Goal: Transaction & Acquisition: Purchase product/service

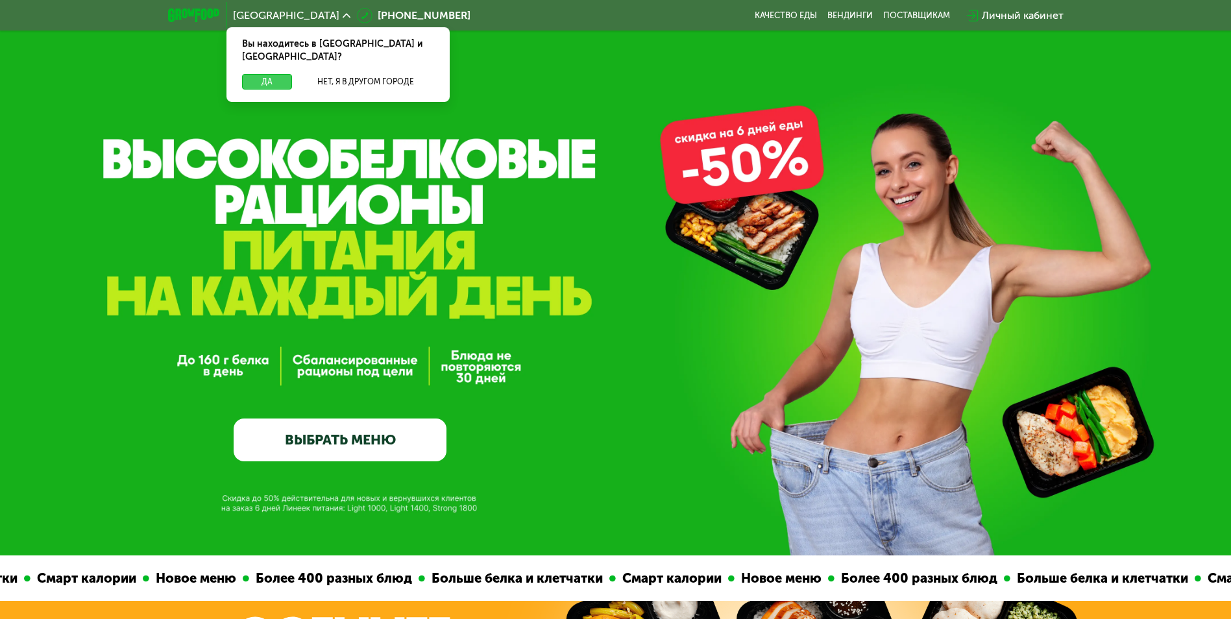
click at [271, 74] on button "Да" at bounding box center [267, 82] width 50 height 16
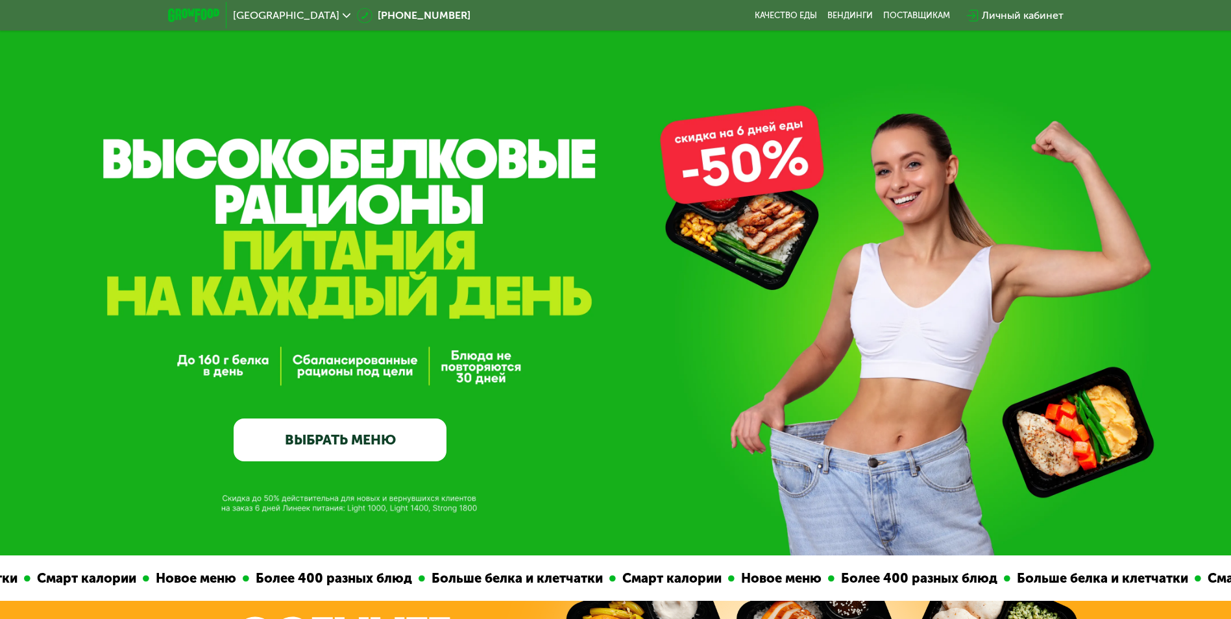
click at [372, 449] on link "ВЫБРАТЬ МЕНЮ" at bounding box center [340, 439] width 213 height 43
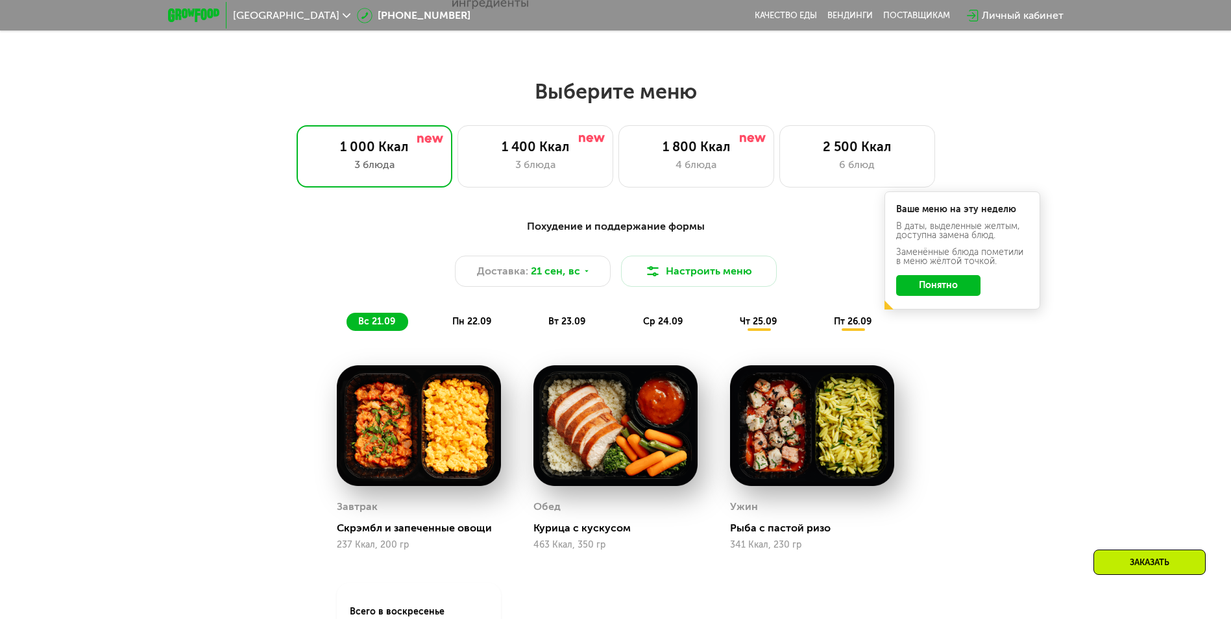
scroll to position [1071, 0]
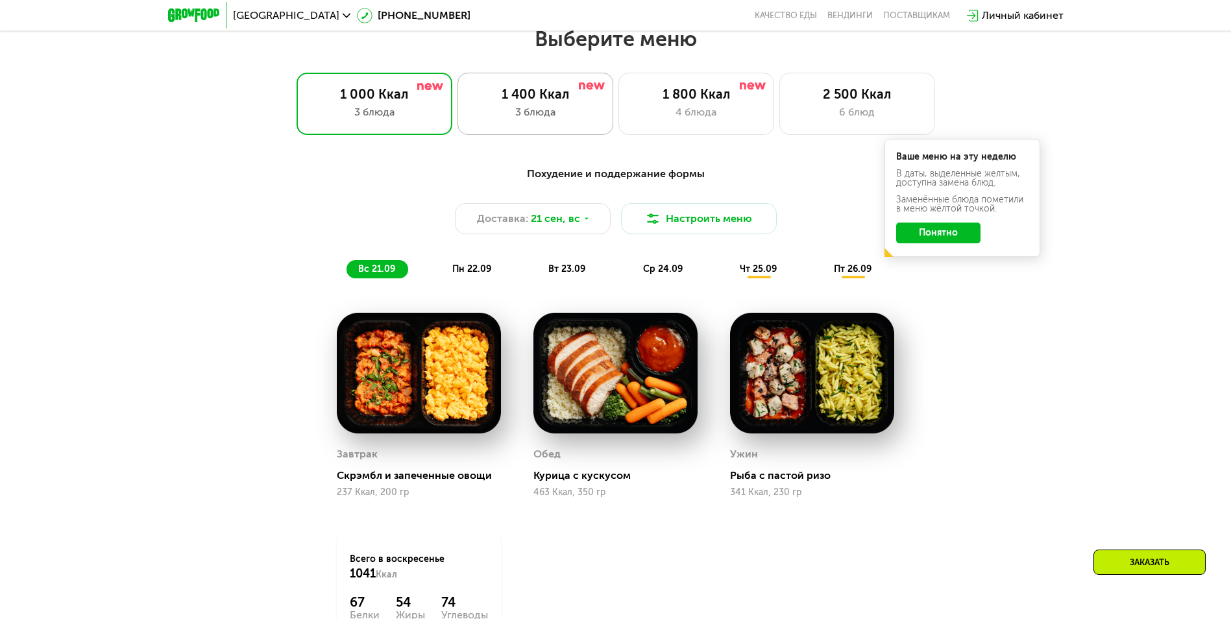
click at [484, 114] on div "3 блюда" at bounding box center [535, 112] width 128 height 16
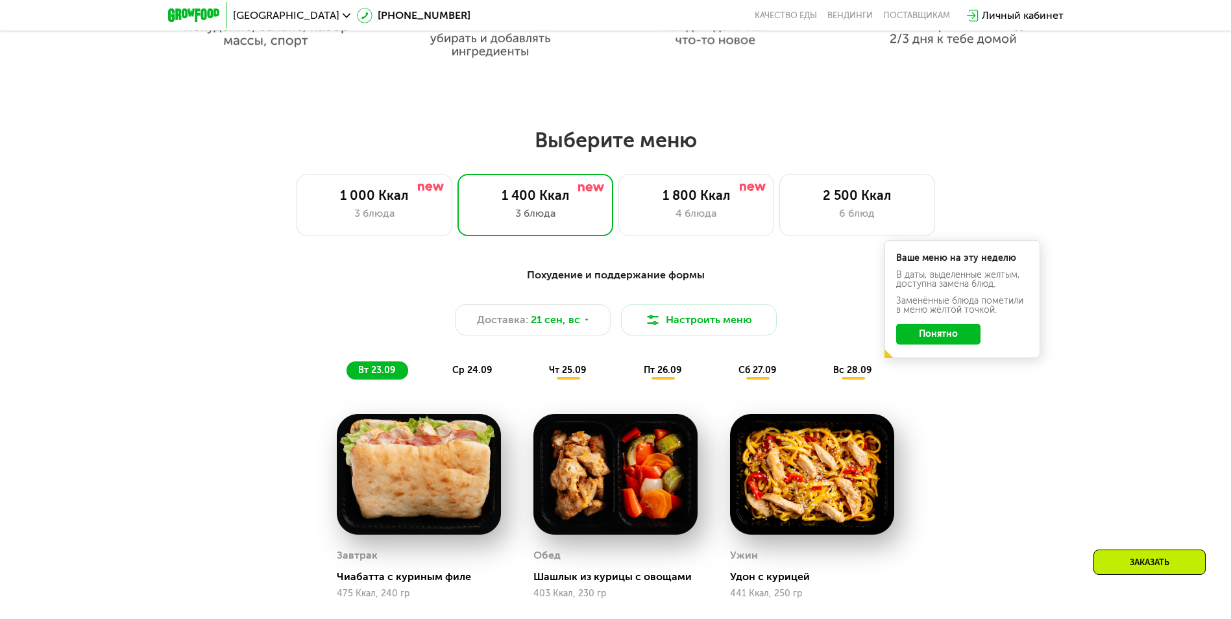
scroll to position [812, 0]
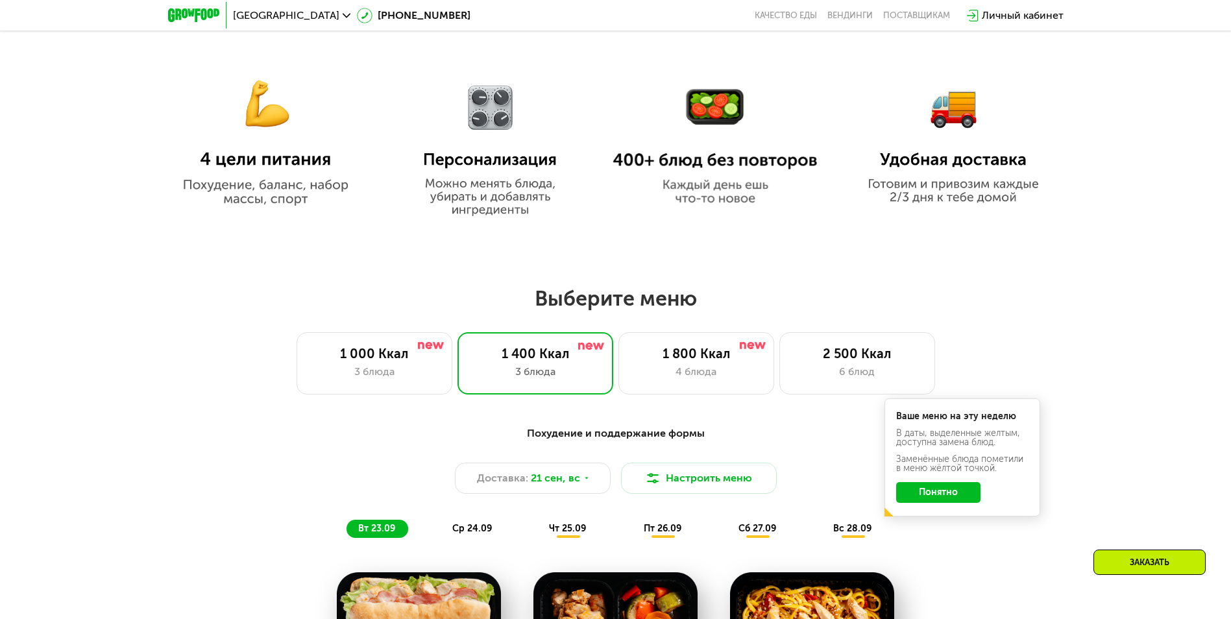
drag, startPoint x: 910, startPoint y: 29, endPoint x: 909, endPoint y: 21, distance: 7.9
click at [909, 22] on div "Москва [PHONE_NUMBER] Качество еды [PERSON_NAME] поставщикам Личный кабинет" at bounding box center [616, 15] width 908 height 29
click at [908, 19] on div "поставщикам" at bounding box center [916, 15] width 67 height 10
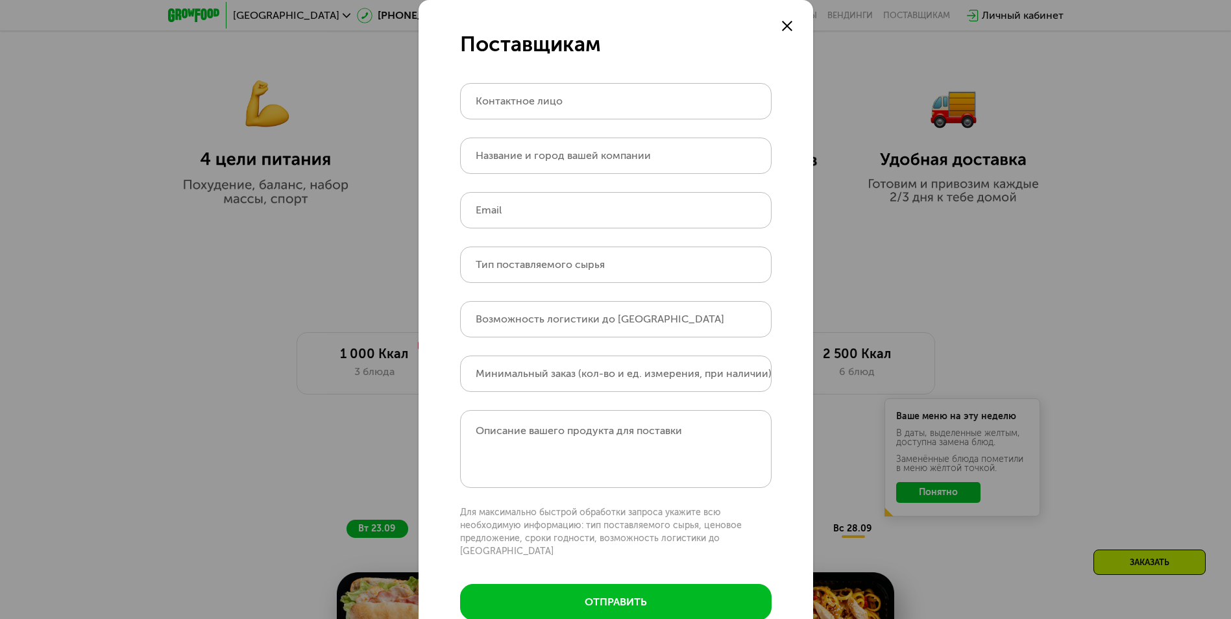
click at [787, 21] on div at bounding box center [787, 26] width 16 height 16
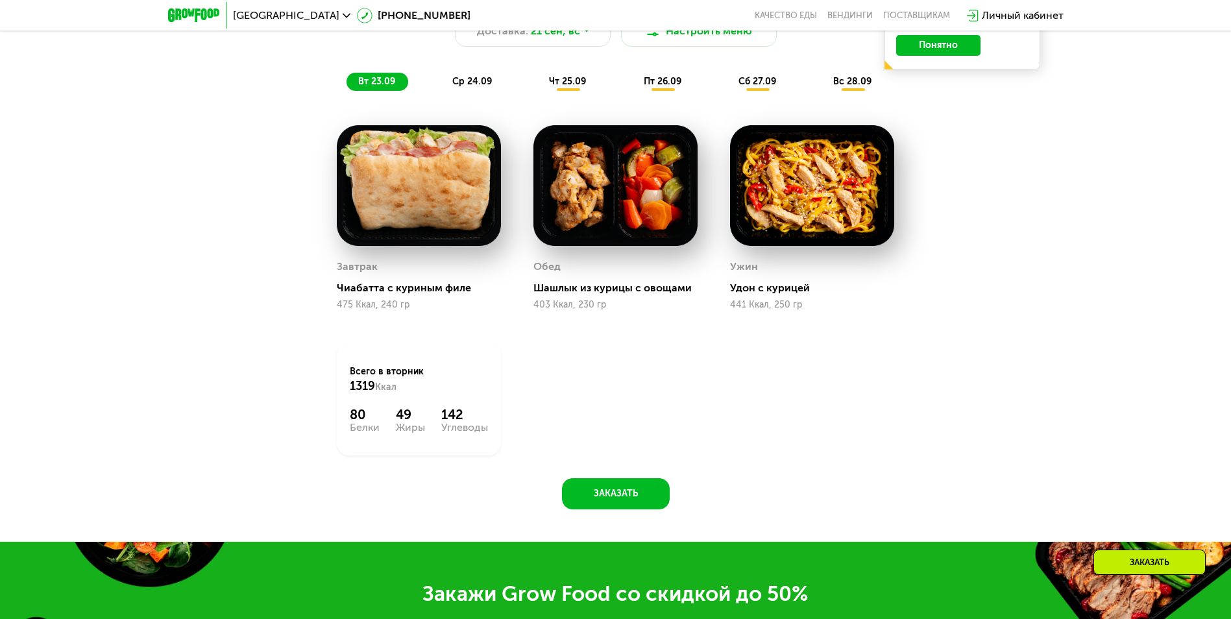
scroll to position [1266, 0]
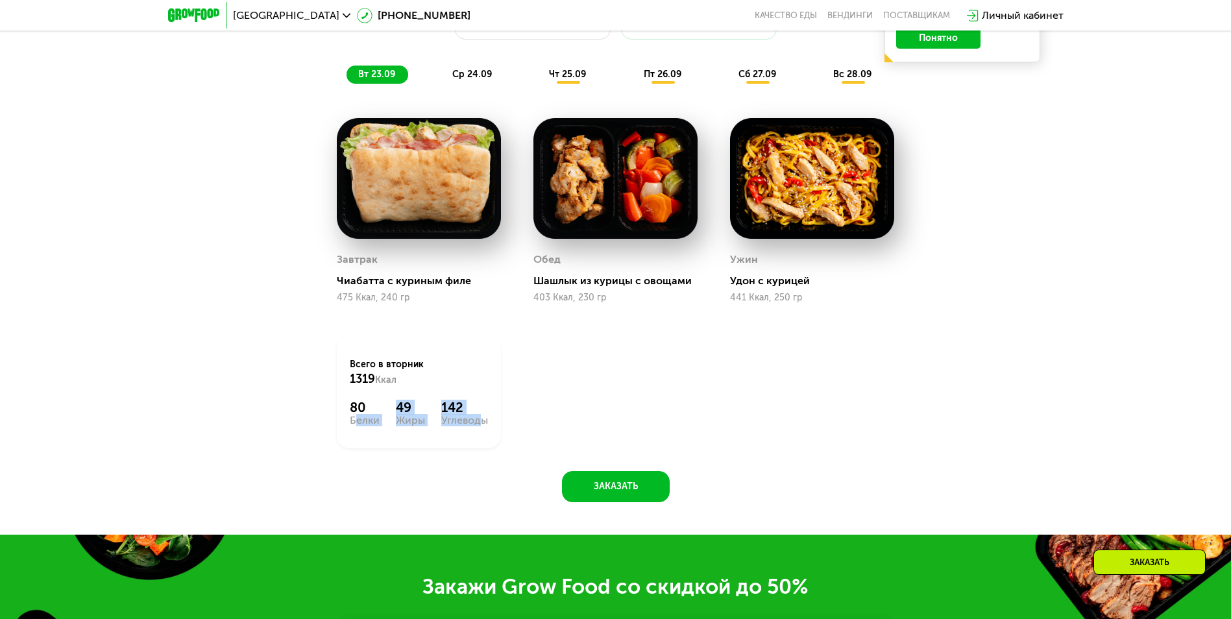
drag, startPoint x: 378, startPoint y: 419, endPoint x: 494, endPoint y: 429, distance: 116.6
click at [494, 429] on div "Всего в [DATE] 1319 Ккал 80 Белки 49 Жиры 142 Углеводы" at bounding box center [419, 391] width 164 height 113
drag, startPoint x: 494, startPoint y: 429, endPoint x: 344, endPoint y: 433, distance: 149.2
click at [345, 431] on div "Всего в [DATE] 1319 Ккал 80 Белки 49 Жиры 142 Углеводы" at bounding box center [419, 391] width 164 height 113
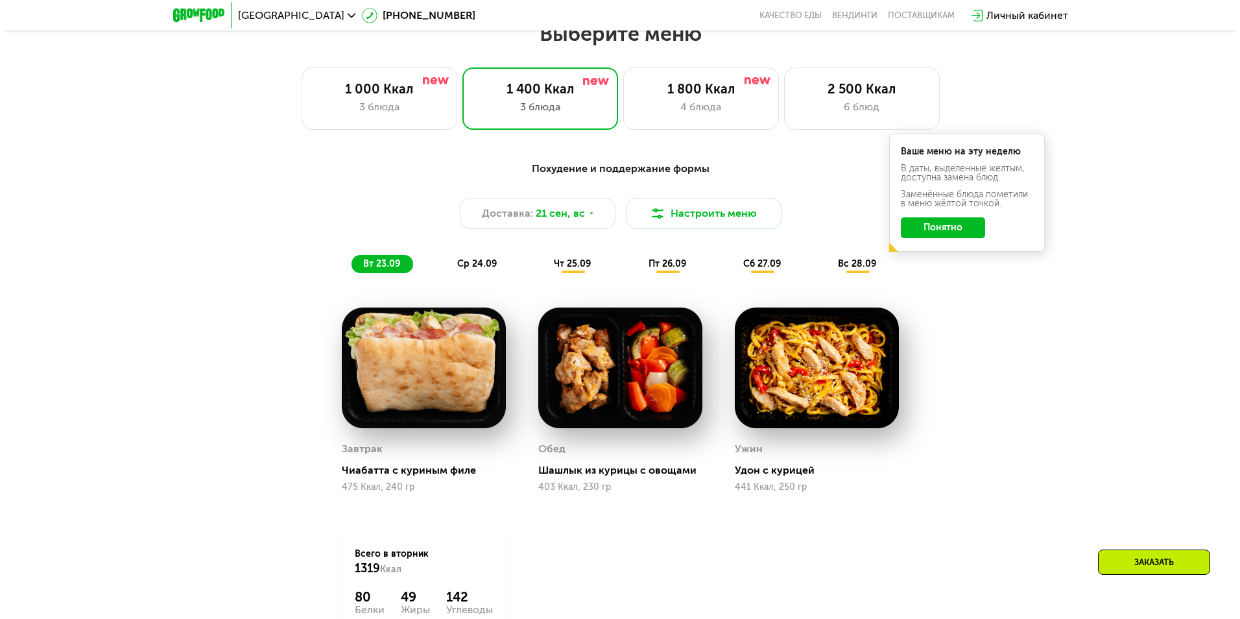
scroll to position [1071, 0]
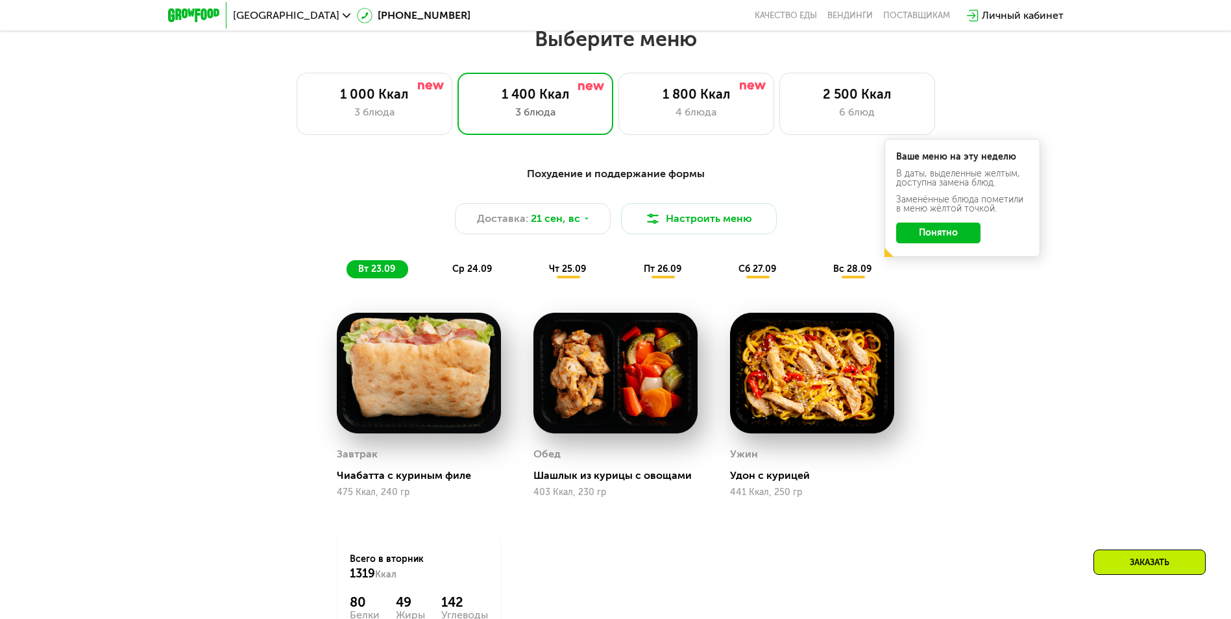
click at [681, 145] on div "Выберите меню 1 000 Ккал 3 блюда 1 400 Ккал 3 блюда 1 800 Ккал 4 блюда 2 500 Кк…" at bounding box center [615, 377] width 1231 height 703
drag, startPoint x: 682, startPoint y: 126, endPoint x: 706, endPoint y: 232, distance: 108.4
click at [684, 126] on div "1 800 Ккал 4 блюда" at bounding box center [696, 104] width 156 height 62
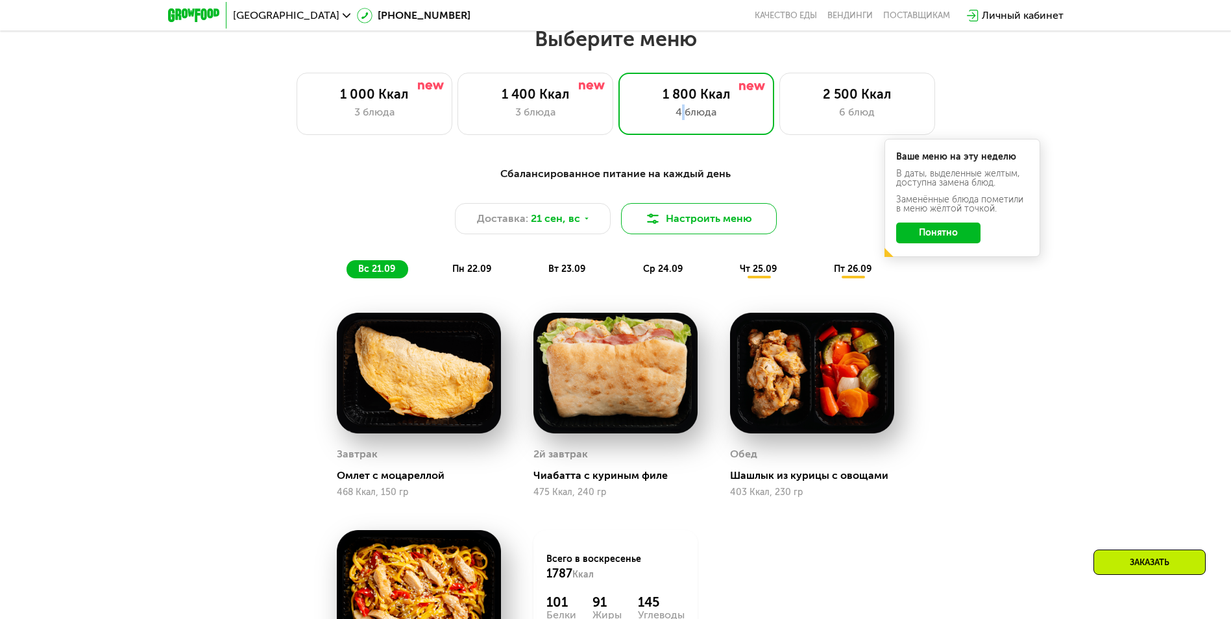
click at [723, 217] on button "Настроить меню" at bounding box center [699, 218] width 156 height 31
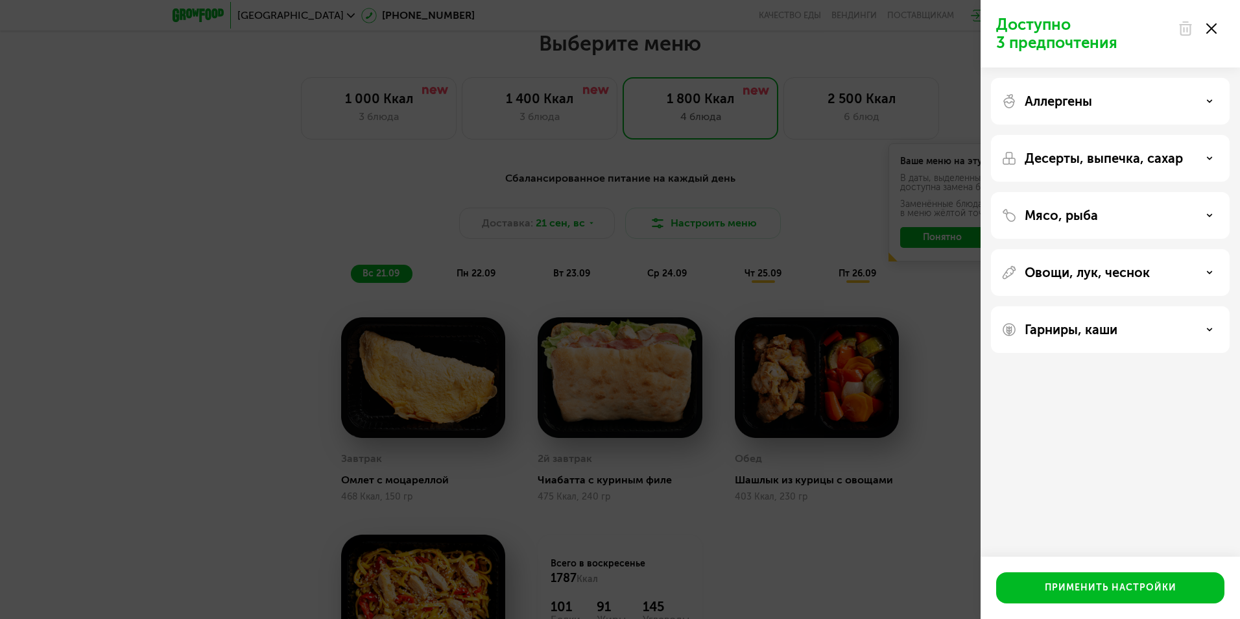
click at [1061, 88] on div "Аллергены" at bounding box center [1110, 101] width 239 height 47
click at [1081, 106] on p "Аллергены" at bounding box center [1058, 101] width 67 height 16
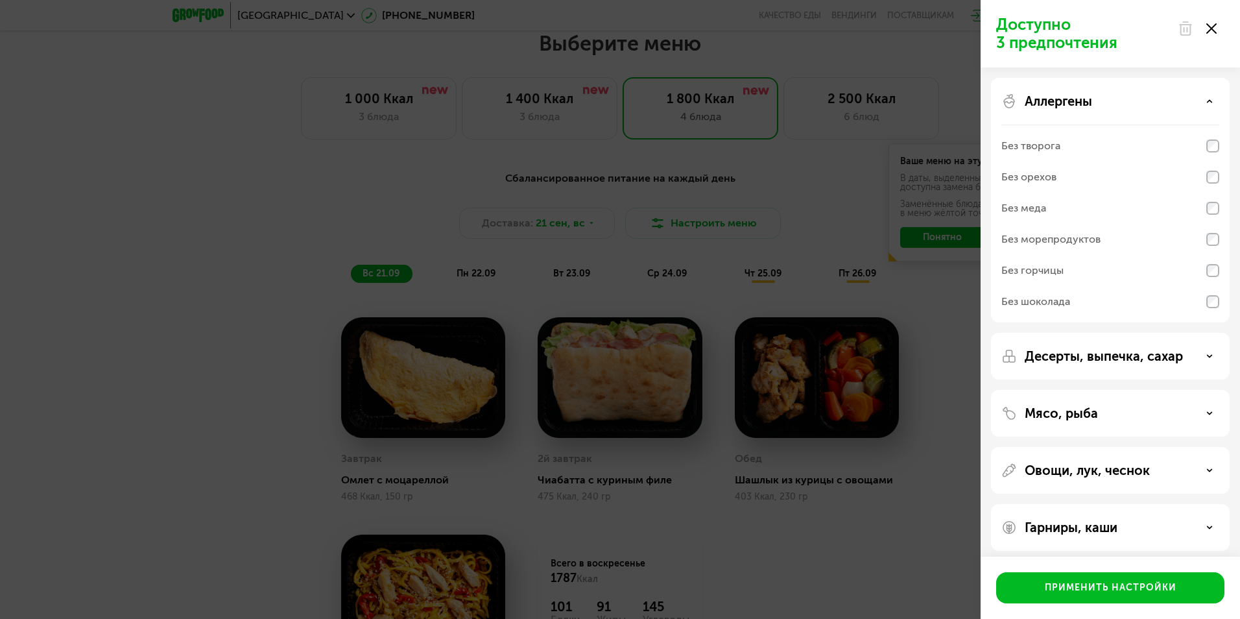
click at [1042, 210] on div "Без меда" at bounding box center [1024, 208] width 45 height 16
click at [1206, 304] on div "Без шоколада" at bounding box center [1111, 301] width 218 height 31
click at [1172, 115] on div "Аллергены Без творога Без орехов Без меда Без морепродуктов Без горчицы Без шок…" at bounding box center [1110, 200] width 239 height 245
click at [1165, 107] on div "Аллергены" at bounding box center [1111, 101] width 218 height 16
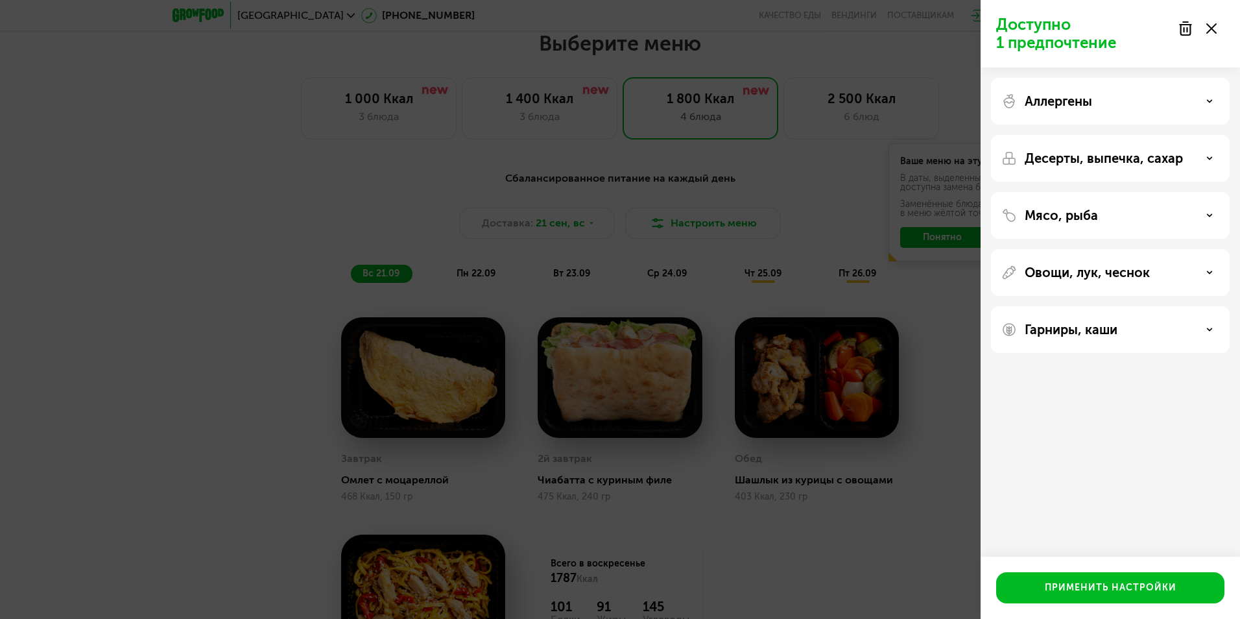
click at [1142, 149] on div "Десерты, выпечка, сахар" at bounding box center [1110, 158] width 239 height 47
click at [1148, 155] on p "Десерты, выпечка, сахар" at bounding box center [1104, 159] width 158 height 16
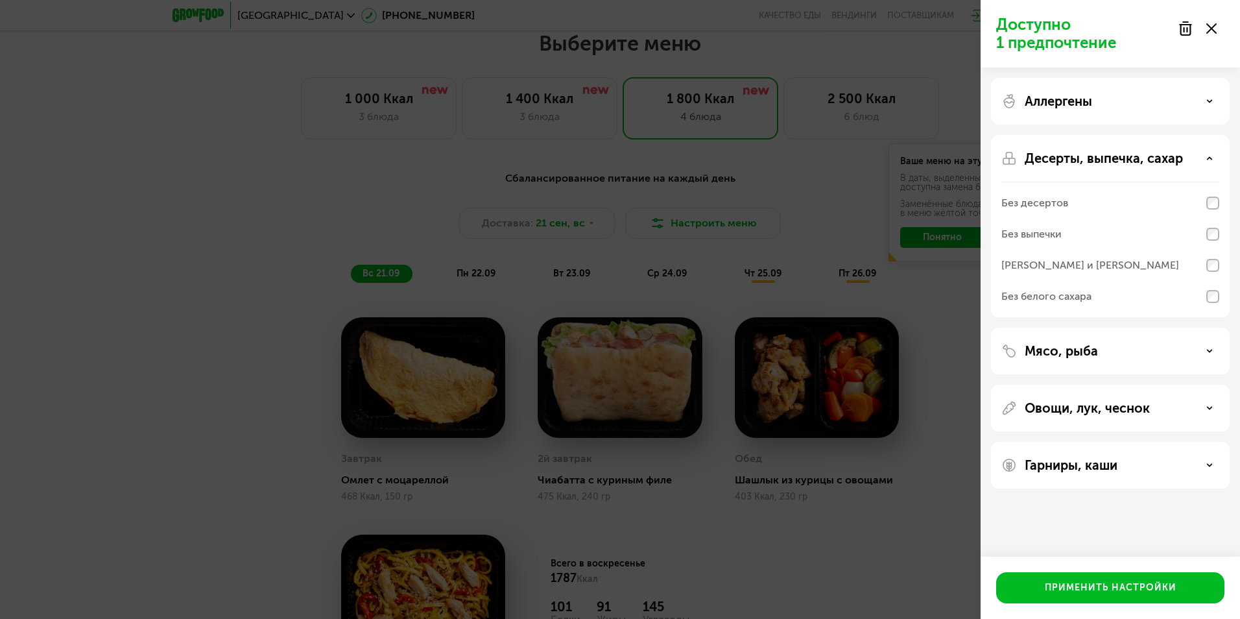
click at [1071, 300] on div "Без белого сахара" at bounding box center [1047, 297] width 90 height 16
click at [1064, 159] on p "Десерты, выпечка, сахар" at bounding box center [1104, 159] width 158 height 16
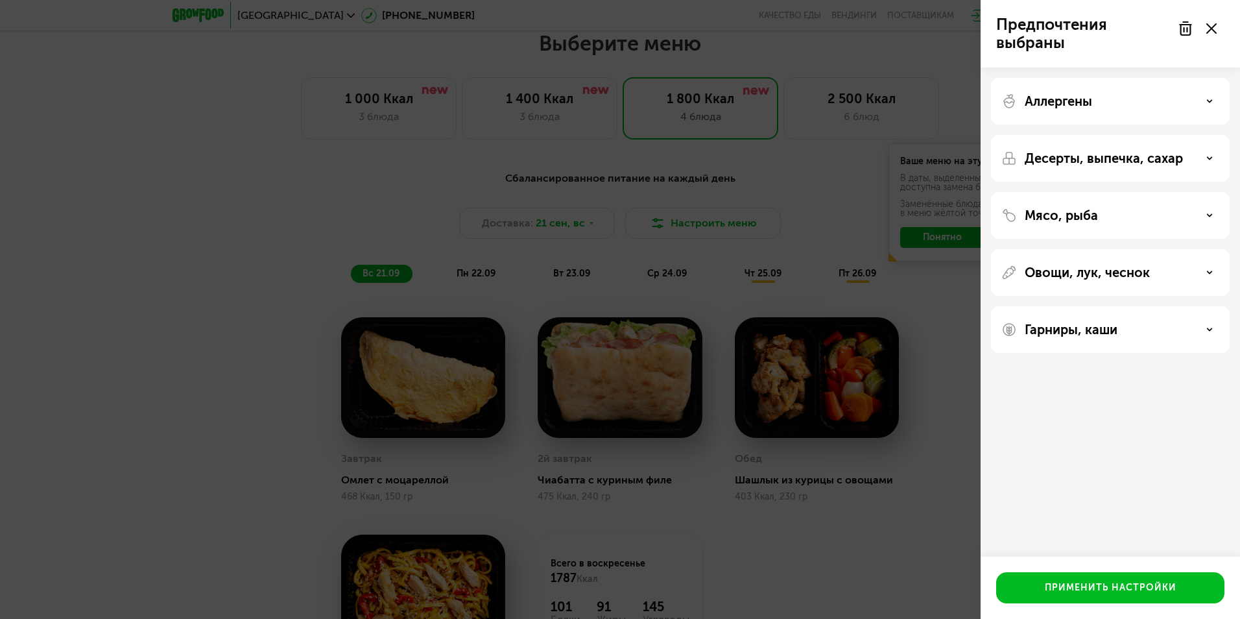
click at [1076, 210] on p "Мясо, рыба" at bounding box center [1061, 216] width 73 height 16
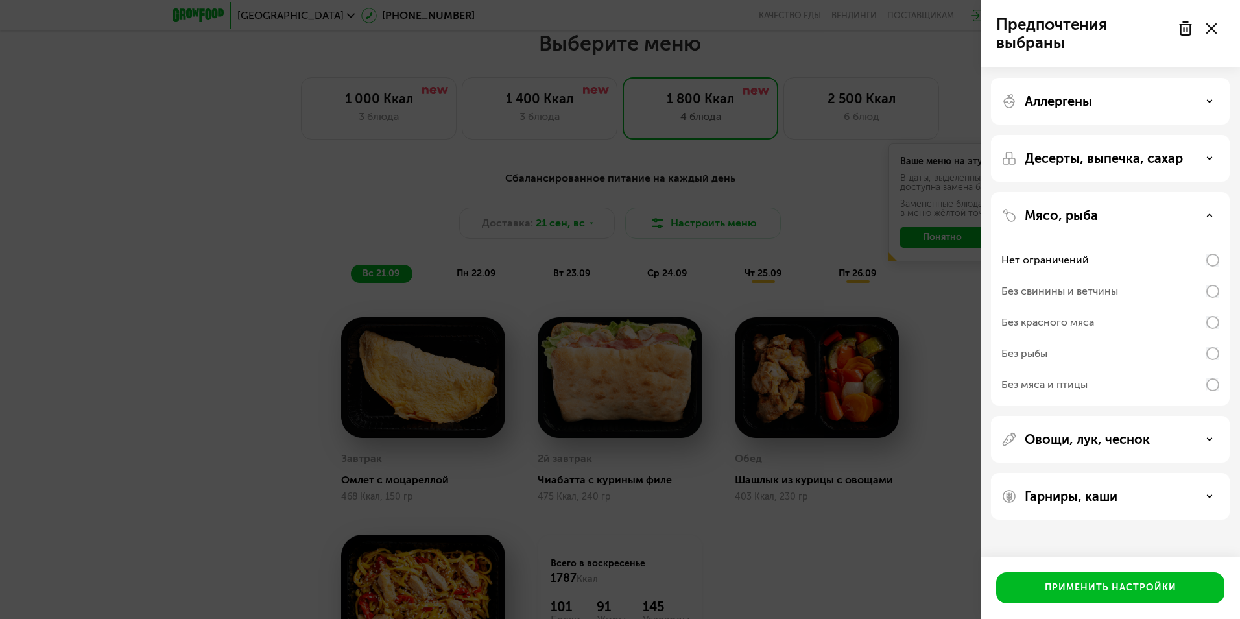
click at [1096, 289] on div "Без свинины и ветчины" at bounding box center [1060, 292] width 117 height 16
click at [1098, 291] on div "Без свинины и ветчины" at bounding box center [1060, 292] width 117 height 16
click at [1098, 290] on div "Без свинины и ветчины" at bounding box center [1060, 292] width 117 height 16
click at [1201, 211] on div "Мясо, рыба" at bounding box center [1111, 216] width 218 height 16
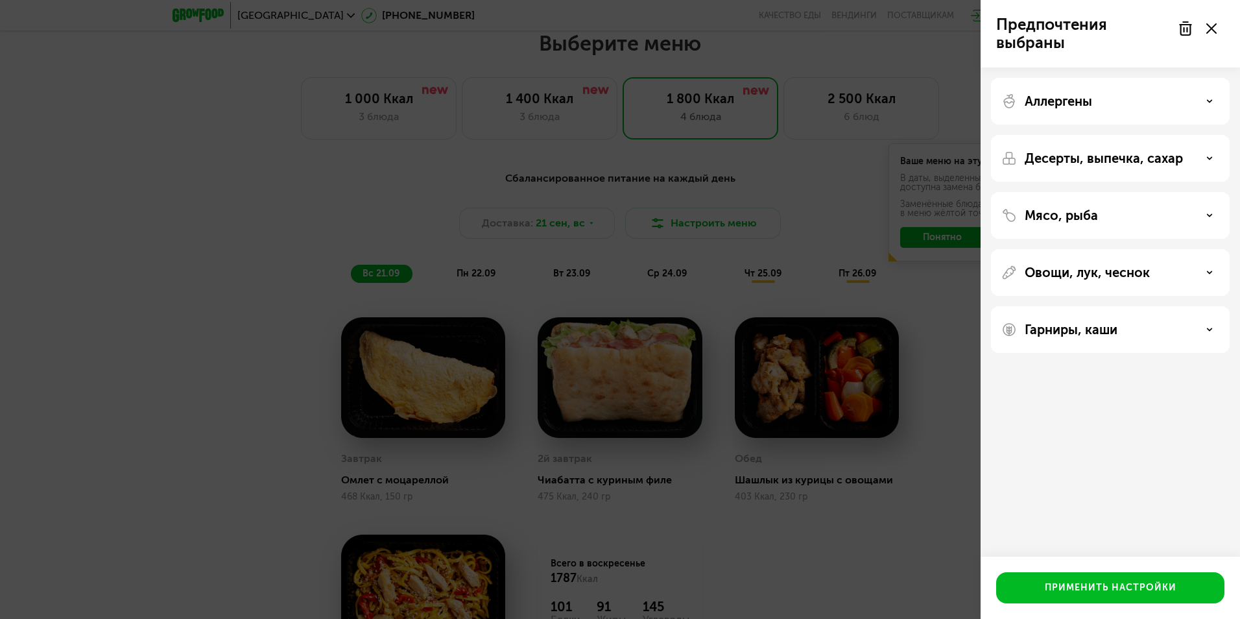
click at [1148, 271] on p "Овощи, лук, чеснок" at bounding box center [1087, 273] width 125 height 16
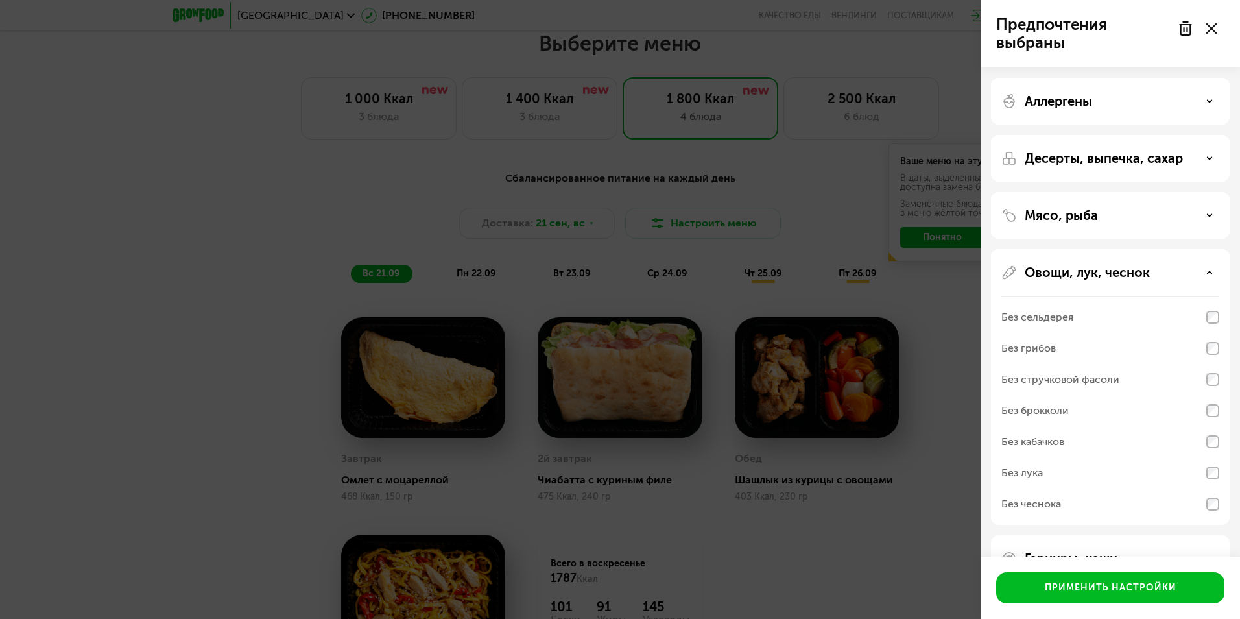
click at [1095, 287] on div "Овощи, лук, чеснок Без сельдерея Без грибов Без стручковой фасоли Без брокколи …" at bounding box center [1110, 387] width 239 height 276
click at [1076, 251] on div "Овощи, лук, чеснок Без сельдерея Без грибов Без стручковой фасоли Без брокколи …" at bounding box center [1110, 387] width 239 height 276
click at [1079, 268] on p "Овощи, лук, чеснок" at bounding box center [1087, 273] width 125 height 16
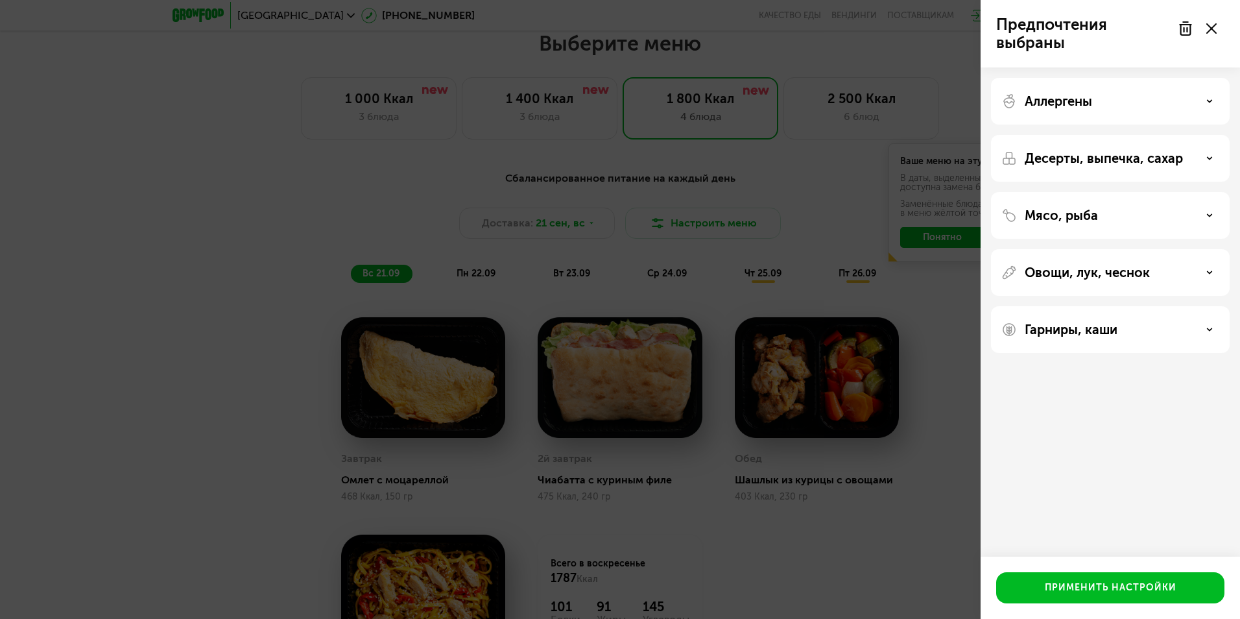
click at [1083, 328] on p "Гарниры, каши" at bounding box center [1071, 330] width 93 height 16
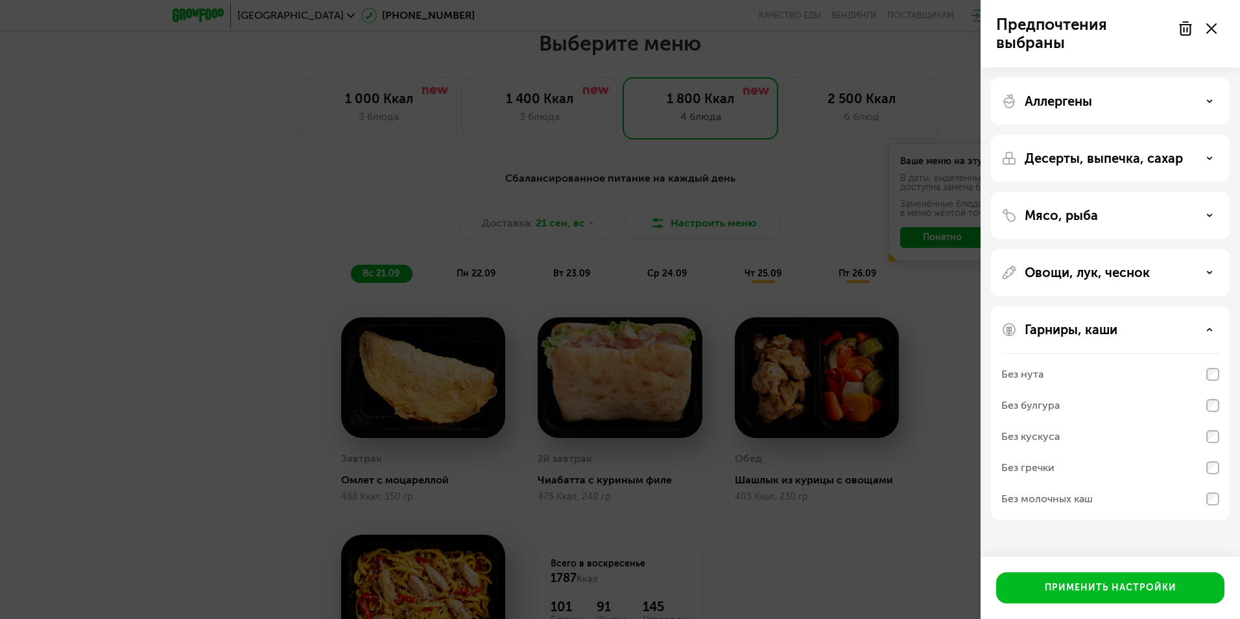
click at [1048, 468] on div "Без гречки" at bounding box center [1028, 468] width 53 height 16
click at [1157, 328] on div "Гарниры, каши" at bounding box center [1111, 330] width 218 height 16
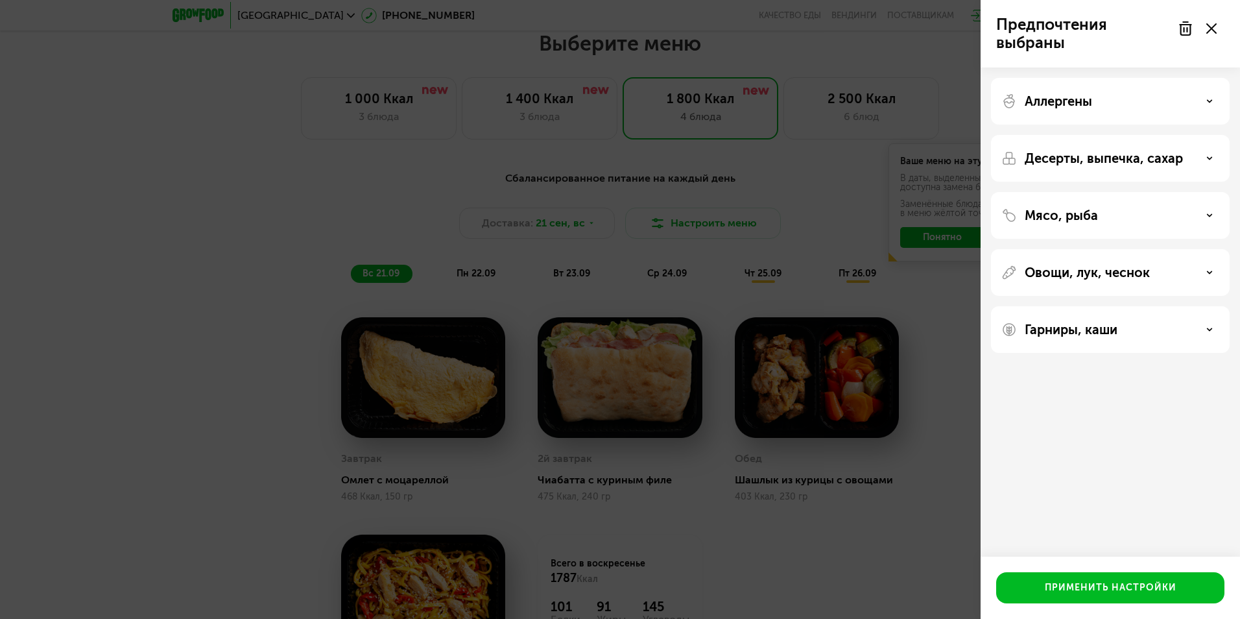
click at [1097, 216] on p "Мясо, рыба" at bounding box center [1061, 216] width 73 height 16
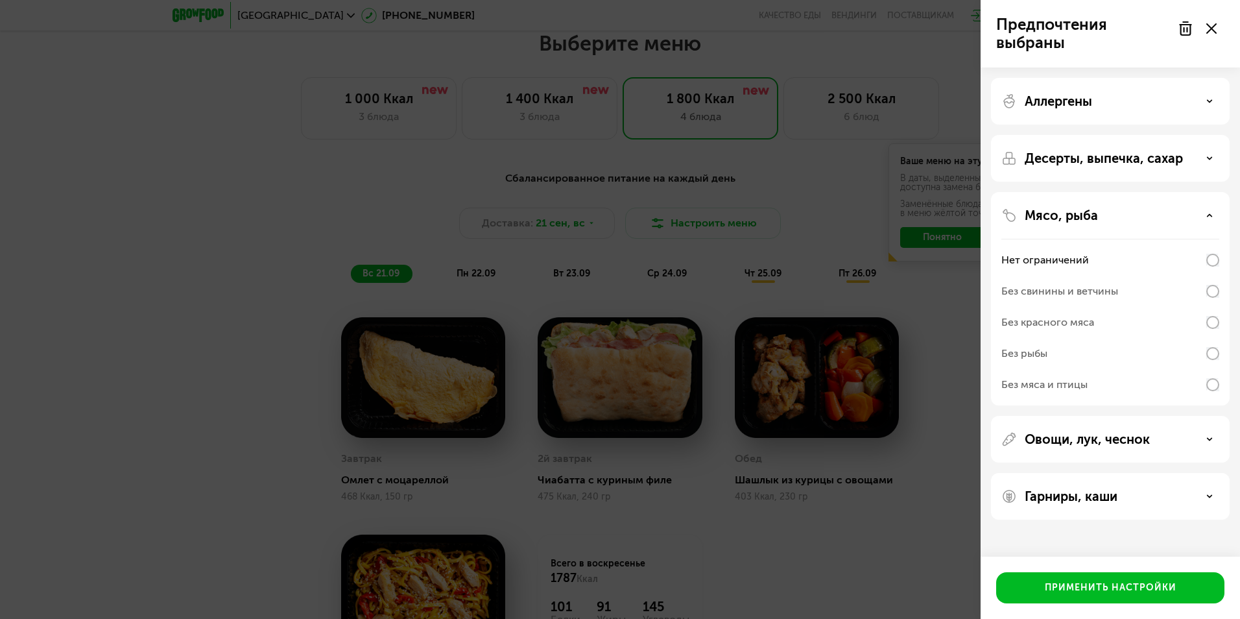
click at [1085, 152] on p "Десерты, выпечка, сахар" at bounding box center [1104, 159] width 158 height 16
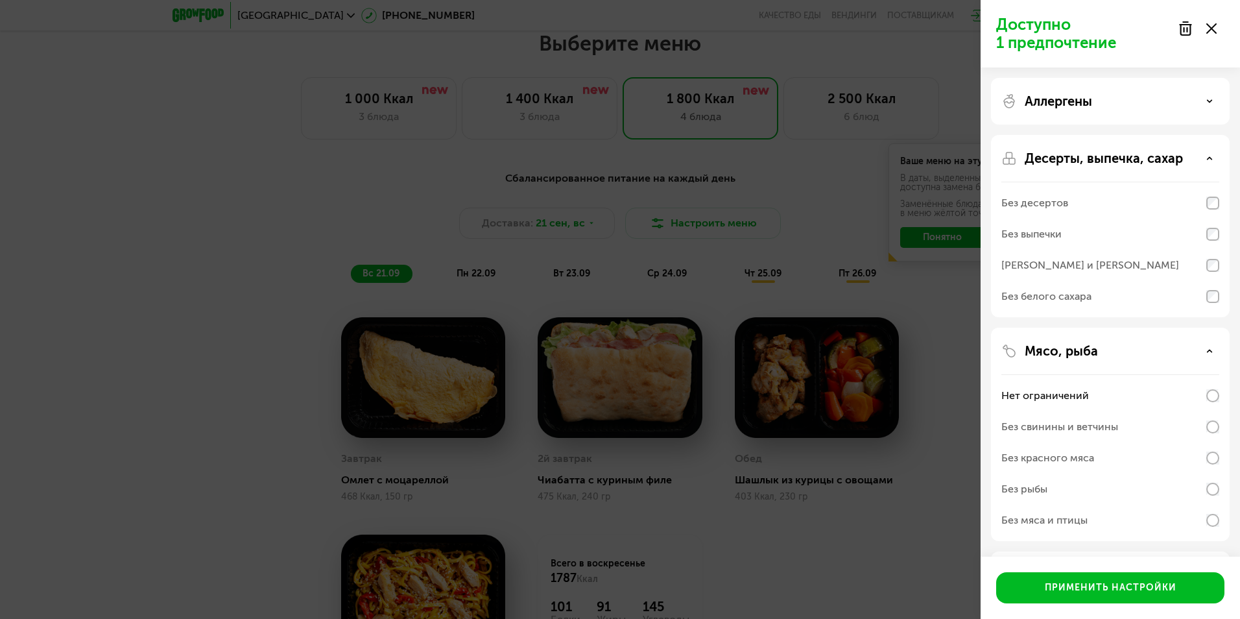
click at [1146, 158] on p "Десерты, выпечка, сахар" at bounding box center [1104, 159] width 158 height 16
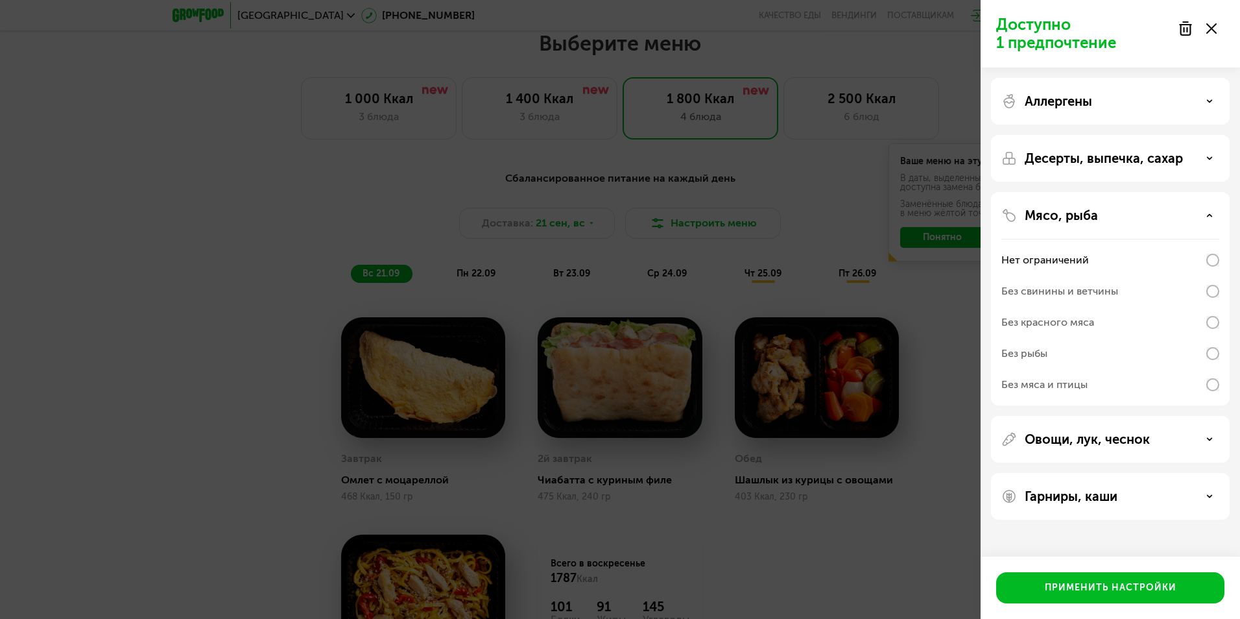
click at [1088, 103] on p "Аллергены" at bounding box center [1058, 101] width 67 height 16
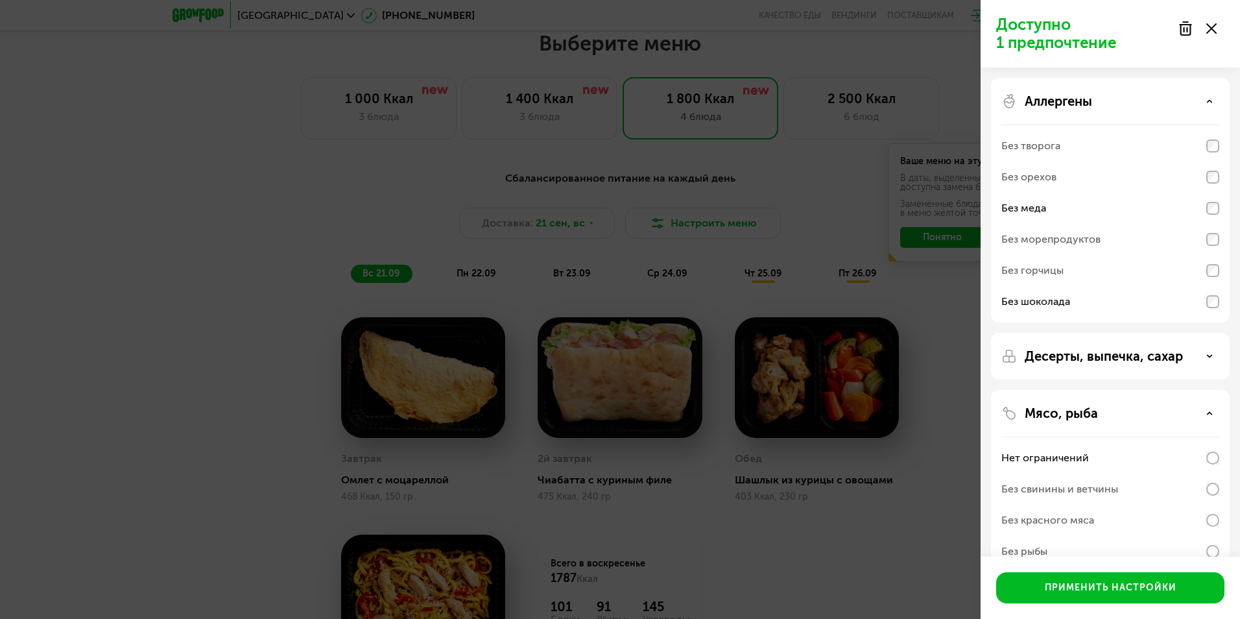
click at [1088, 103] on p "Аллергены" at bounding box center [1058, 101] width 67 height 16
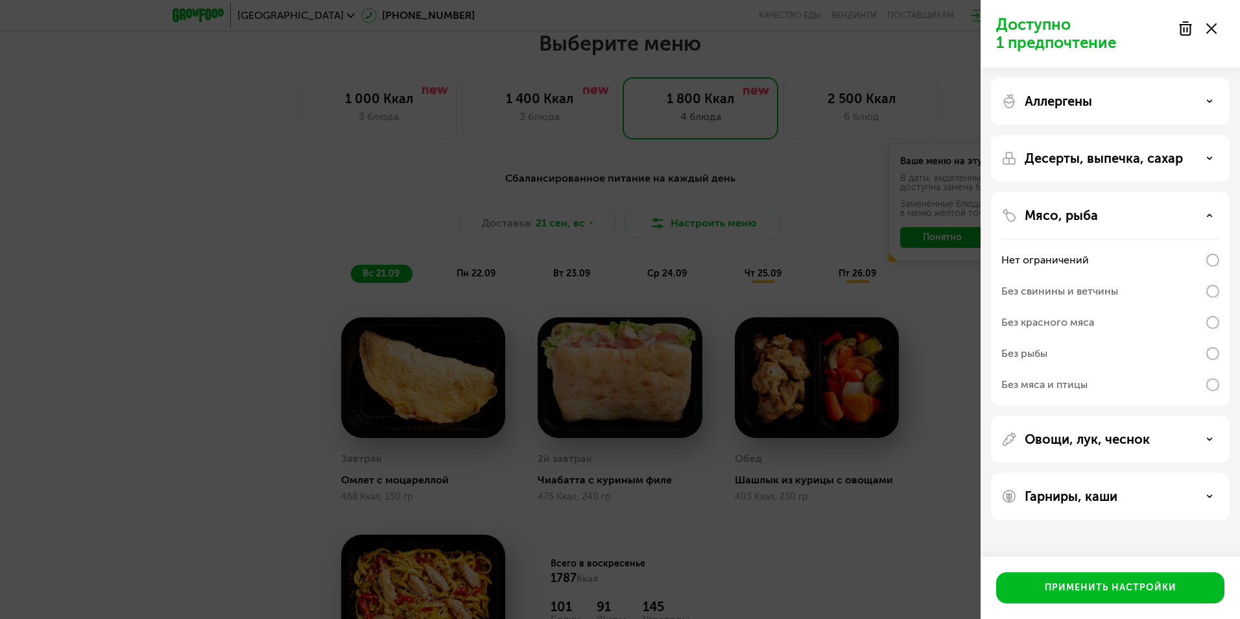
click at [1123, 501] on div "Гарниры, каши" at bounding box center [1111, 497] width 218 height 16
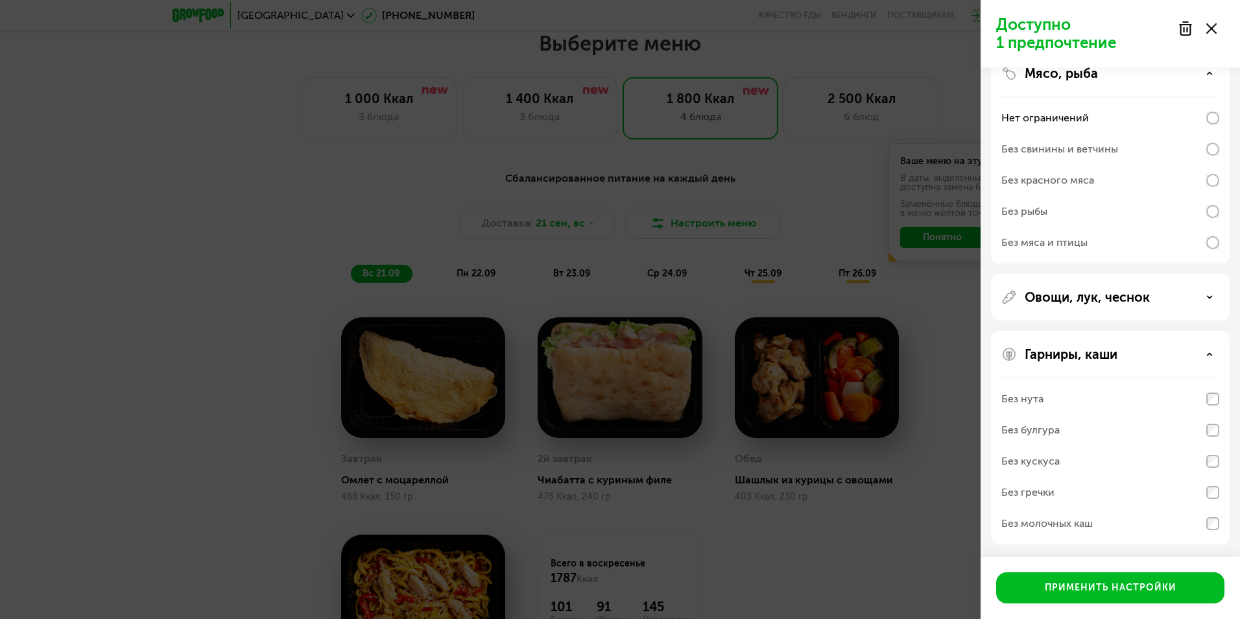
scroll to position [143, 0]
click at [1043, 487] on div "Без гречки" at bounding box center [1028, 492] width 53 height 16
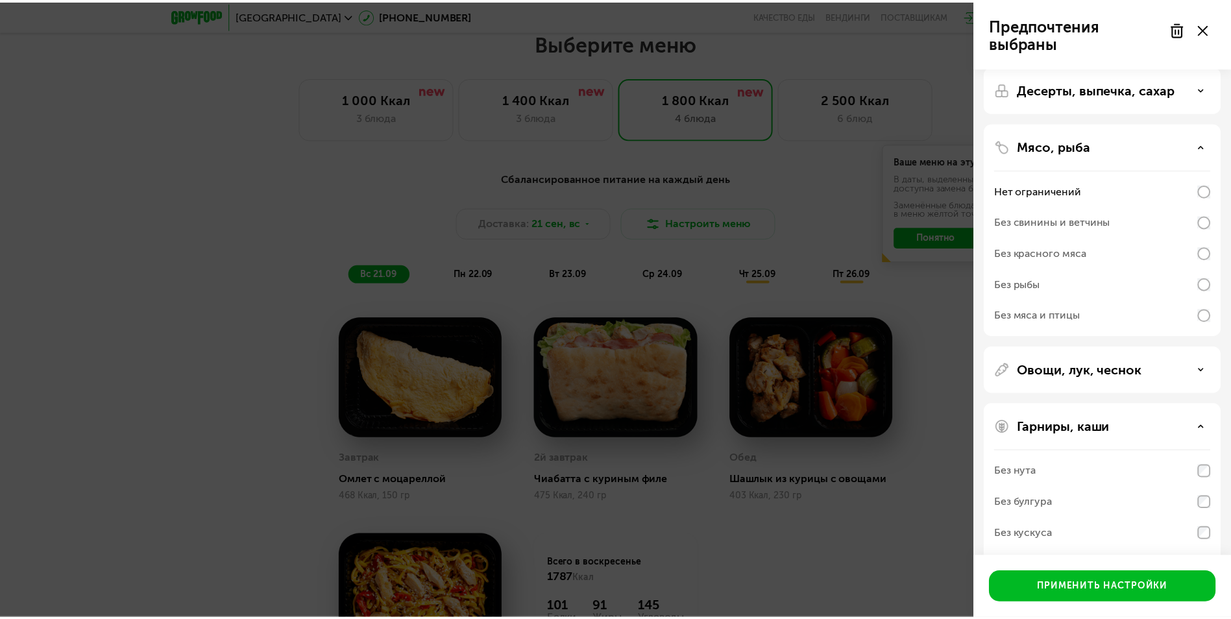
scroll to position [0, 0]
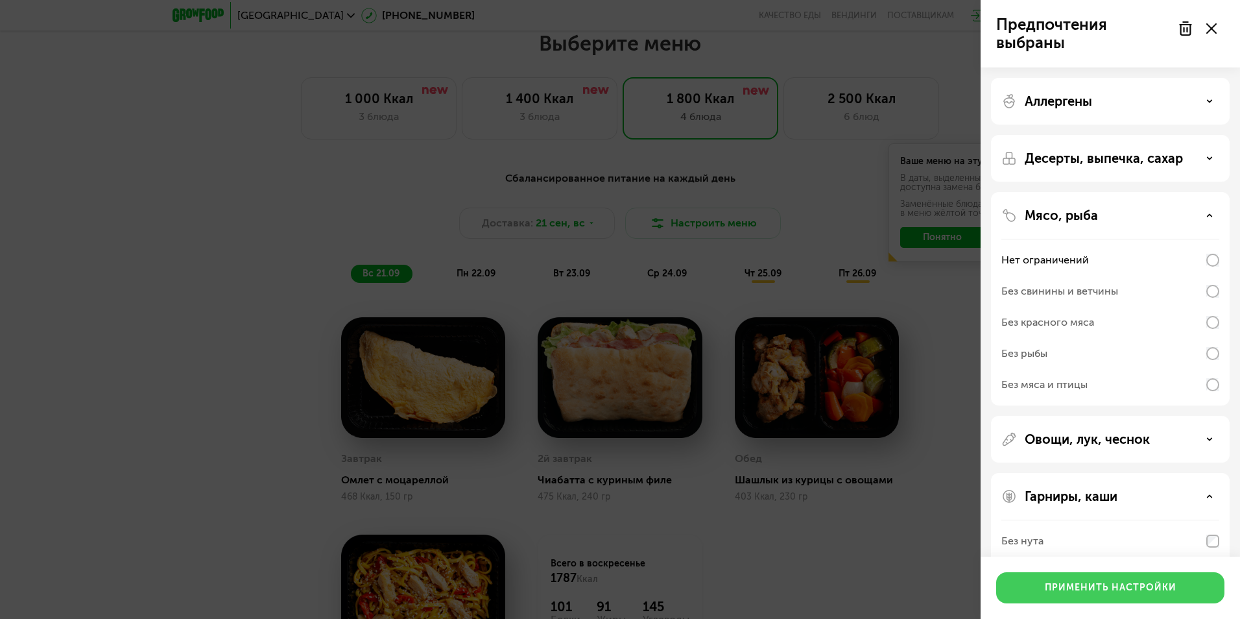
click at [1071, 586] on div "Применить настройки" at bounding box center [1111, 587] width 132 height 13
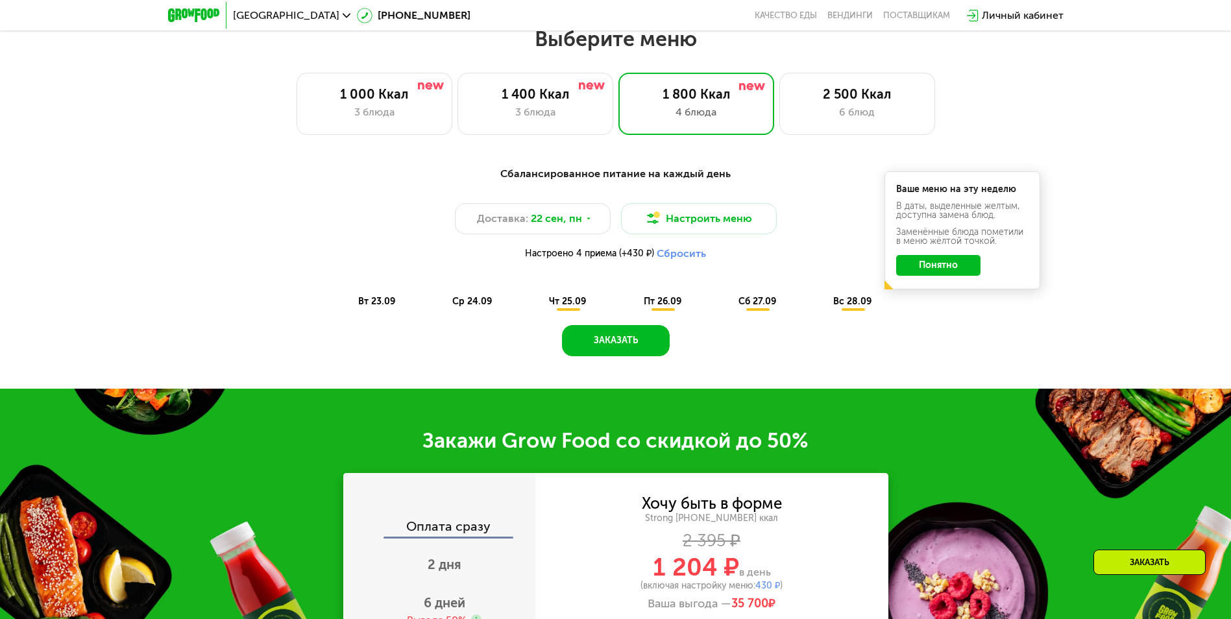
click at [941, 271] on button "Понятно" at bounding box center [938, 265] width 84 height 21
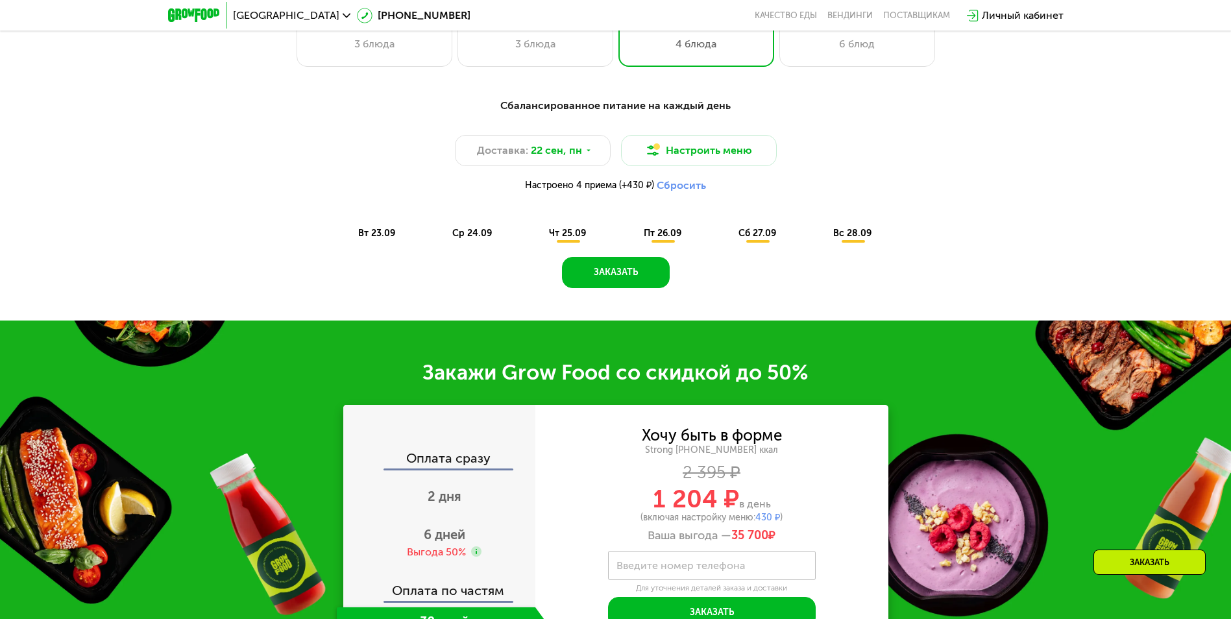
scroll to position [1136, 0]
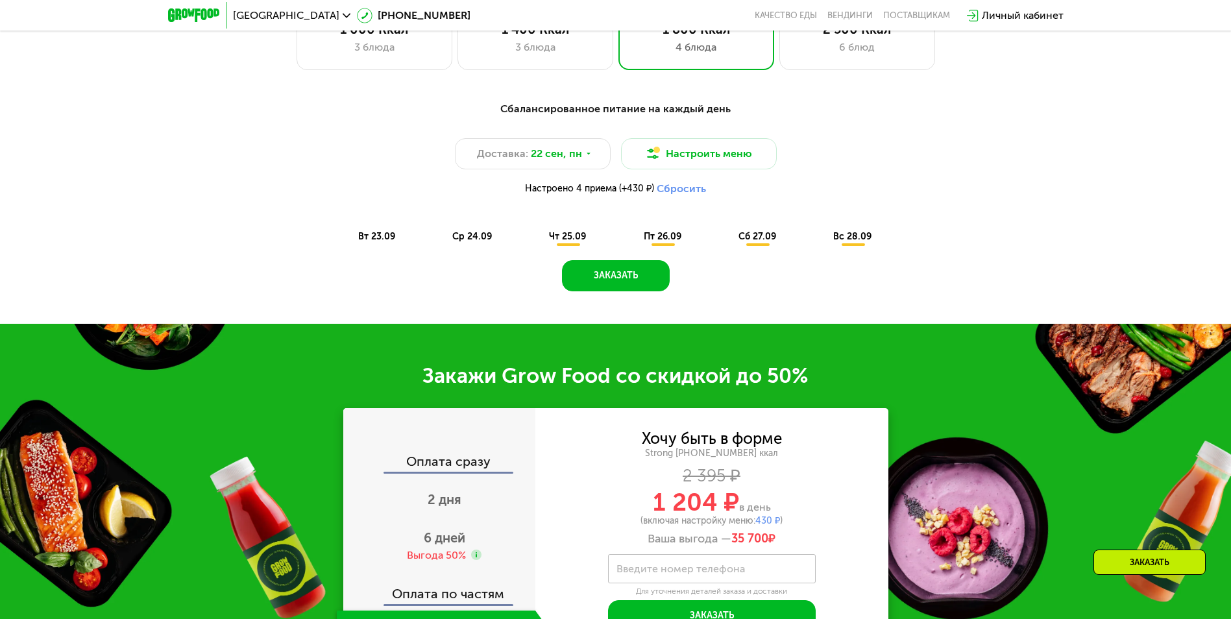
click at [491, 243] on div "ср 24.09" at bounding box center [473, 237] width 64 height 18
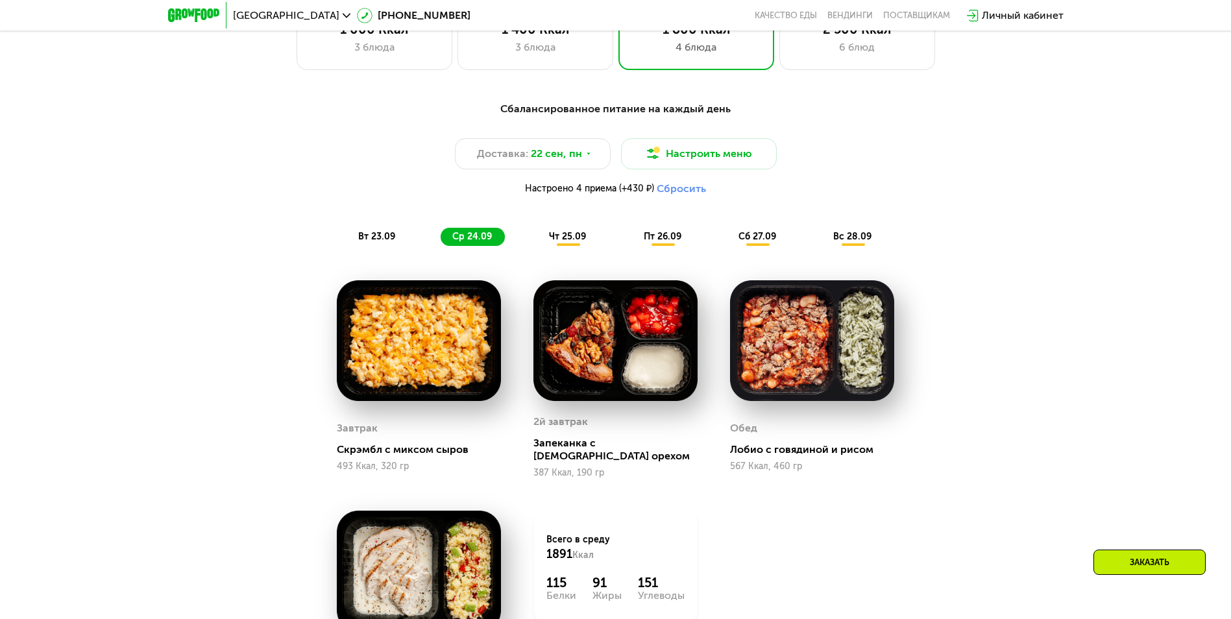
click at [398, 246] on div "вт 23.09" at bounding box center [377, 237] width 62 height 18
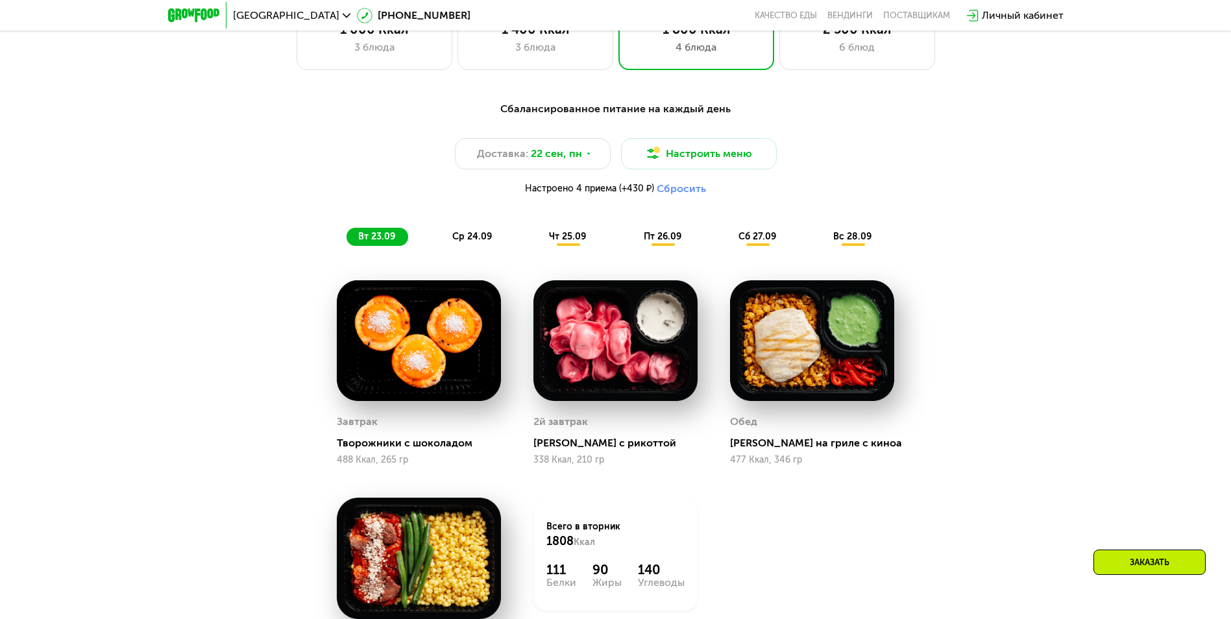
scroll to position [1201, 0]
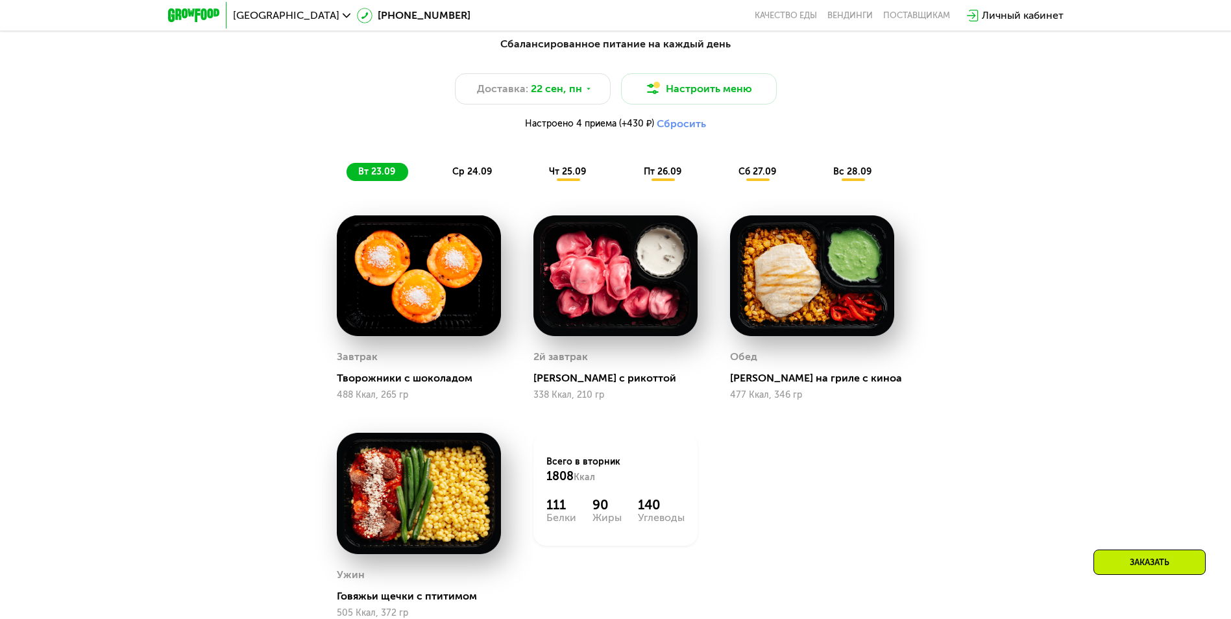
click at [613, 121] on div "Доставка: [DATE] Настроить меню Настроено 4 приема (+430 ₽) Сбросить" at bounding box center [616, 105] width 768 height 64
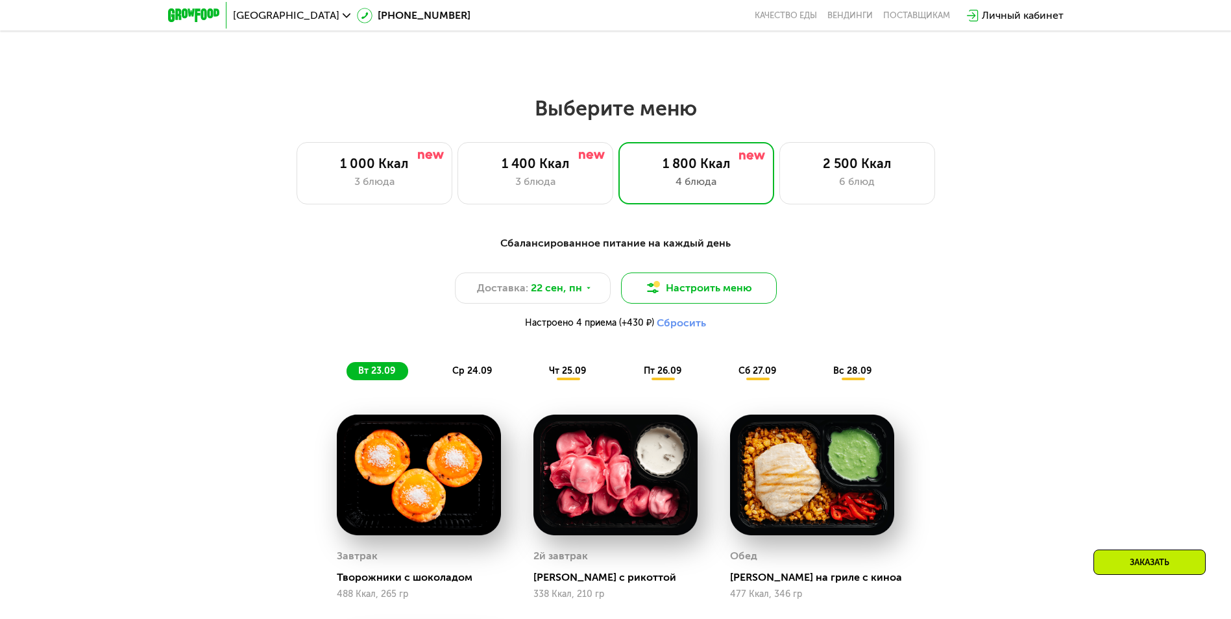
scroll to position [876, 0]
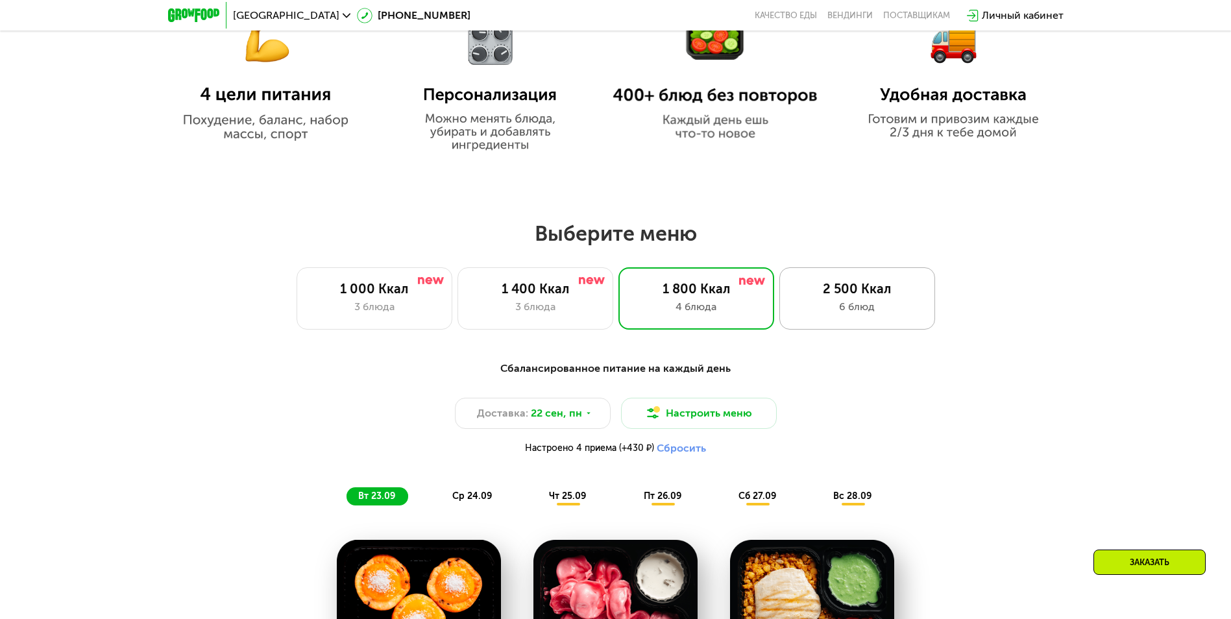
click at [880, 315] on div "6 блюд" at bounding box center [857, 307] width 128 height 16
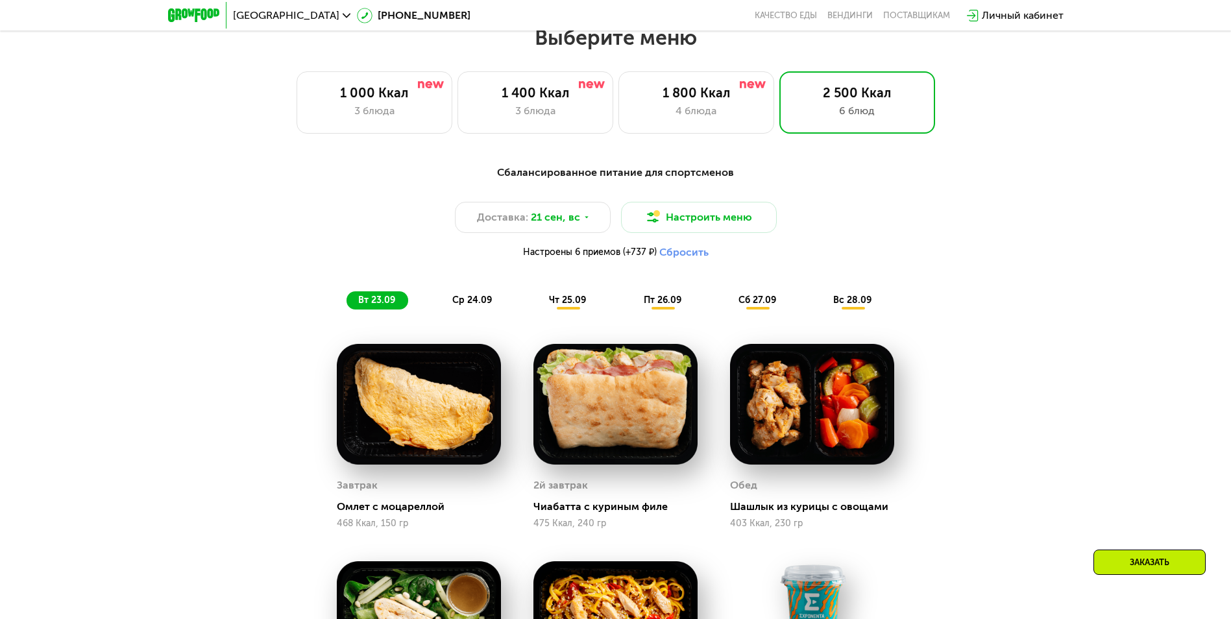
scroll to position [1071, 0]
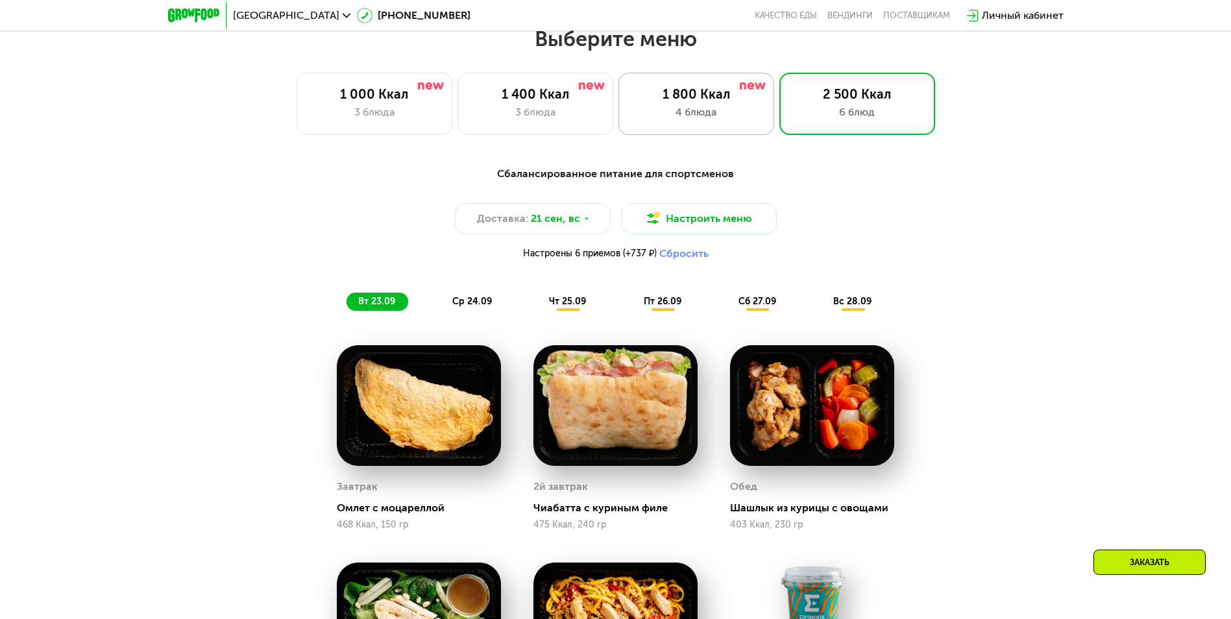
click at [716, 97] on div "1 800 Ккал" at bounding box center [696, 94] width 128 height 16
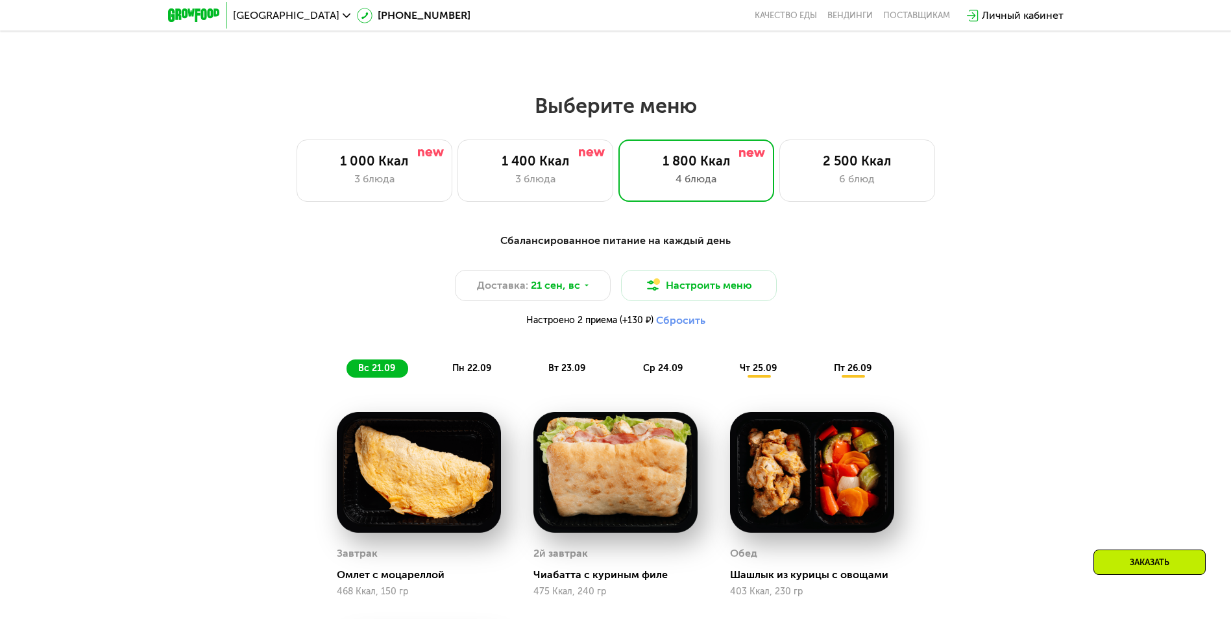
scroll to position [1209, 0]
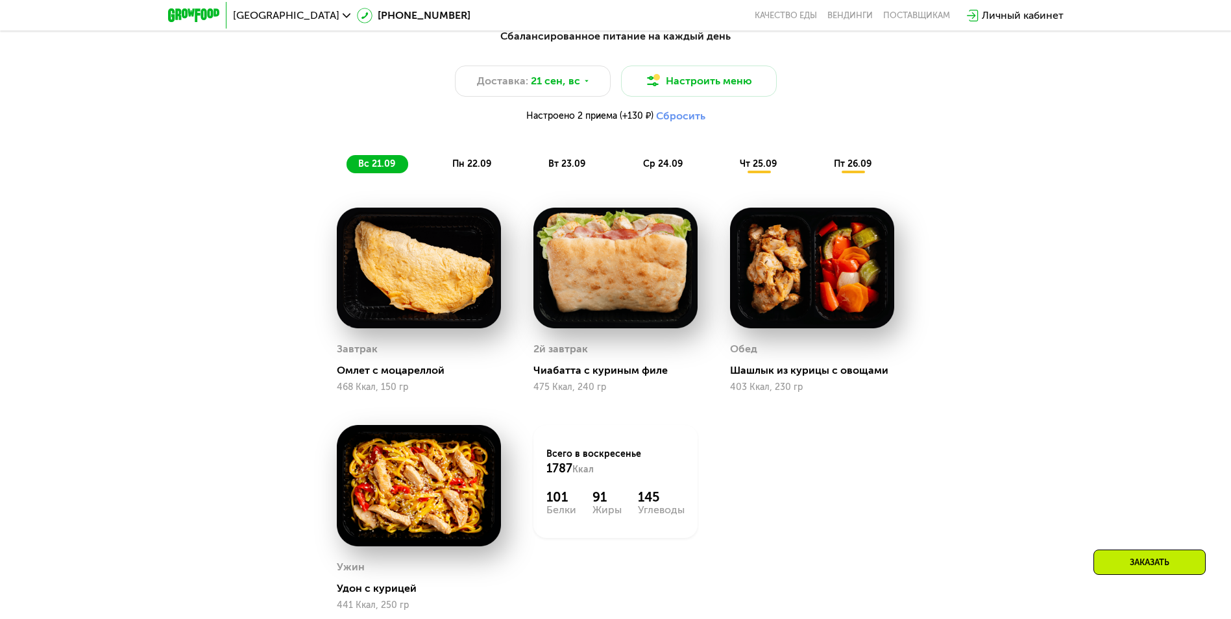
click at [448, 168] on div "пн 22.09" at bounding box center [473, 164] width 64 height 18
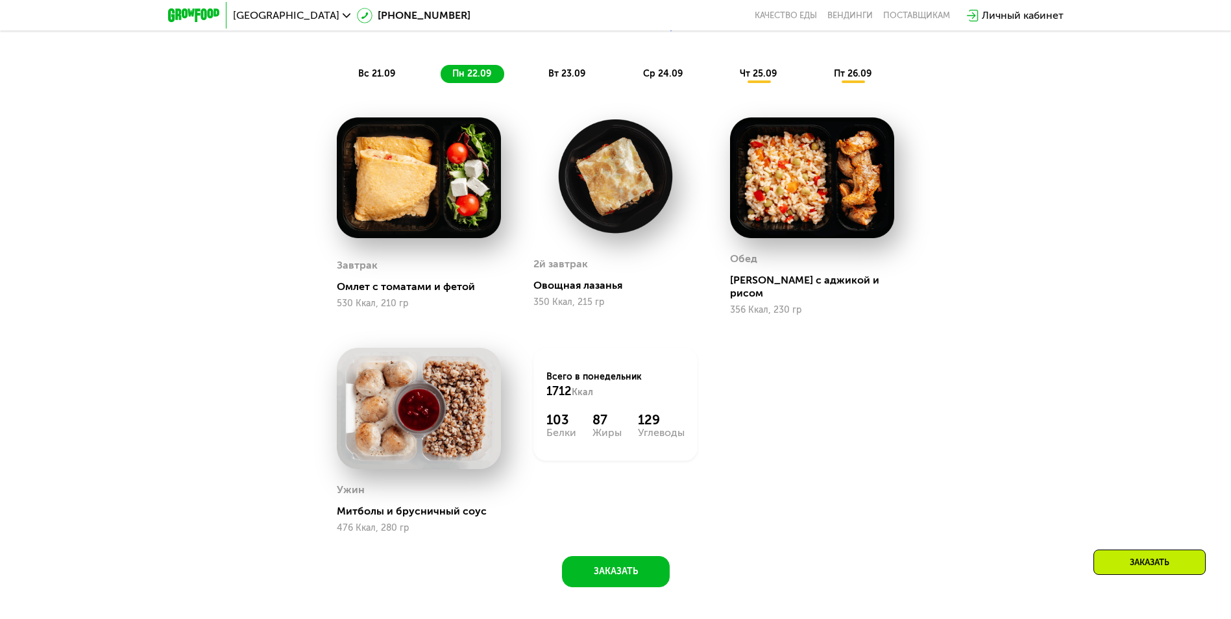
scroll to position [1403, 0]
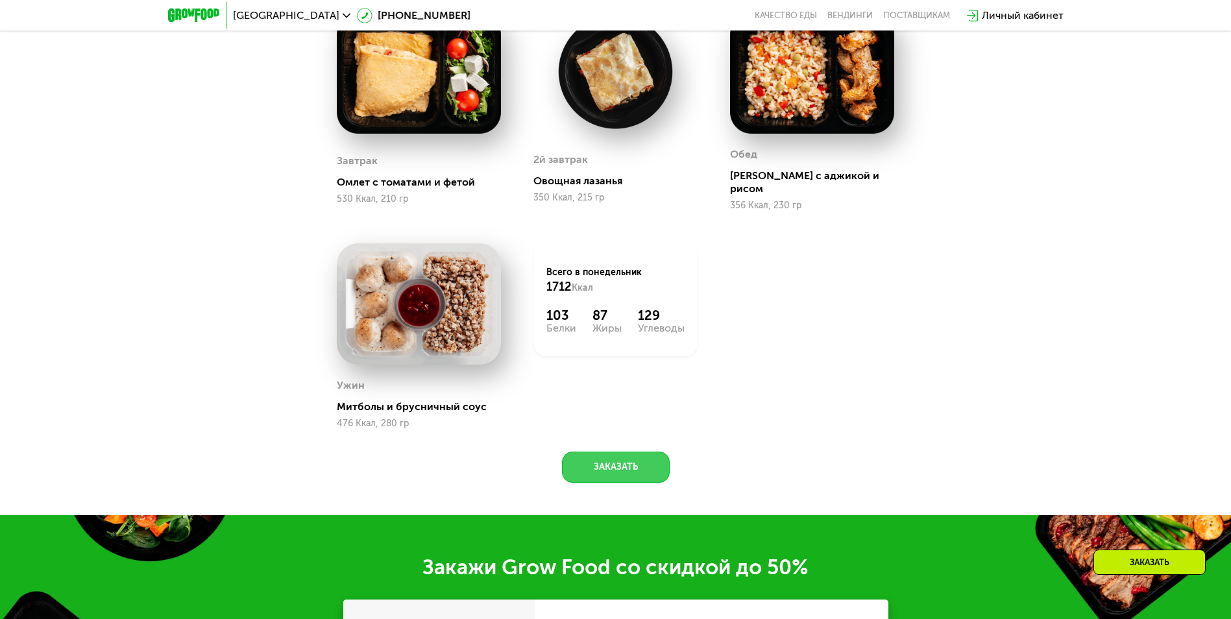
click at [636, 463] on button "Заказать" at bounding box center [616, 467] width 108 height 31
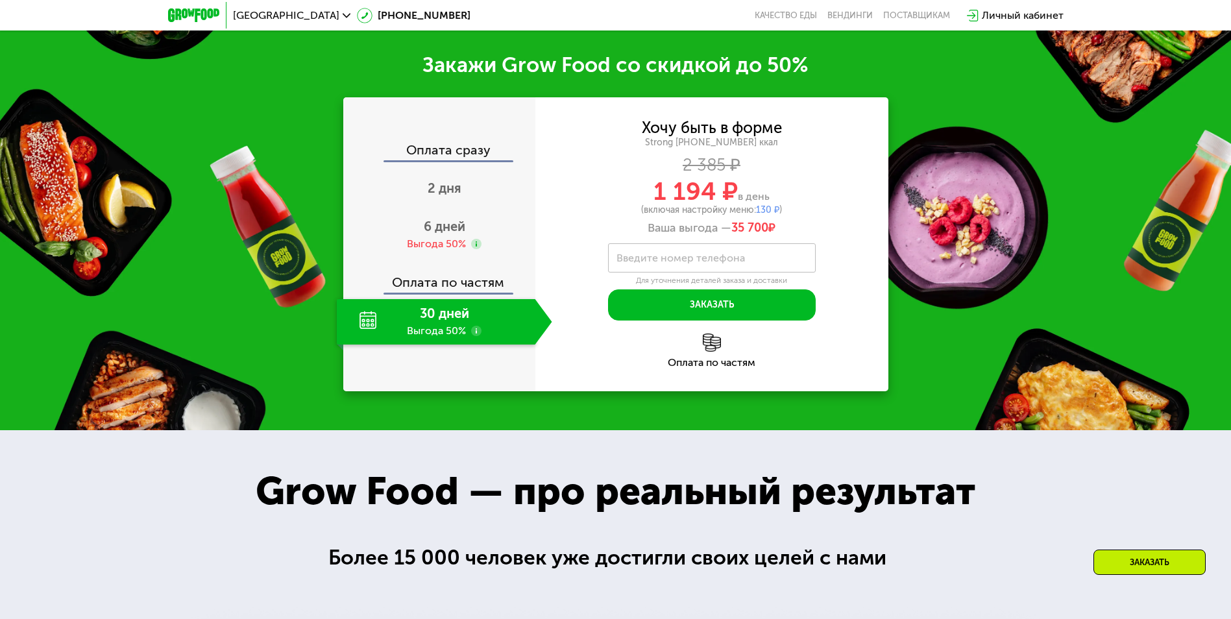
scroll to position [1910, 0]
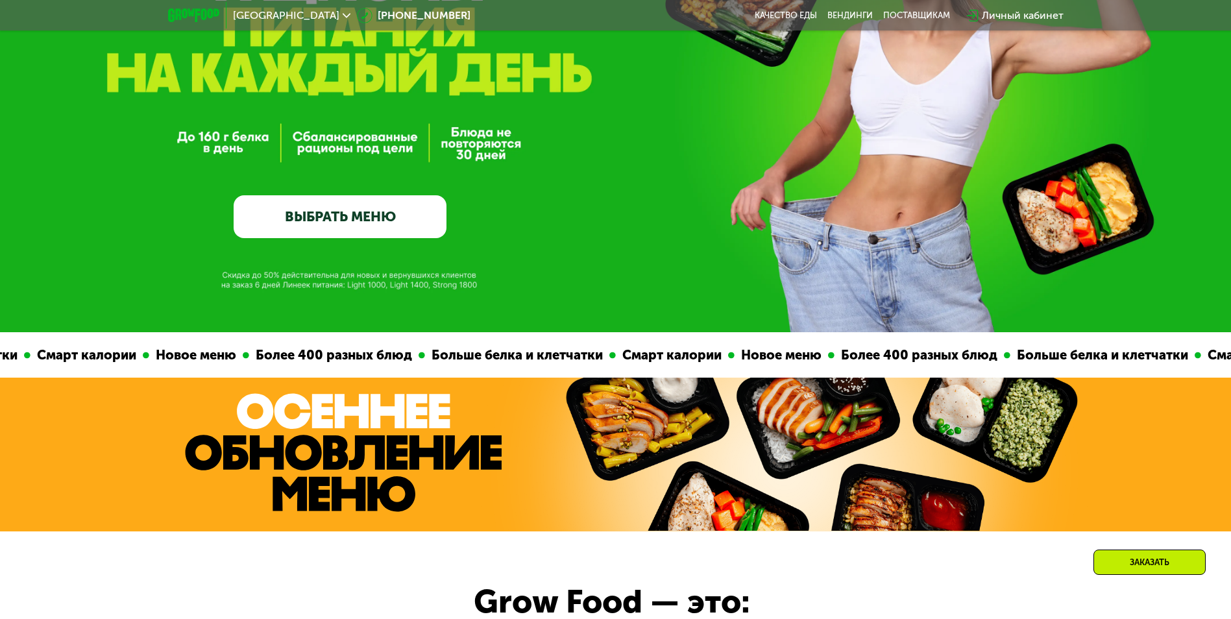
click at [391, 238] on link "ВЫБРАТЬ МЕНЮ" at bounding box center [340, 216] width 213 height 43
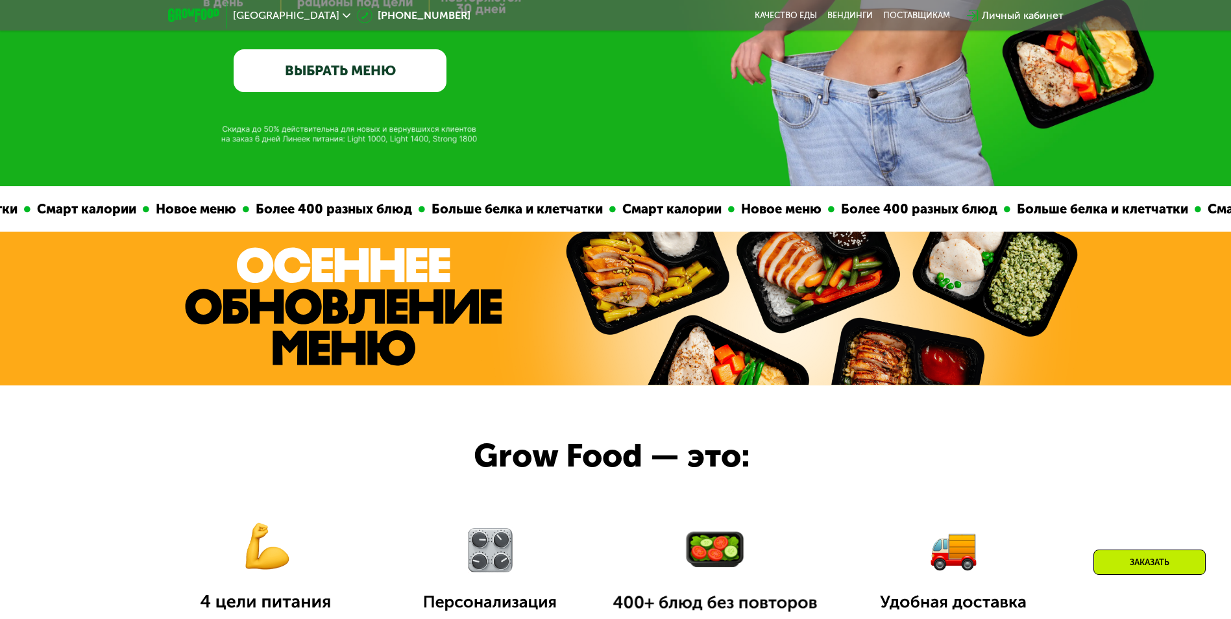
click at [391, 228] on div "Смарт калории Новое меню Более 400 разных блюд Больше белка и клетчатки Смарт к…" at bounding box center [615, 434] width 1231 height 496
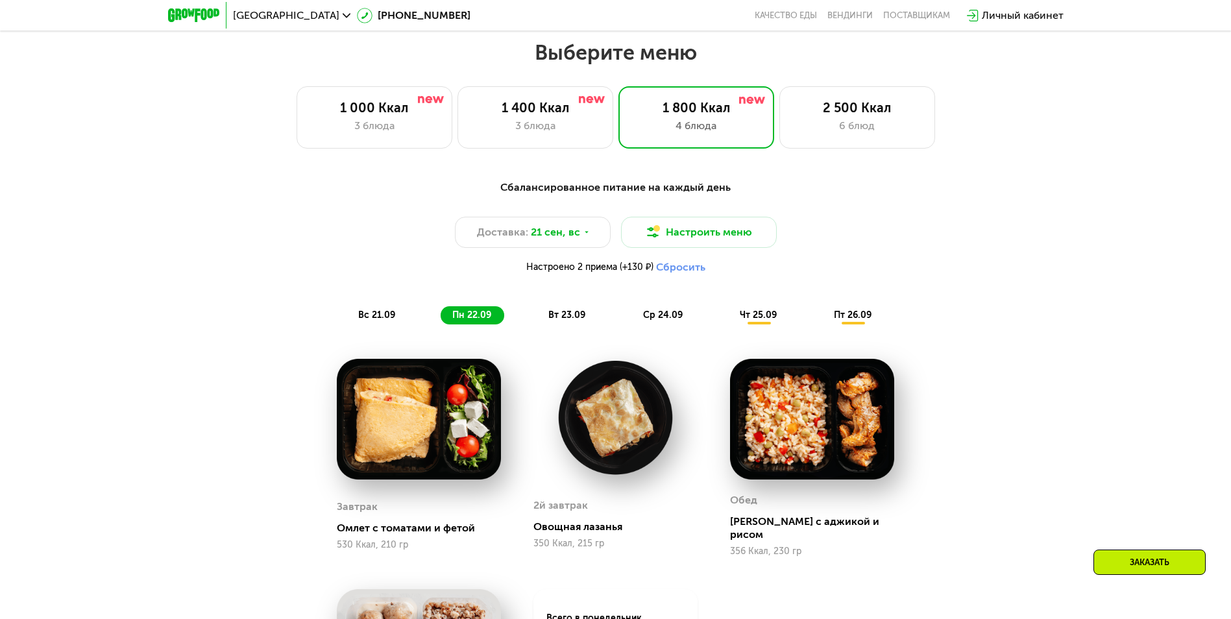
scroll to position [1071, 0]
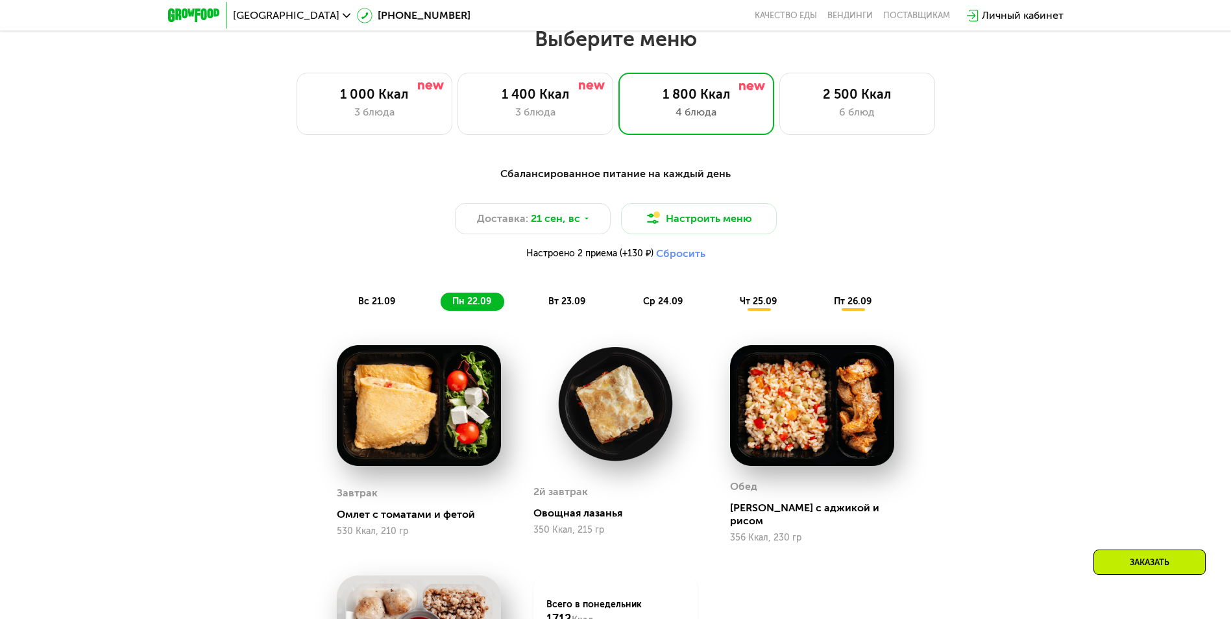
click at [1150, 557] on div "Заказать" at bounding box center [1149, 561] width 112 height 25
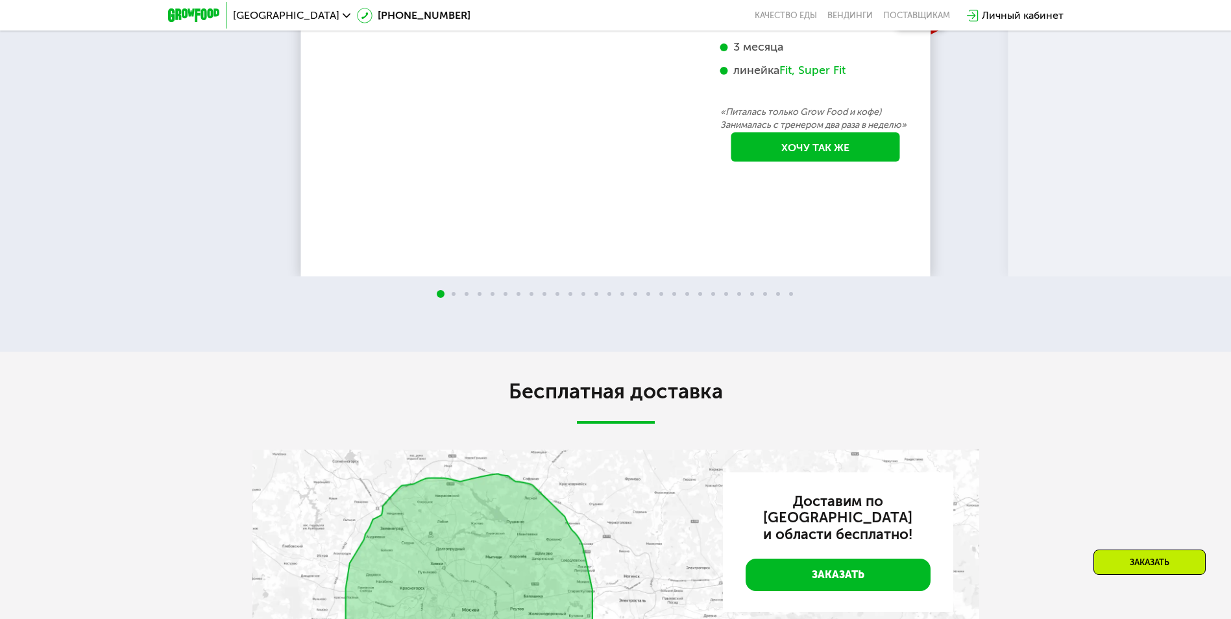
scroll to position [3272, 0]
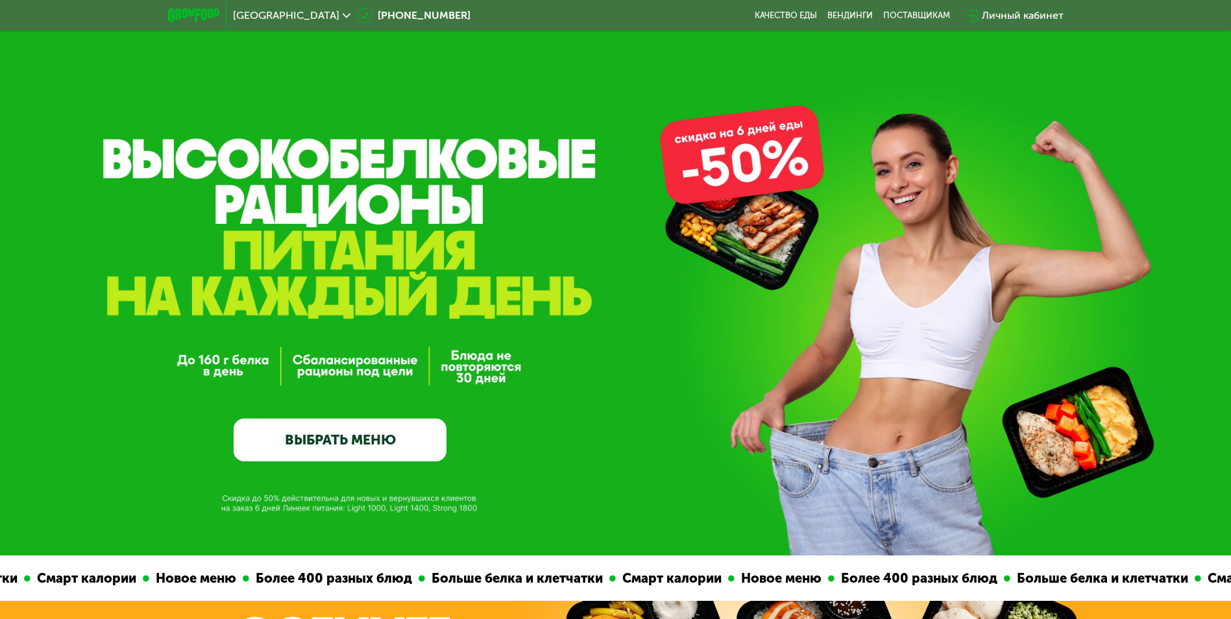
click at [357, 450] on link "ВЫБРАТЬ МЕНЮ" at bounding box center [340, 439] width 213 height 43
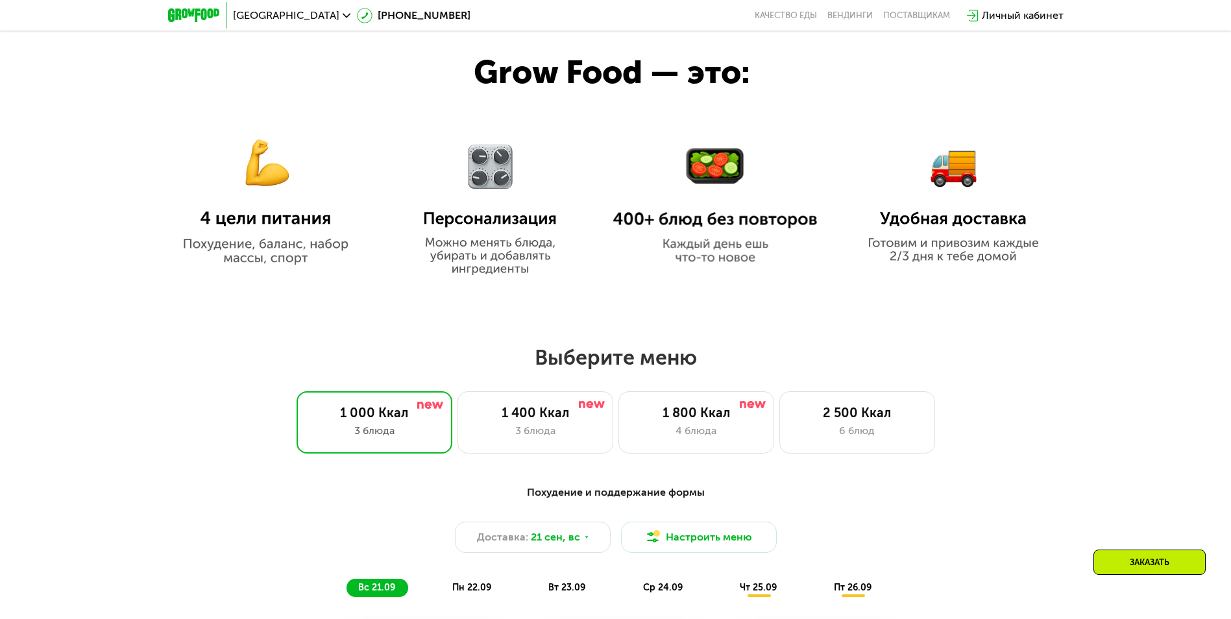
scroll to position [747, 0]
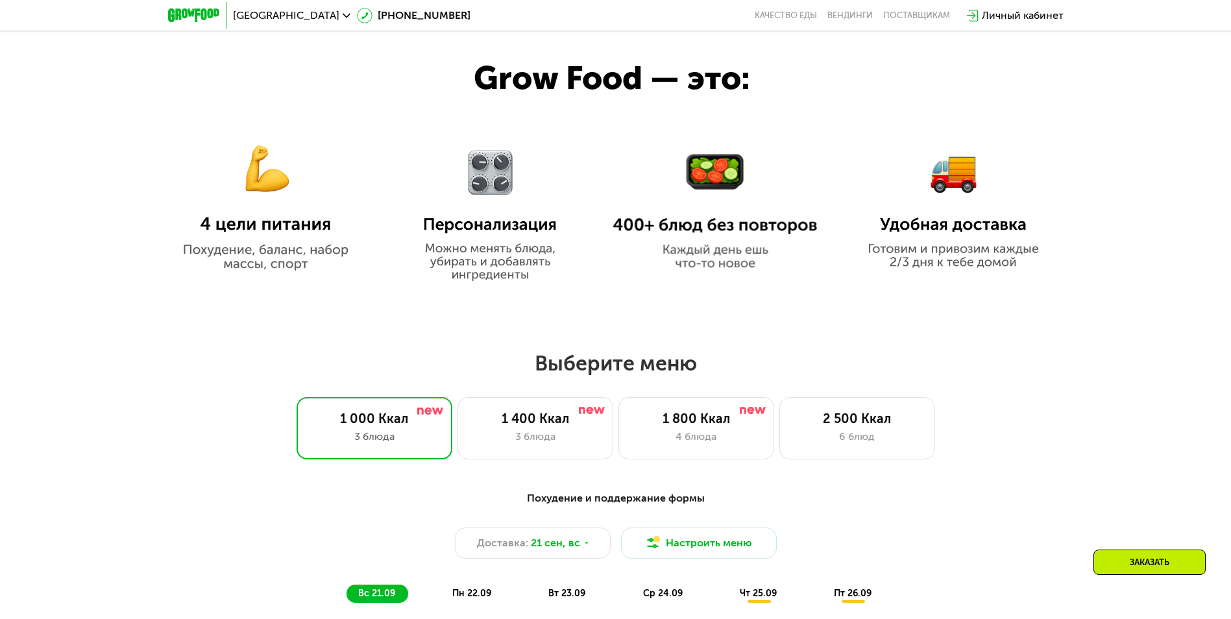
click at [228, 169] on img at bounding box center [265, 196] width 205 height 149
click at [961, 207] on img at bounding box center [953, 197] width 187 height 141
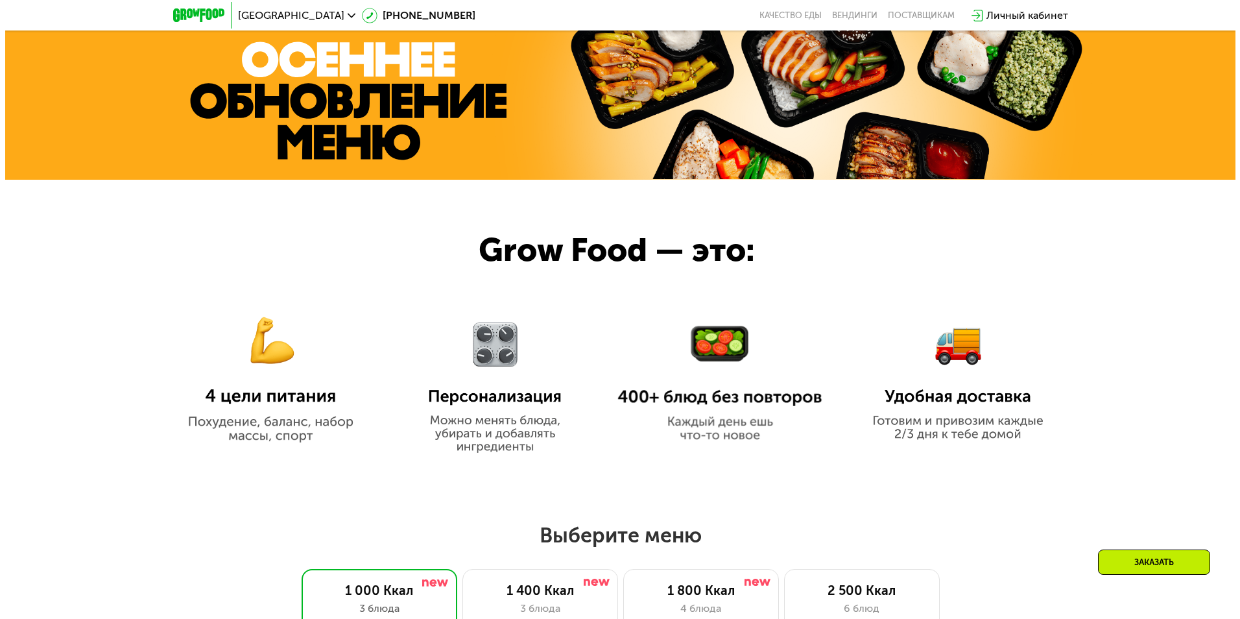
scroll to position [876, 0]
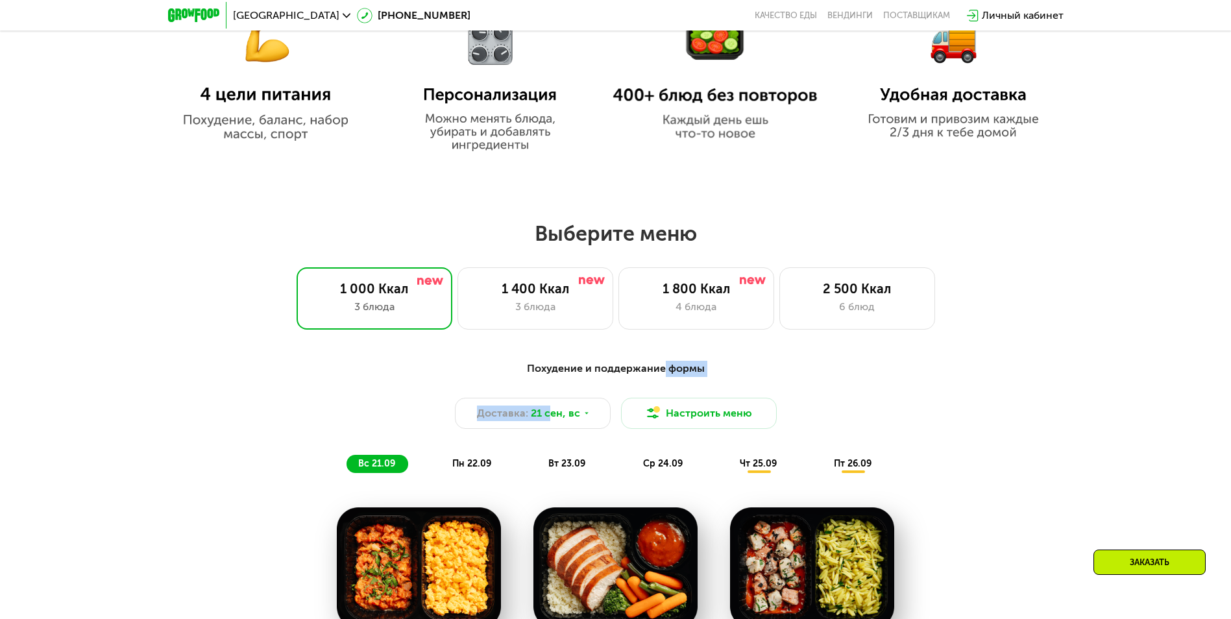
drag, startPoint x: 660, startPoint y: 372, endPoint x: 551, endPoint y: 382, distance: 109.4
click at [551, 382] on div "Похудение и поддержание формы Доставка: 21 сен, вс Настроить меню вс 21.09 пн 2…" at bounding box center [616, 417] width 768 height 112
drag, startPoint x: 551, startPoint y: 382, endPoint x: 541, endPoint y: 381, distance: 9.8
click at [583, 377] on div "Похудение и поддержание формы" at bounding box center [616, 369] width 768 height 16
drag, startPoint x: 548, startPoint y: 381, endPoint x: 518, endPoint y: 306, distance: 80.6
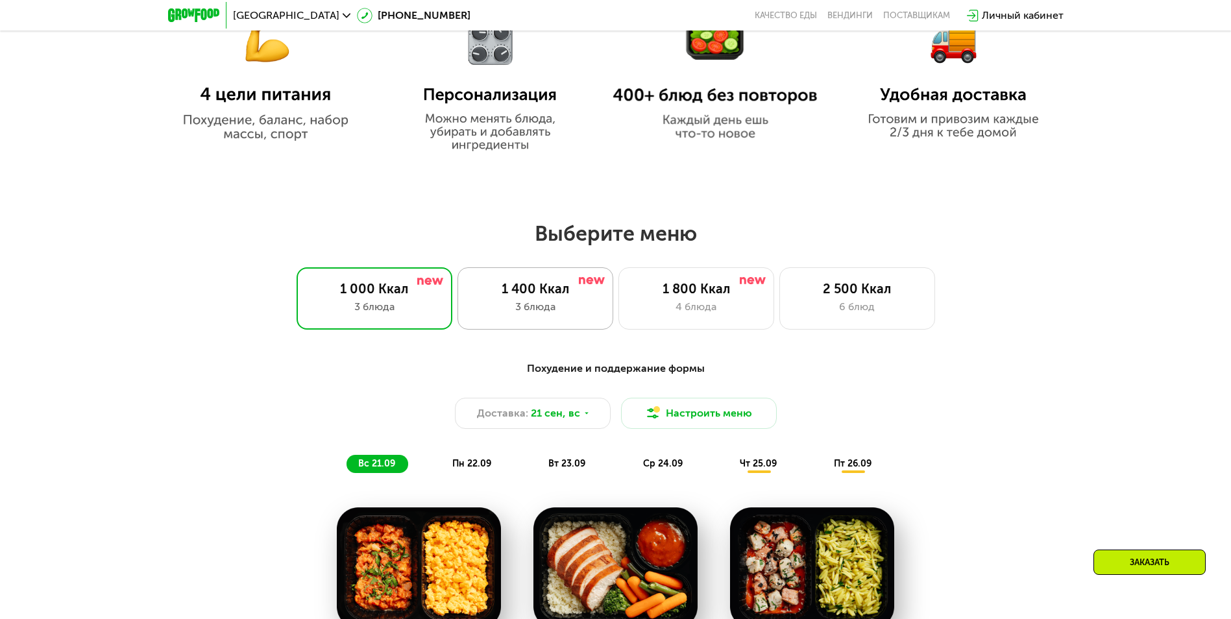
click at [549, 377] on div "Похудение и поддержание формы" at bounding box center [616, 369] width 768 height 16
click at [518, 306] on div "3 блюда" at bounding box center [535, 307] width 128 height 16
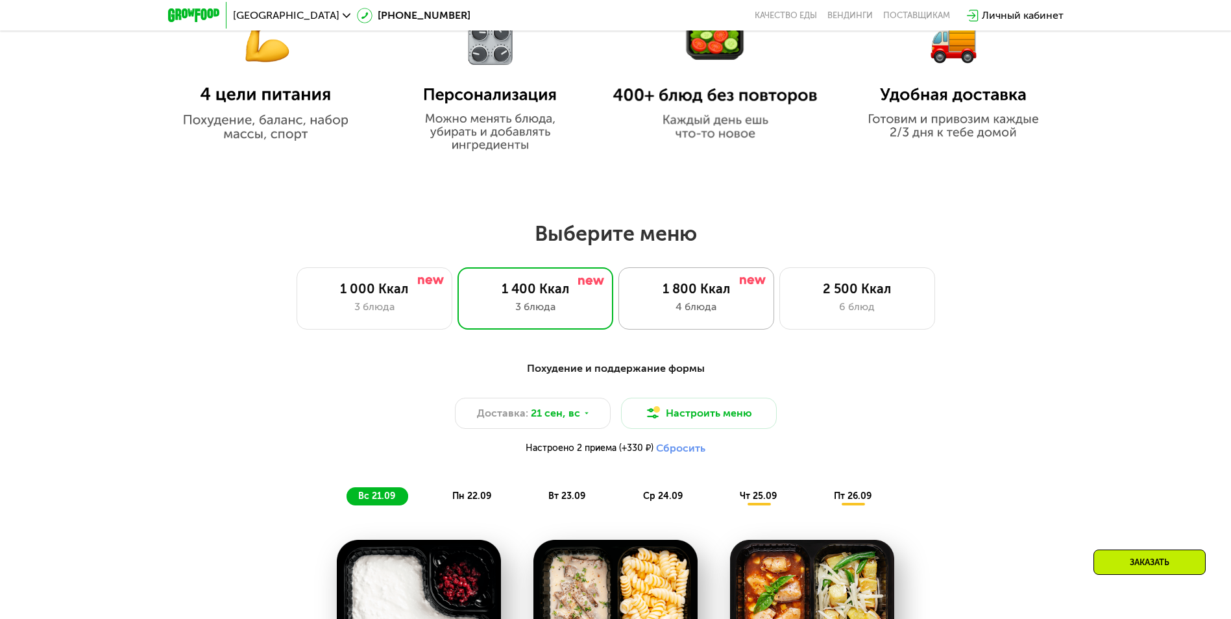
click at [722, 284] on div "1 800 Ккал 4 блюда" at bounding box center [696, 298] width 156 height 62
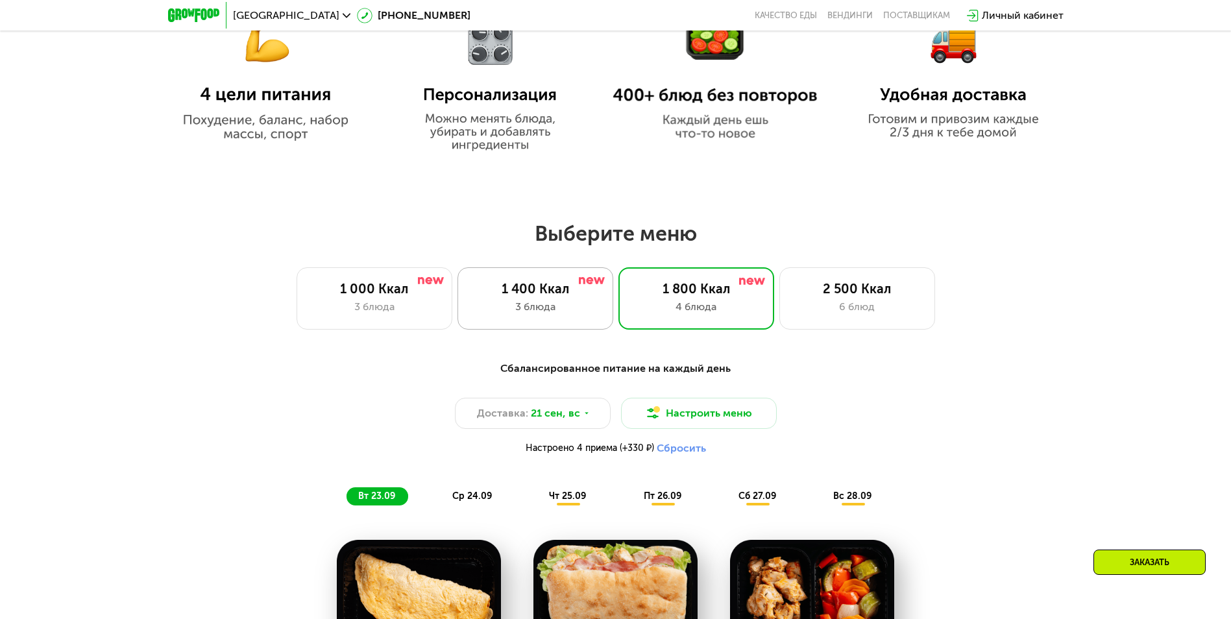
click at [476, 309] on div "3 блюда" at bounding box center [535, 307] width 128 height 16
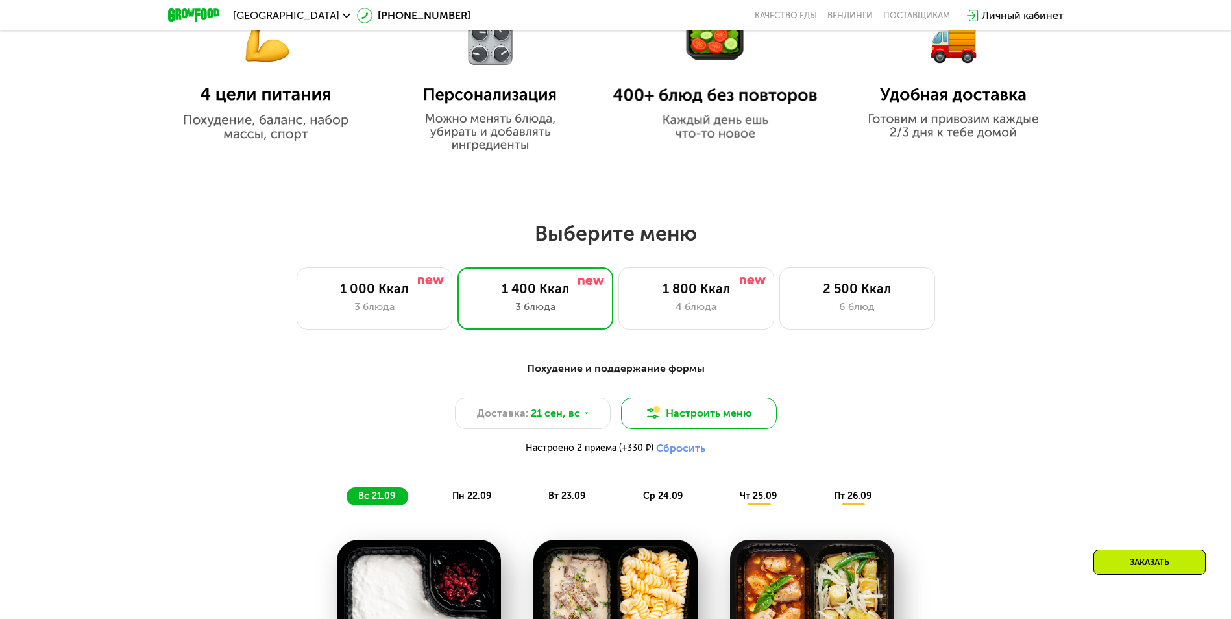
click at [695, 417] on button "Настроить меню" at bounding box center [699, 413] width 156 height 31
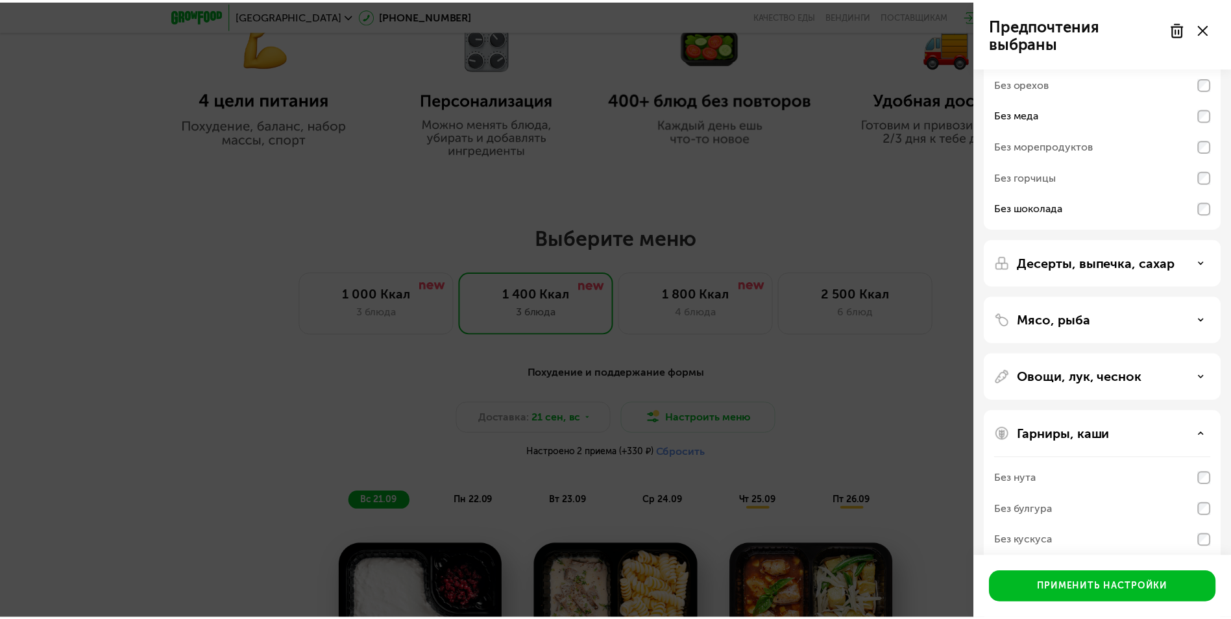
scroll to position [0, 0]
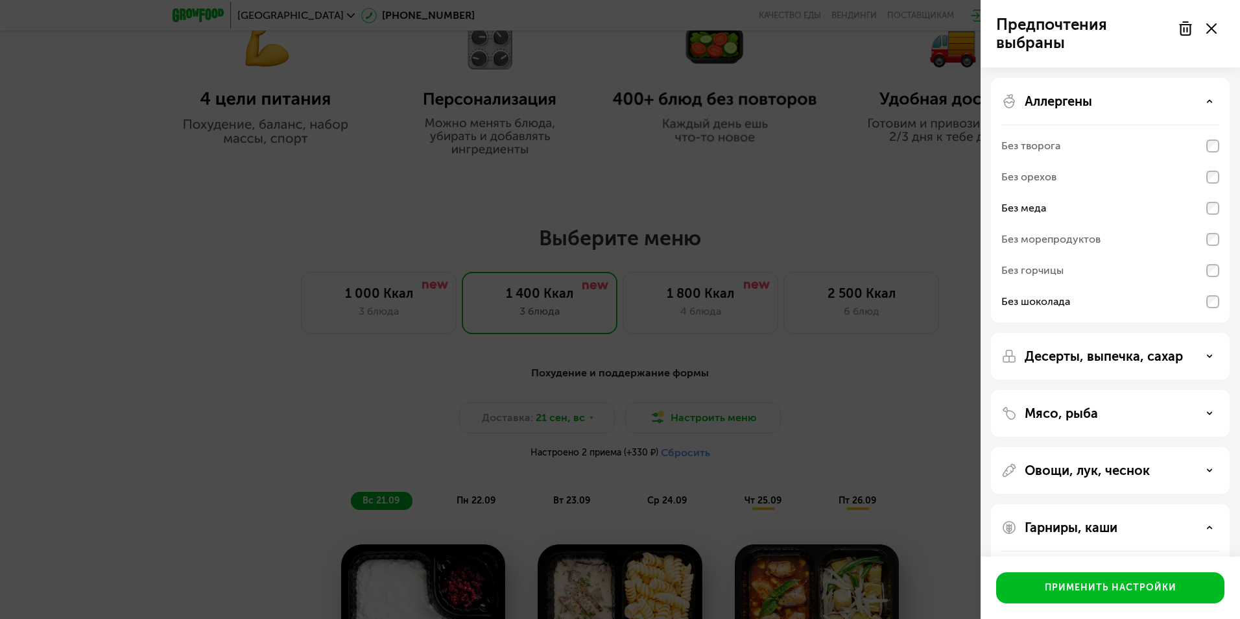
click at [1124, 97] on div "Аллергены" at bounding box center [1111, 101] width 218 height 16
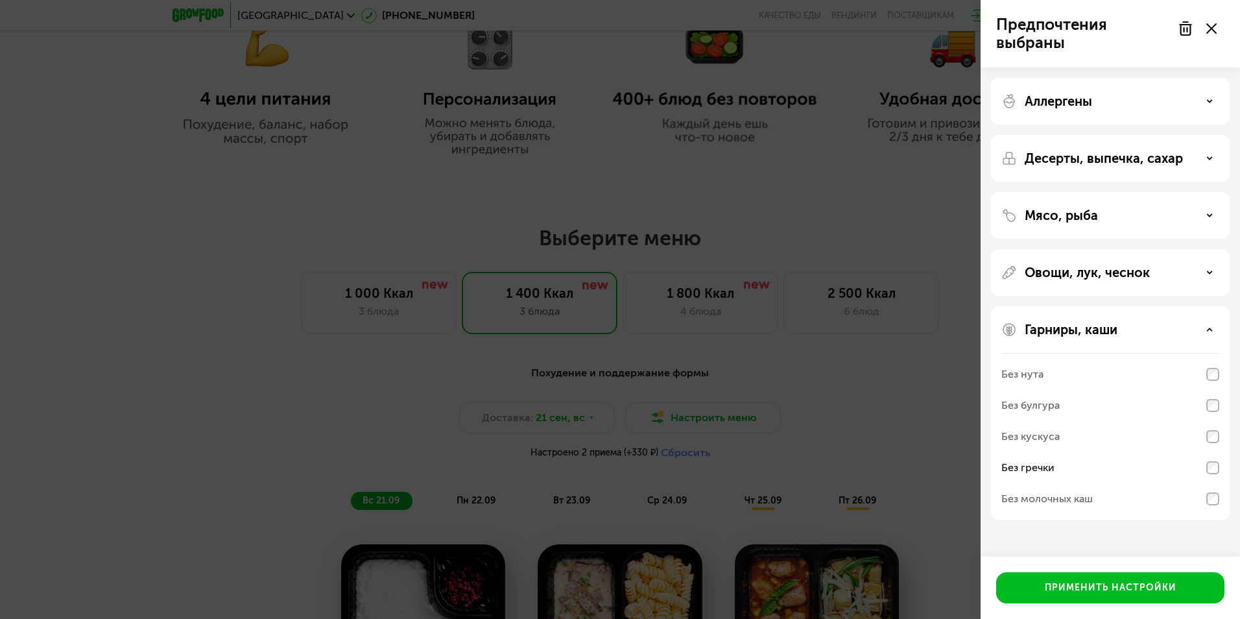
click at [960, 400] on div "Предпочтения выбраны Аллергены Десерты, выпечка, сахар Мясо, рыба Овощи, лук, ч…" at bounding box center [620, 309] width 1240 height 619
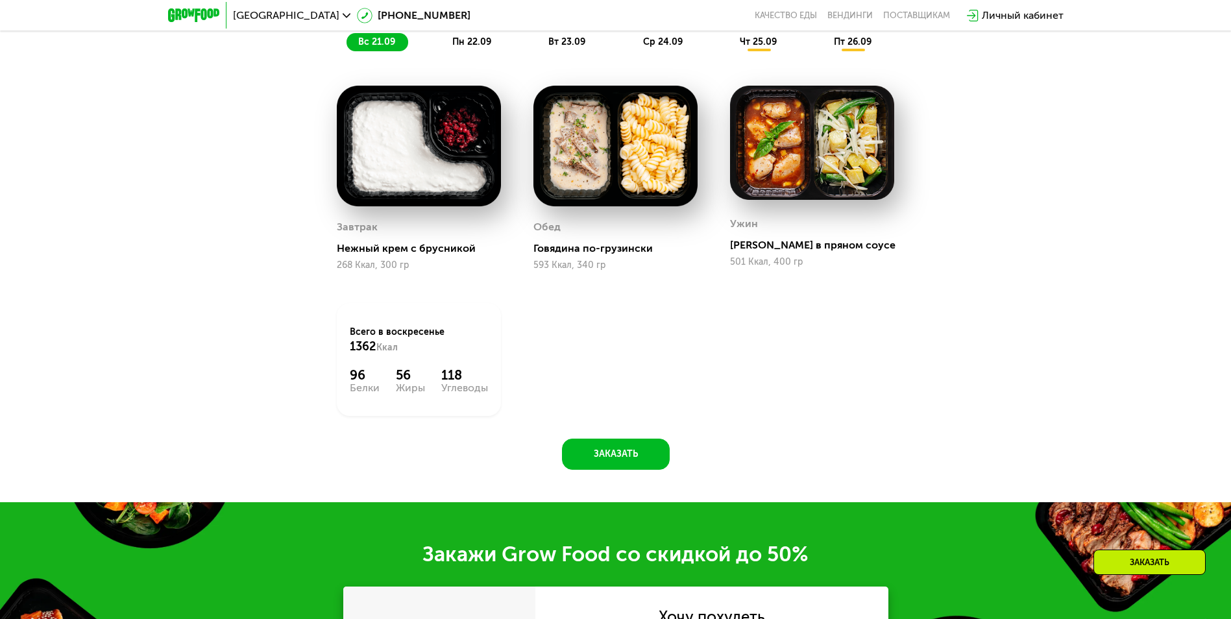
scroll to position [1201, 0]
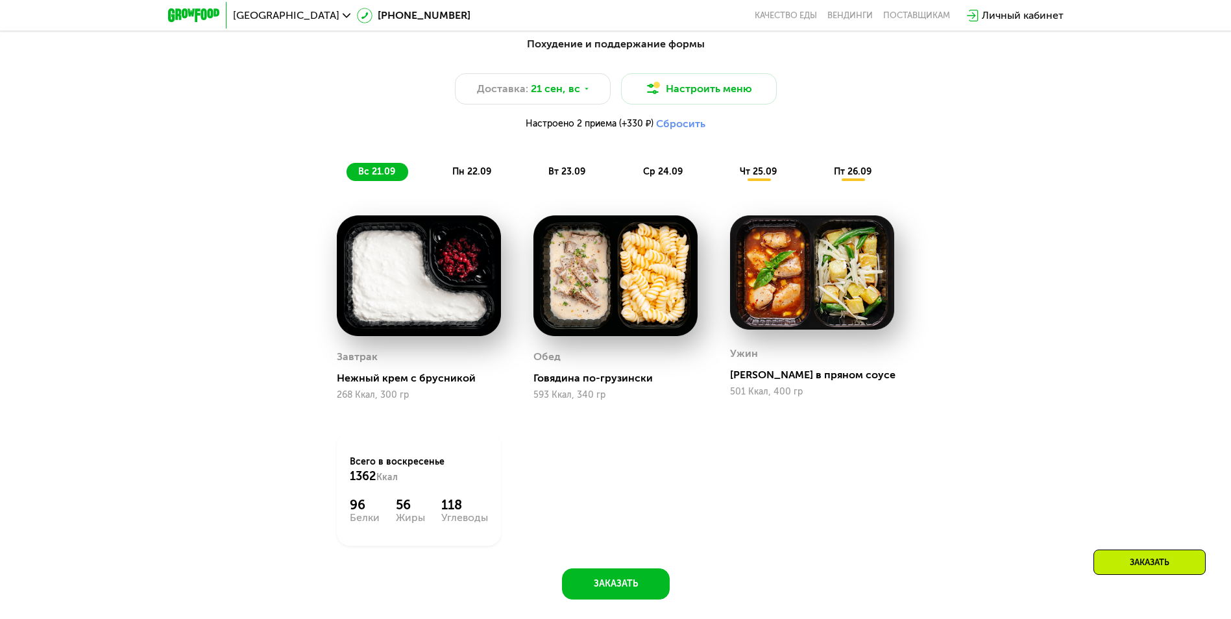
click at [486, 175] on span "пн 22.09" at bounding box center [471, 171] width 39 height 11
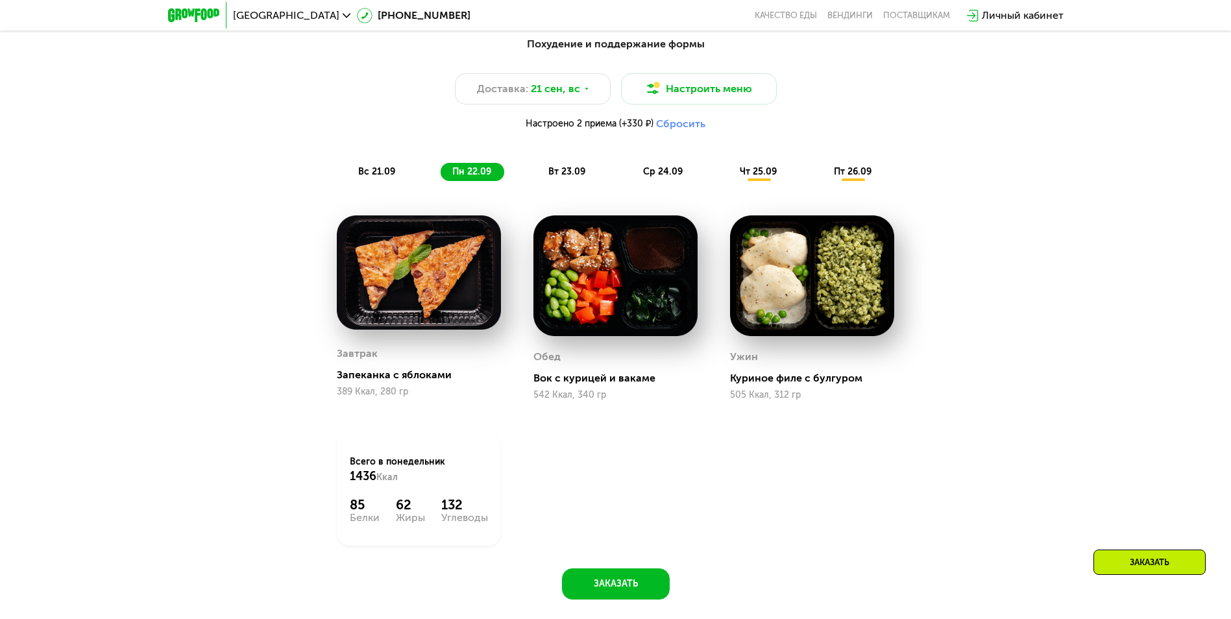
click at [559, 177] on span "вт 23.09" at bounding box center [566, 171] width 37 height 11
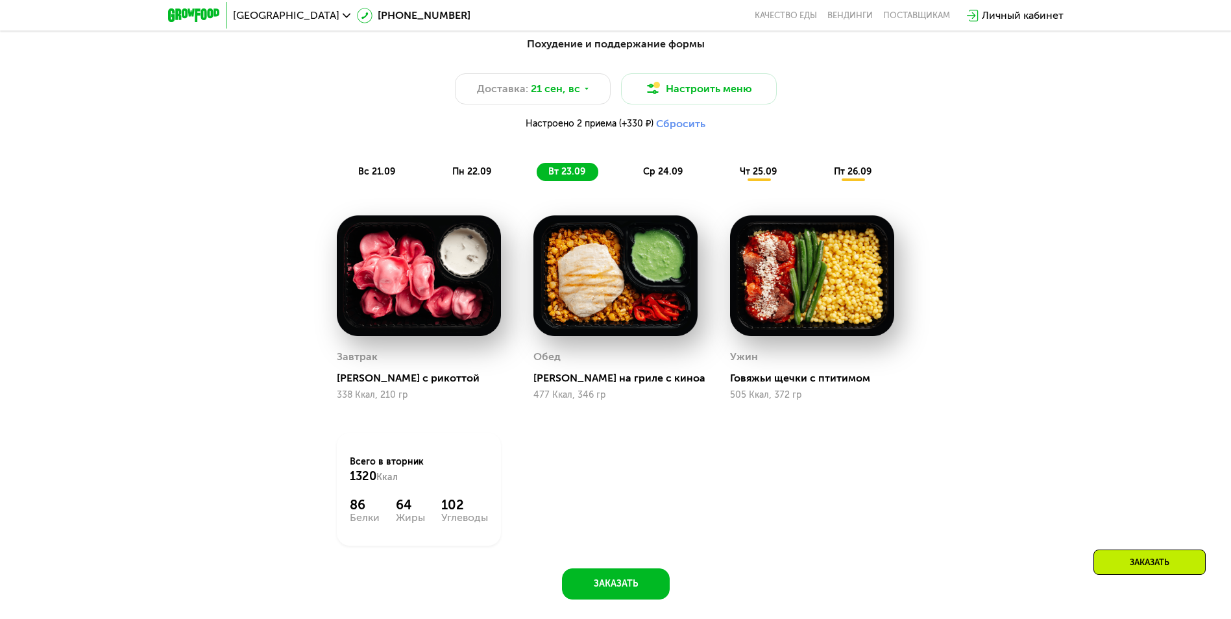
click at [659, 177] on span "ср 24.09" at bounding box center [663, 171] width 40 height 11
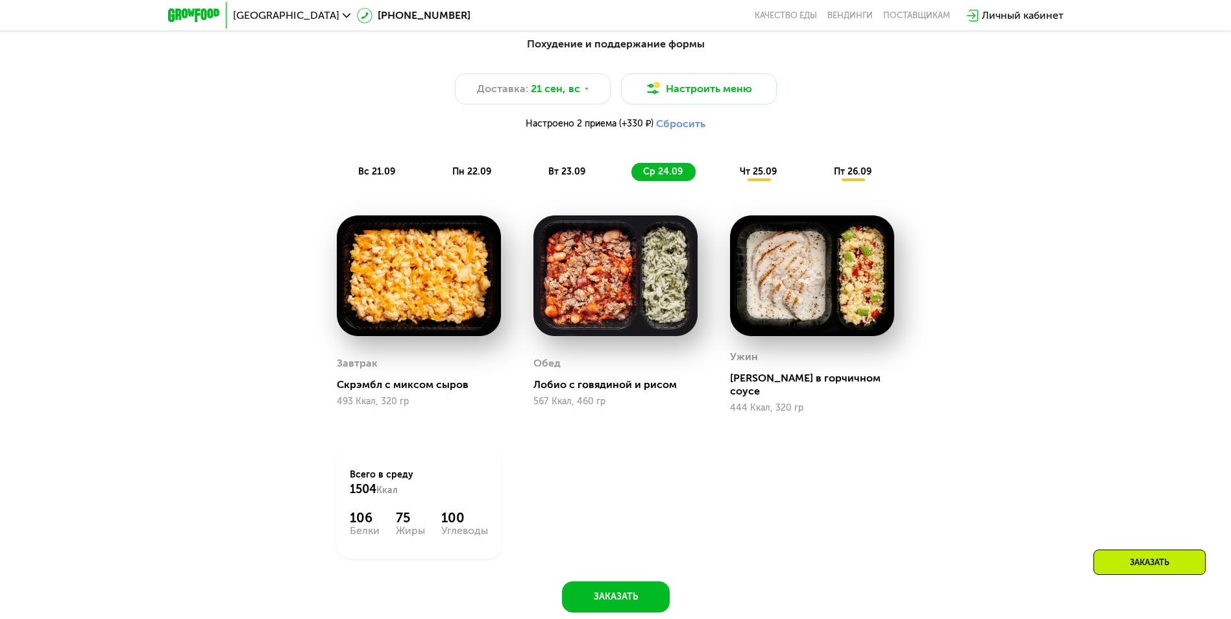
click at [740, 175] on span "чт 25.09" at bounding box center [758, 171] width 37 height 11
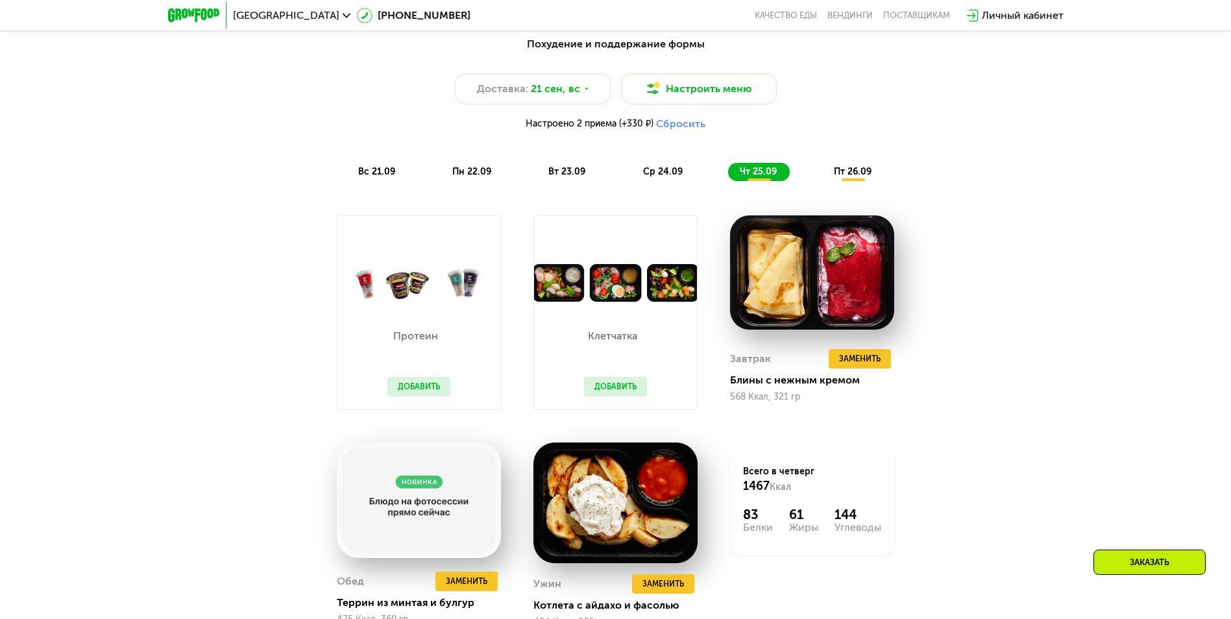
scroll to position [1266, 0]
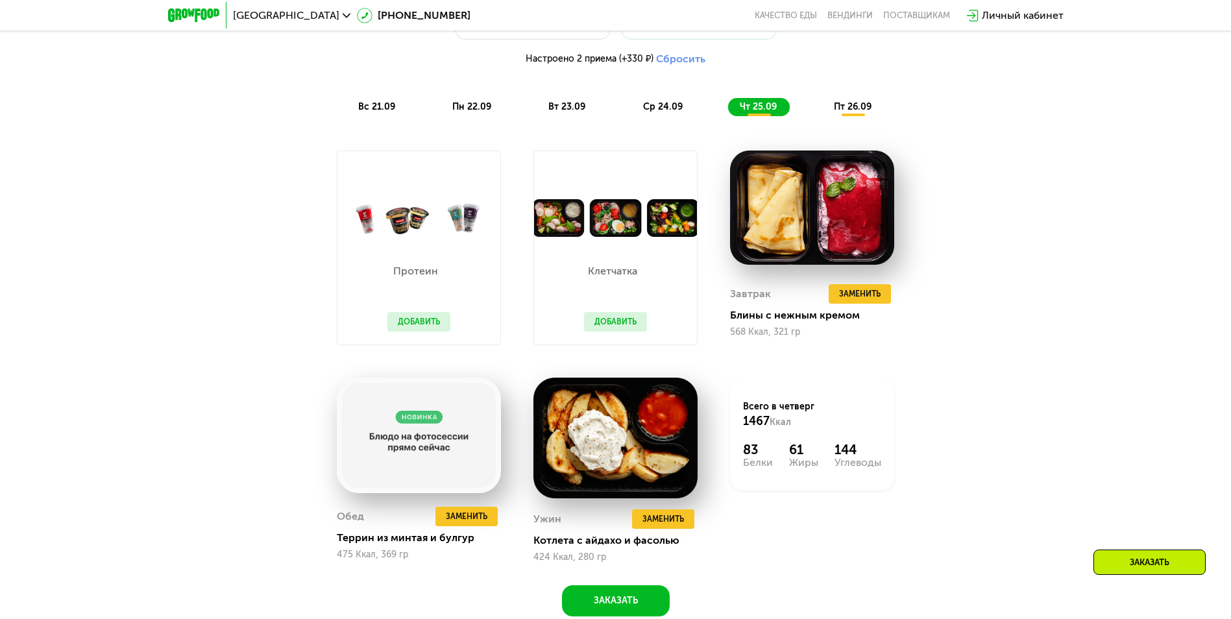
click at [610, 324] on button "Добавить" at bounding box center [615, 321] width 63 height 19
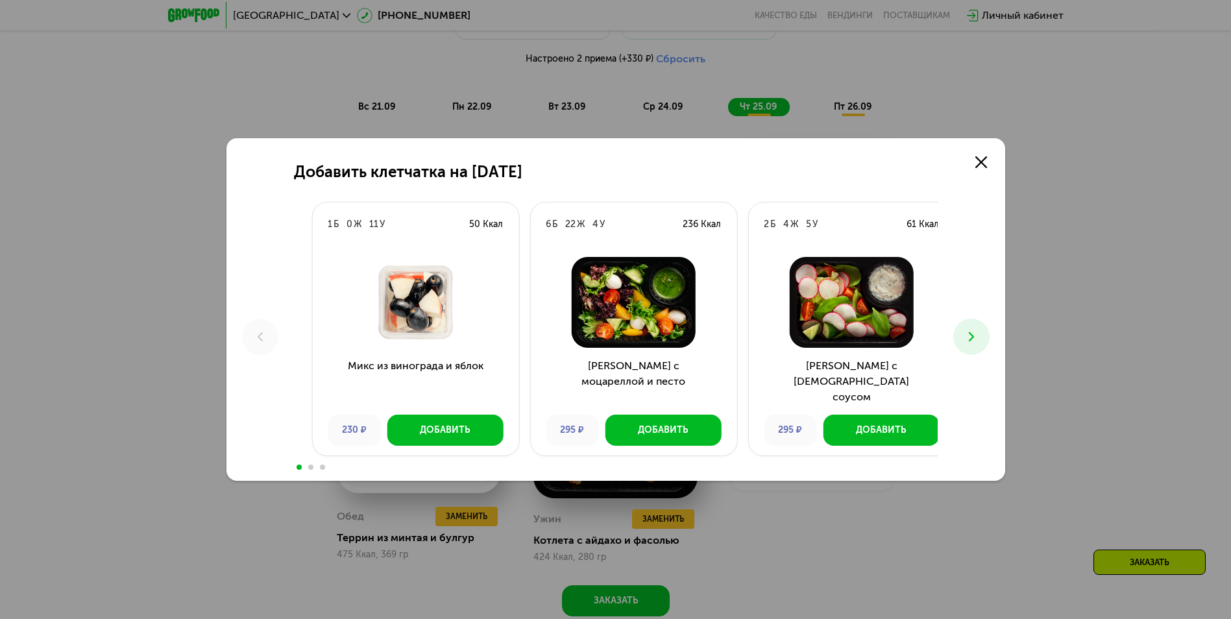
click at [401, 362] on h3 "Микс из винограда и яблок" at bounding box center [415, 381] width 206 height 47
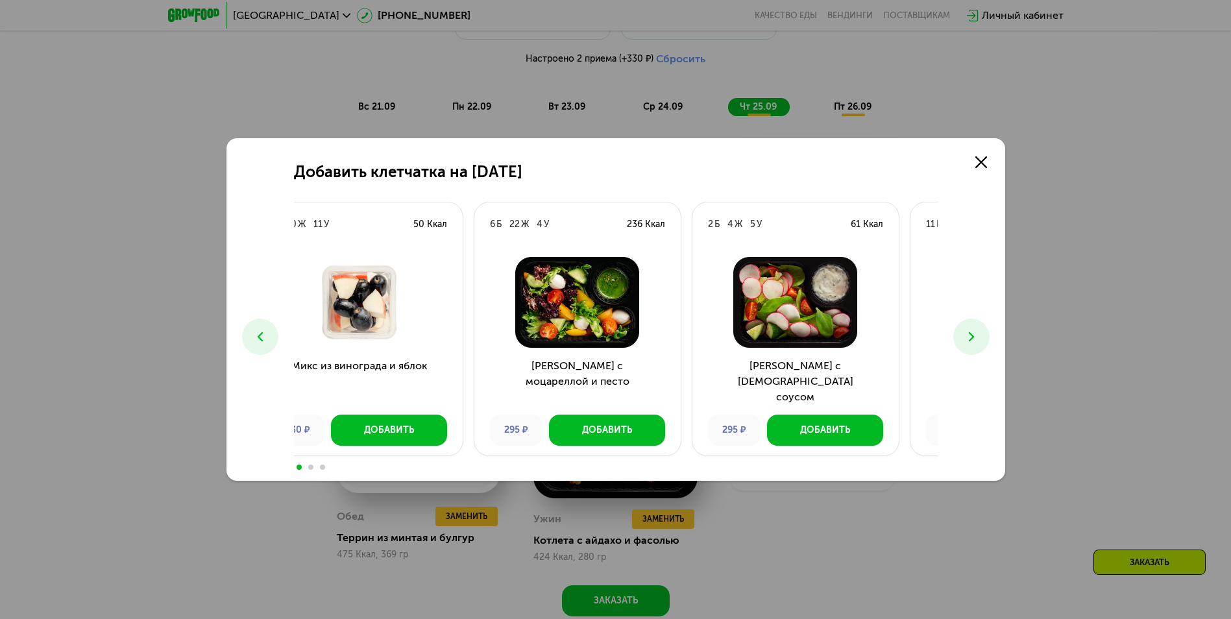
click at [599, 369] on h3 "Салат с моцареллой и песто" at bounding box center [577, 381] width 206 height 47
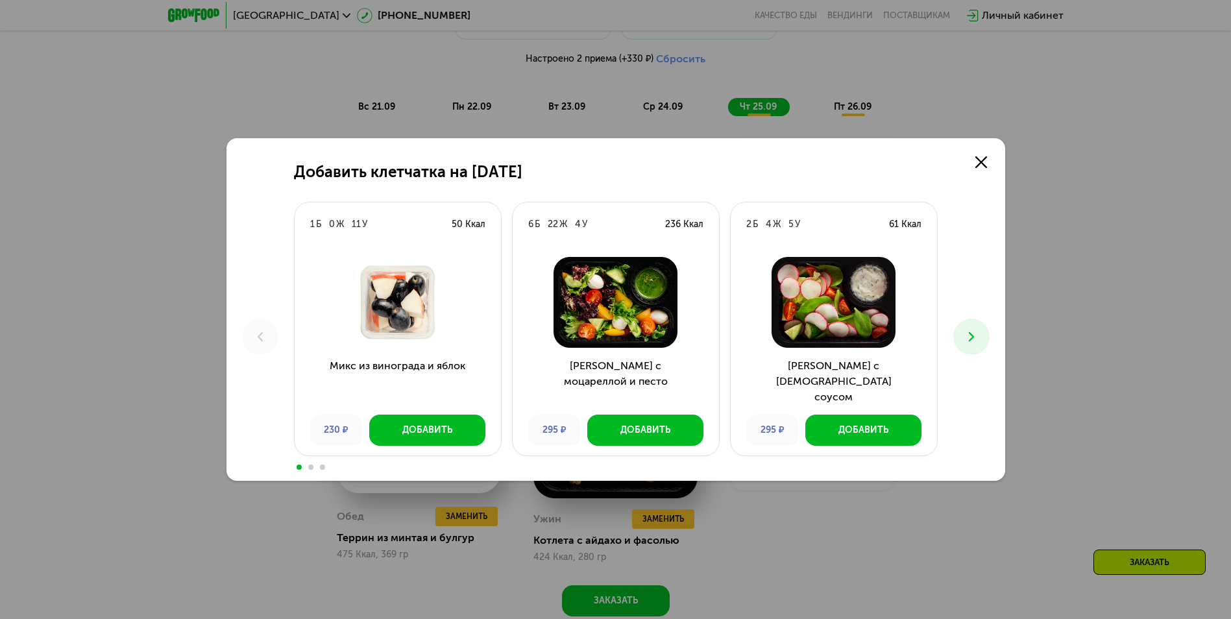
click at [971, 333] on use at bounding box center [970, 336] width 5 height 9
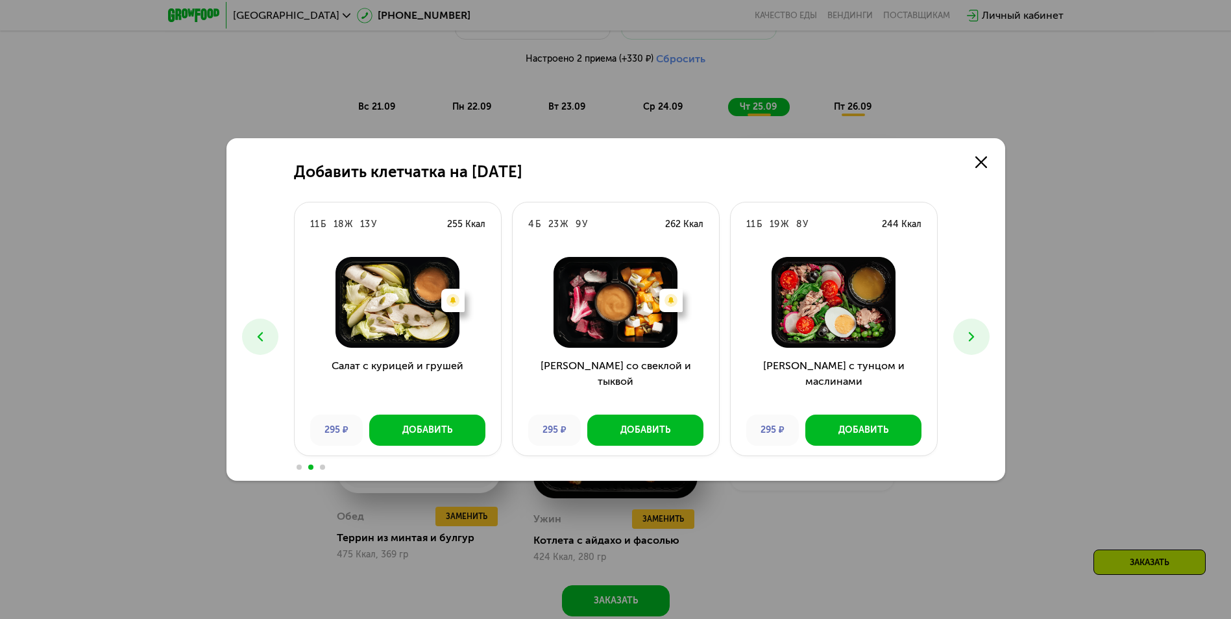
click at [971, 333] on use at bounding box center [970, 336] width 5 height 9
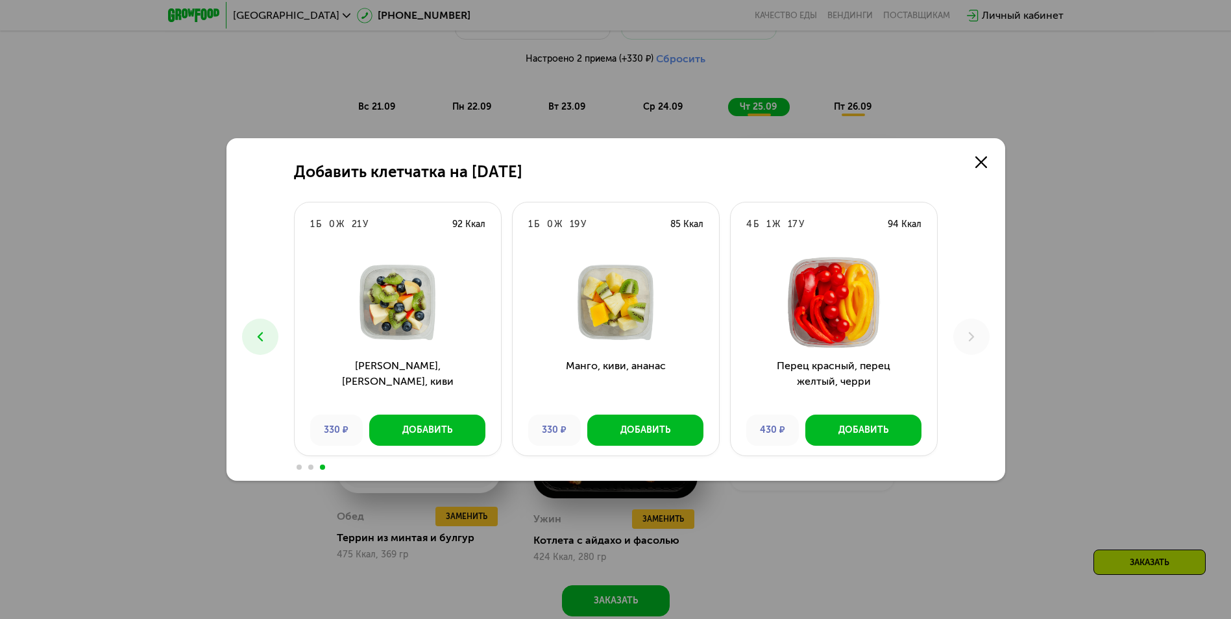
click at [249, 340] on button at bounding box center [260, 337] width 36 height 36
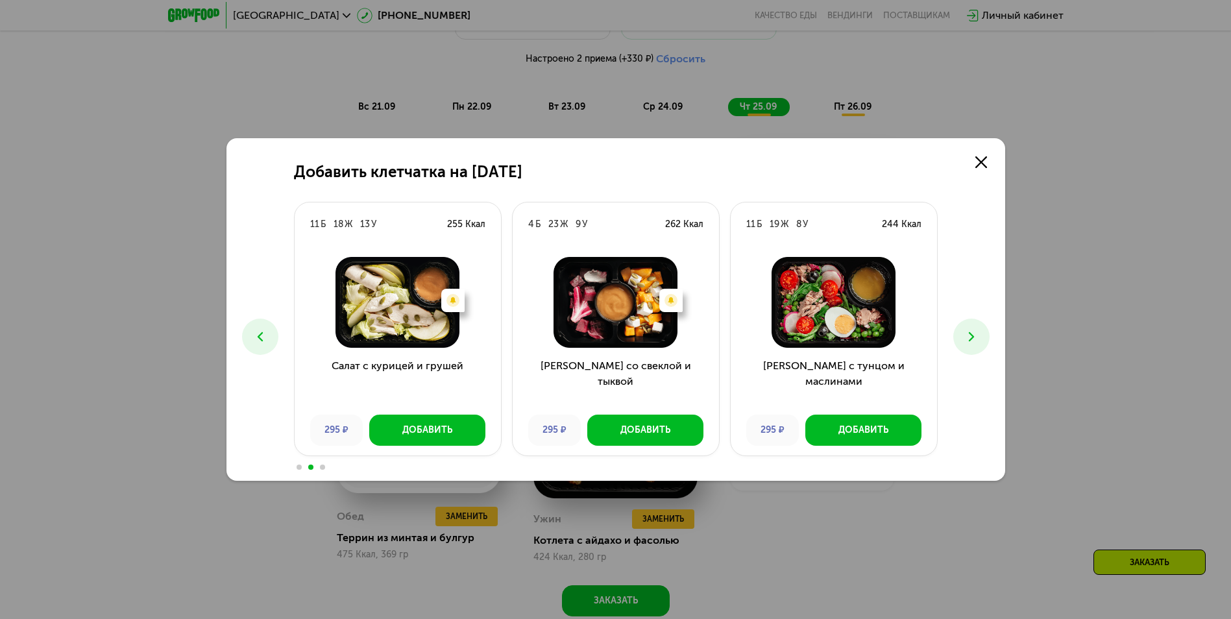
click at [249, 340] on button at bounding box center [260, 337] width 36 height 36
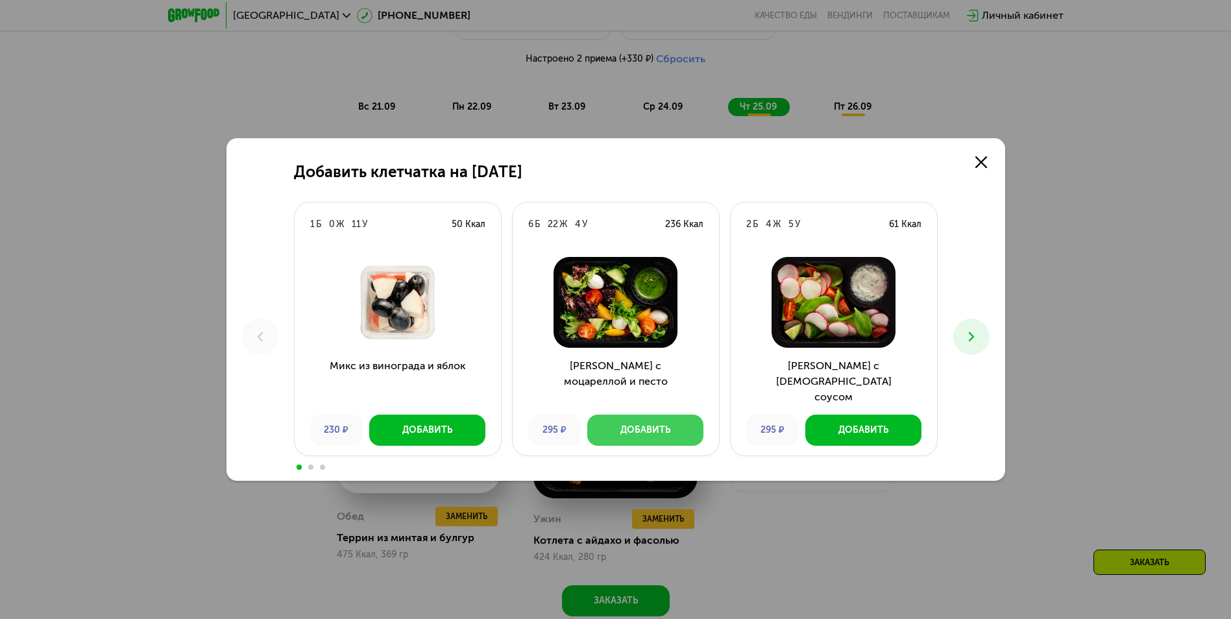
click at [646, 442] on button "Добавить" at bounding box center [645, 430] width 116 height 31
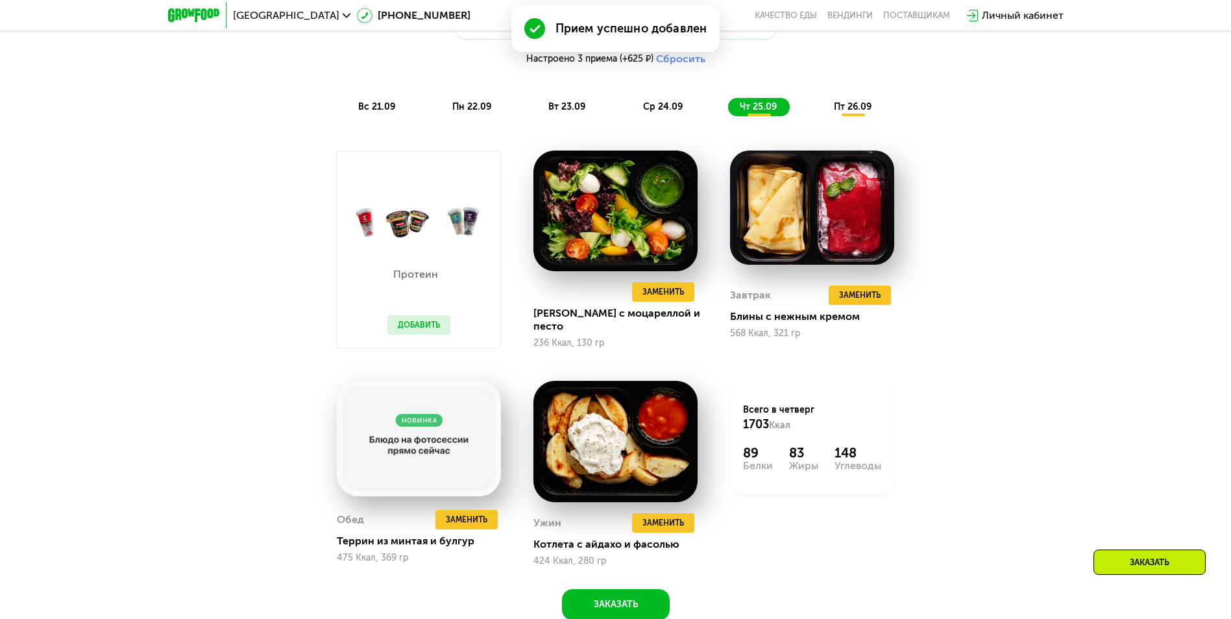
click at [408, 321] on button "Добавить" at bounding box center [418, 324] width 63 height 19
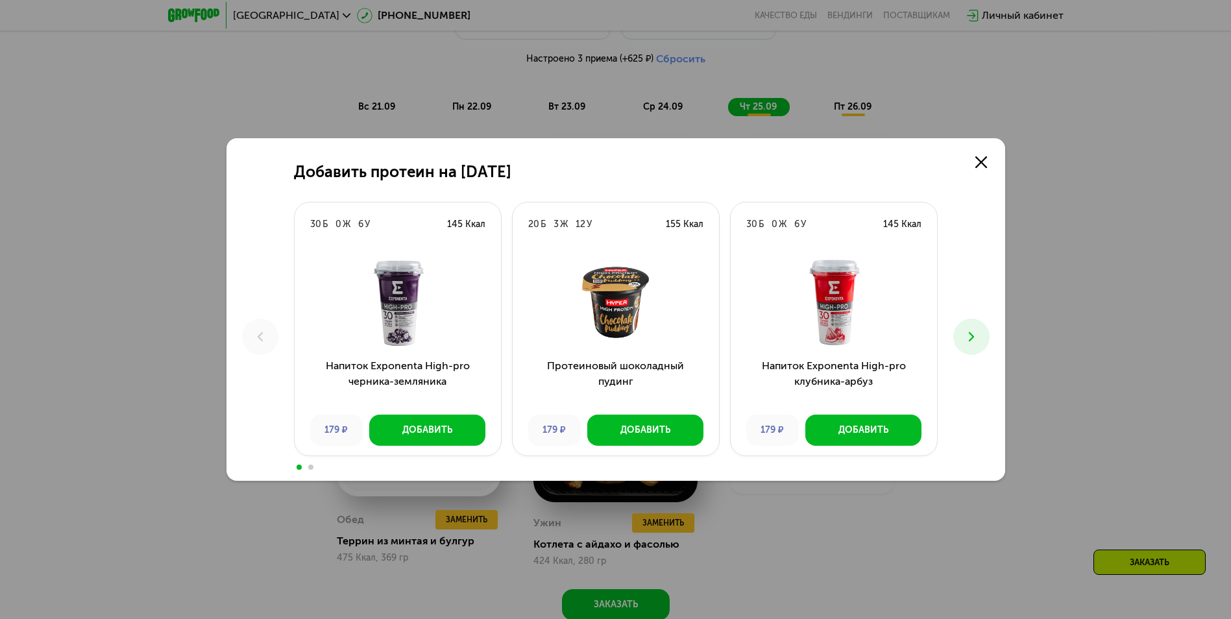
click at [971, 342] on icon at bounding box center [971, 337] width 16 height 16
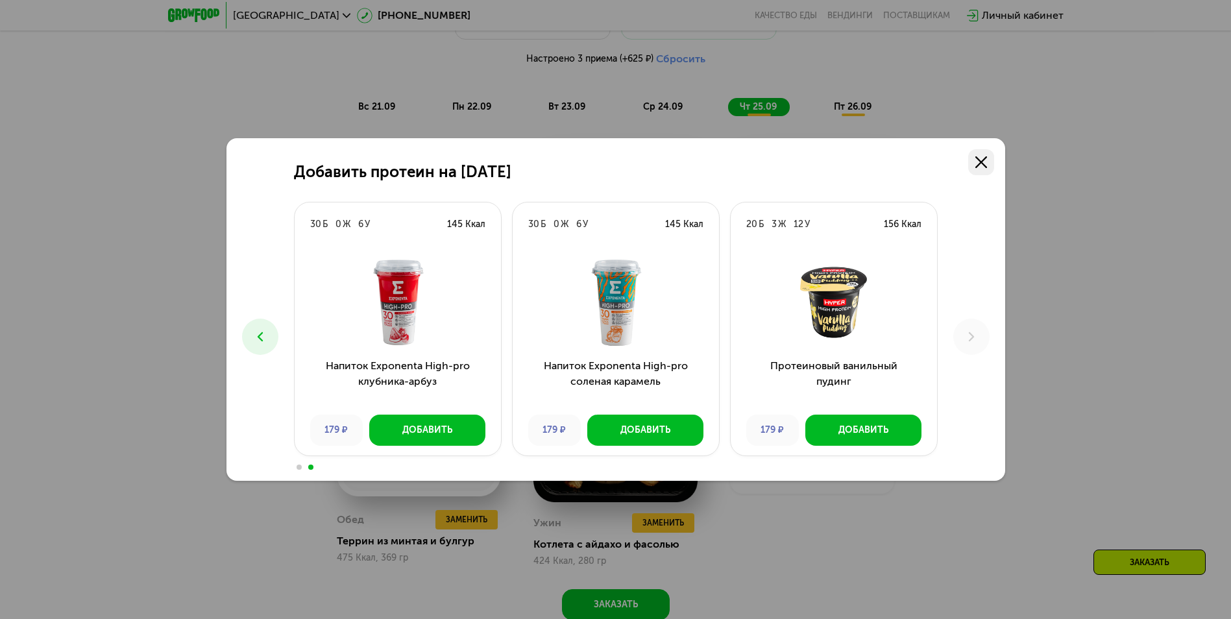
click at [973, 163] on link at bounding box center [981, 162] width 26 height 26
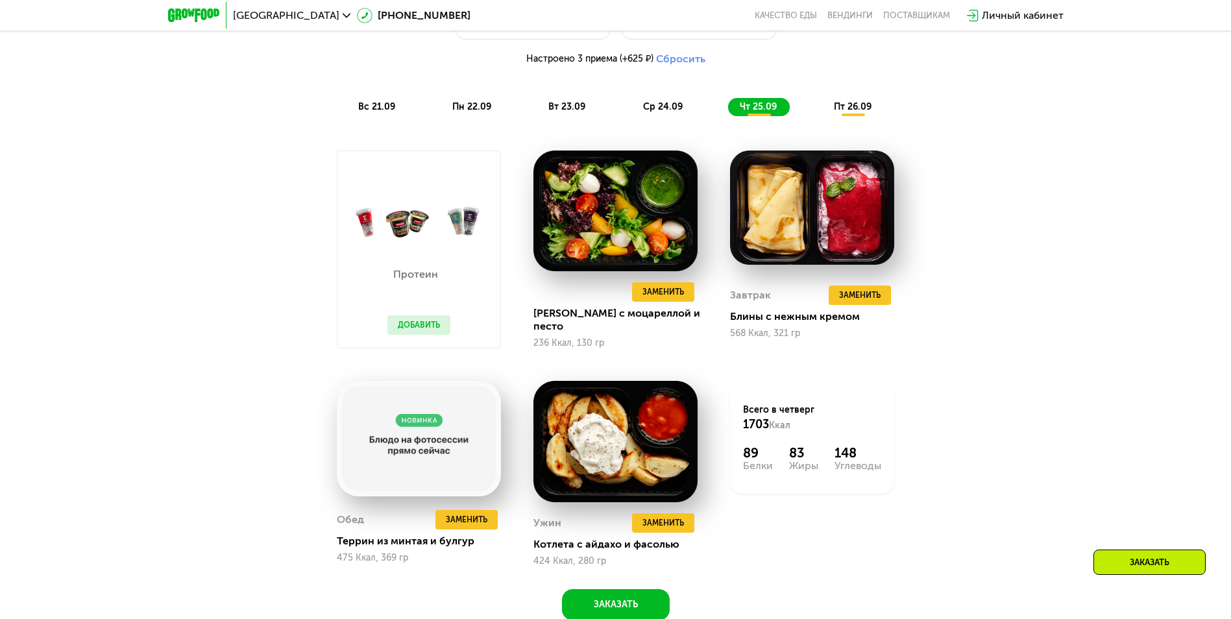
click at [664, 116] on div "ср 24.09" at bounding box center [663, 107] width 64 height 18
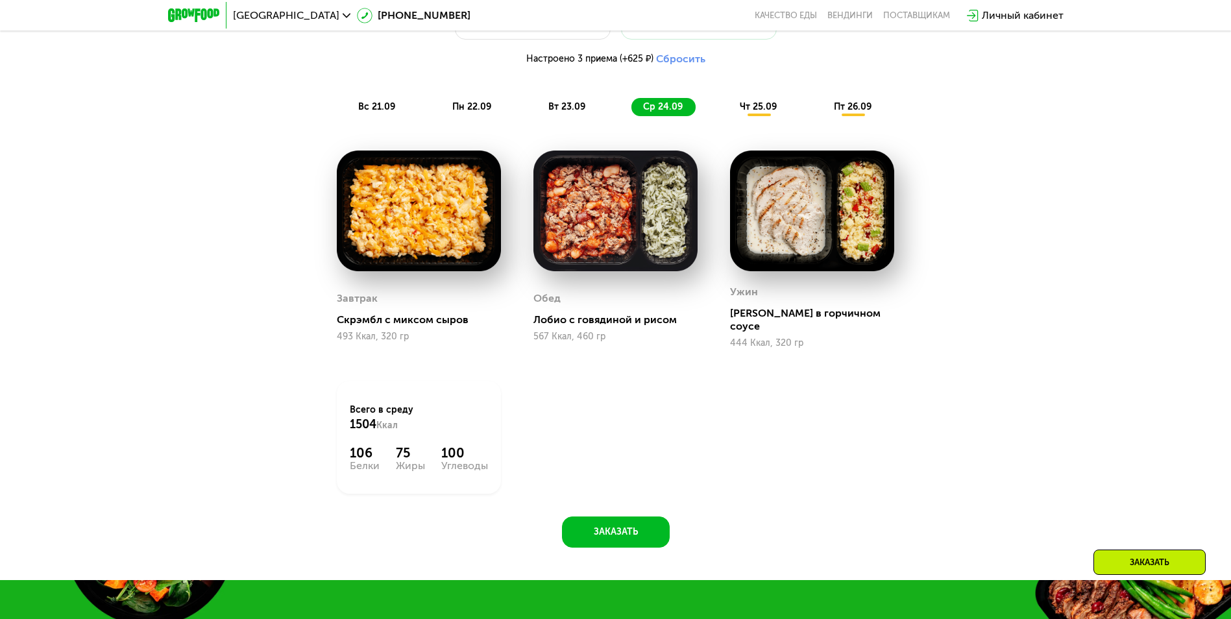
click at [583, 108] on span "вт 23.09" at bounding box center [566, 106] width 37 height 11
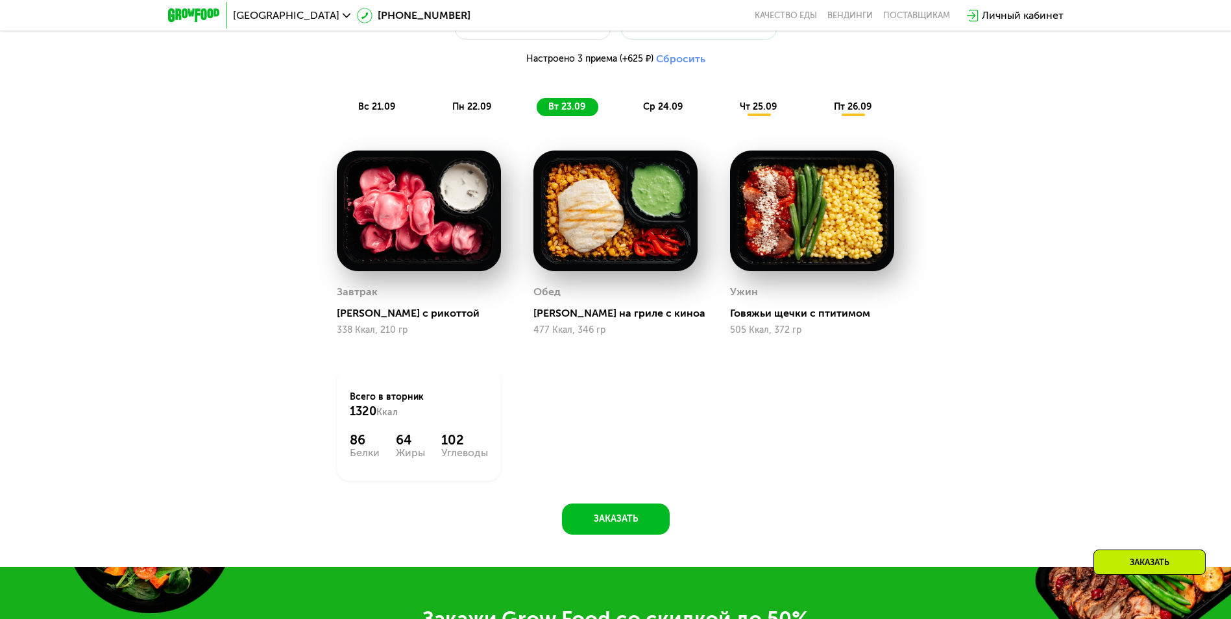
click at [481, 112] on span "пн 22.09" at bounding box center [471, 106] width 39 height 11
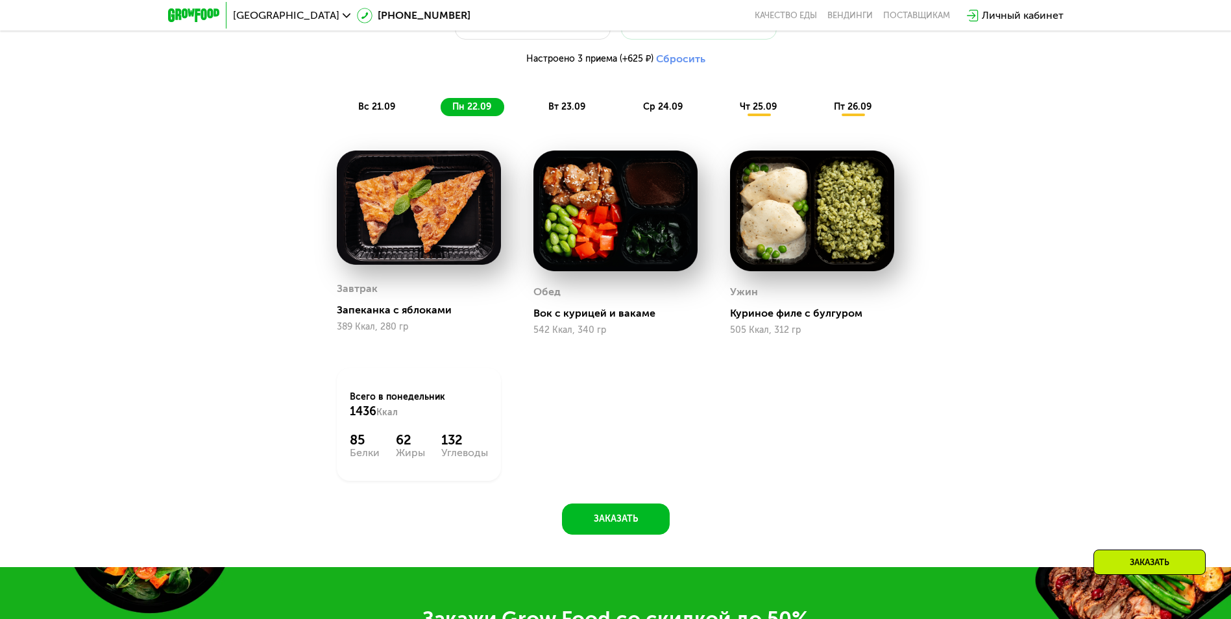
click at [418, 116] on div "вс 21.09 пн 22.09 вт 23.09 ср 24.09 чт 25.09 пт 26.09" at bounding box center [615, 107] width 538 height 18
click at [363, 112] on span "вс 21.09" at bounding box center [376, 106] width 37 height 11
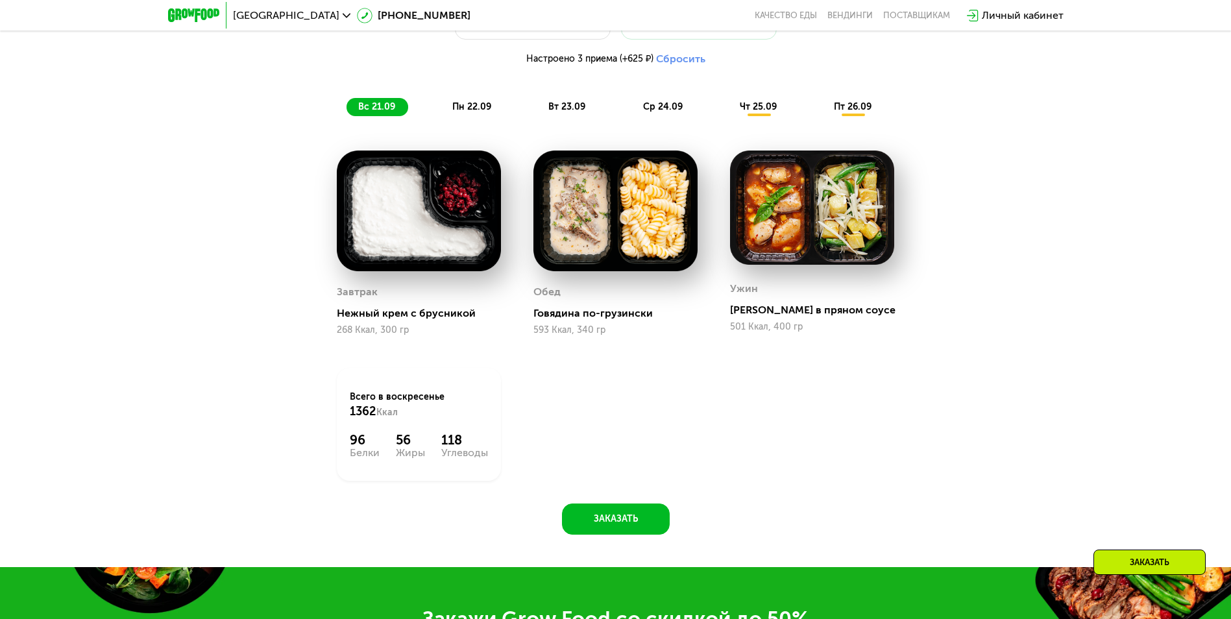
click at [594, 110] on div "вт 23.09" at bounding box center [568, 107] width 62 height 18
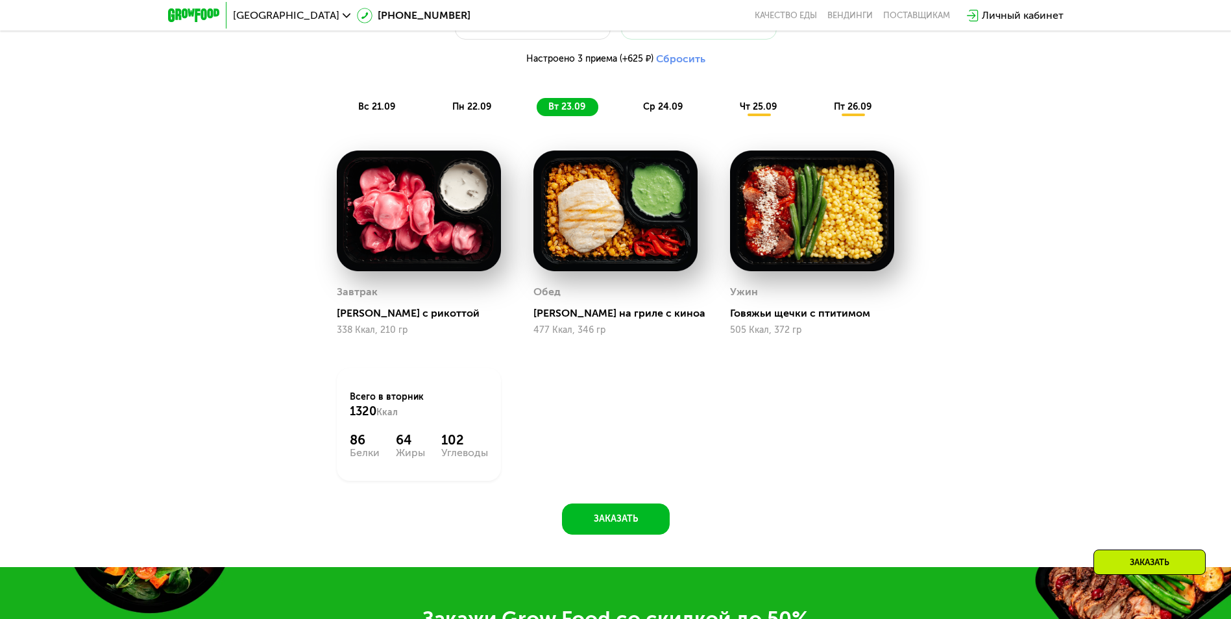
click at [676, 111] on span "ср 24.09" at bounding box center [663, 106] width 40 height 11
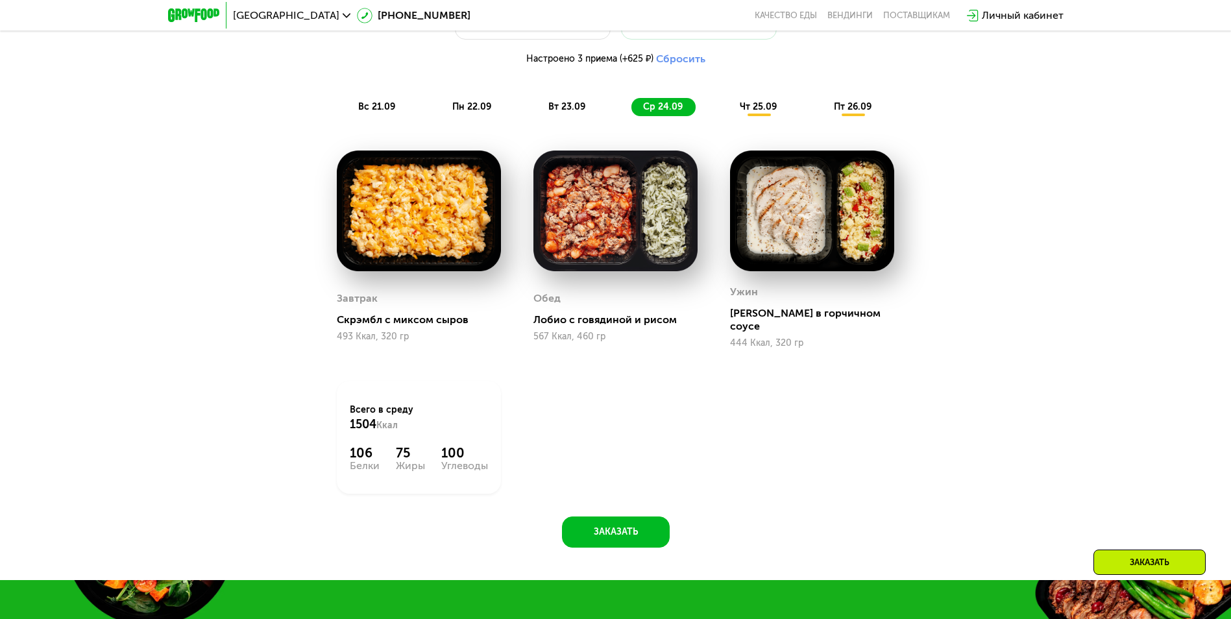
click at [747, 112] on span "чт 25.09" at bounding box center [758, 106] width 37 height 11
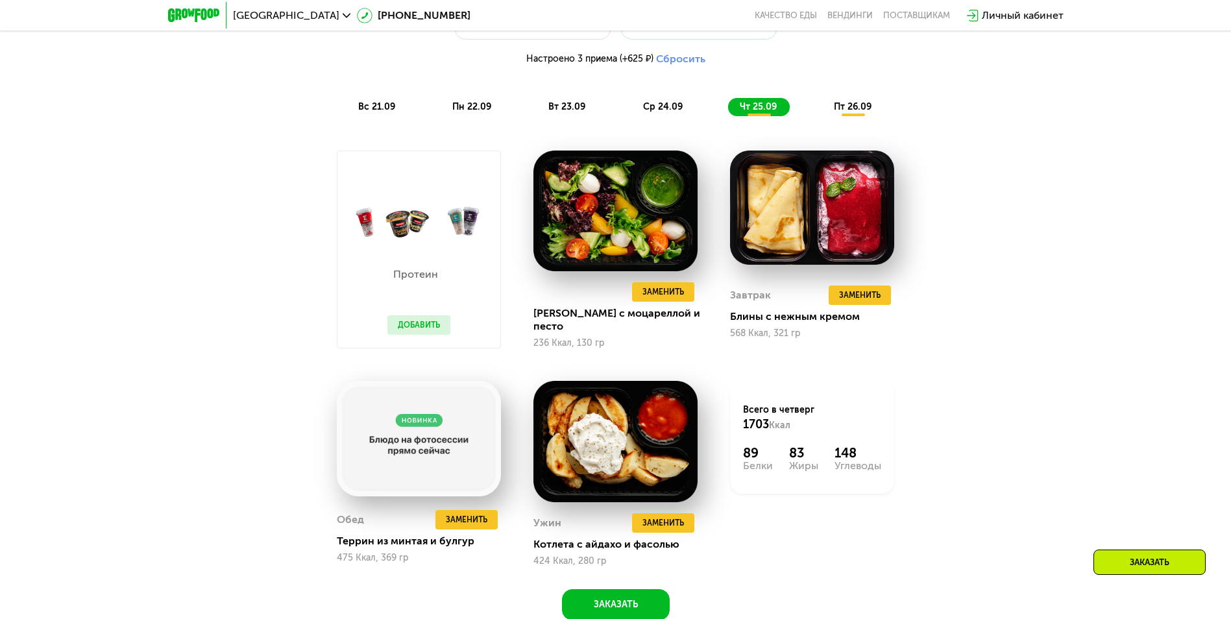
click at [661, 116] on div "ср 24.09" at bounding box center [663, 107] width 64 height 18
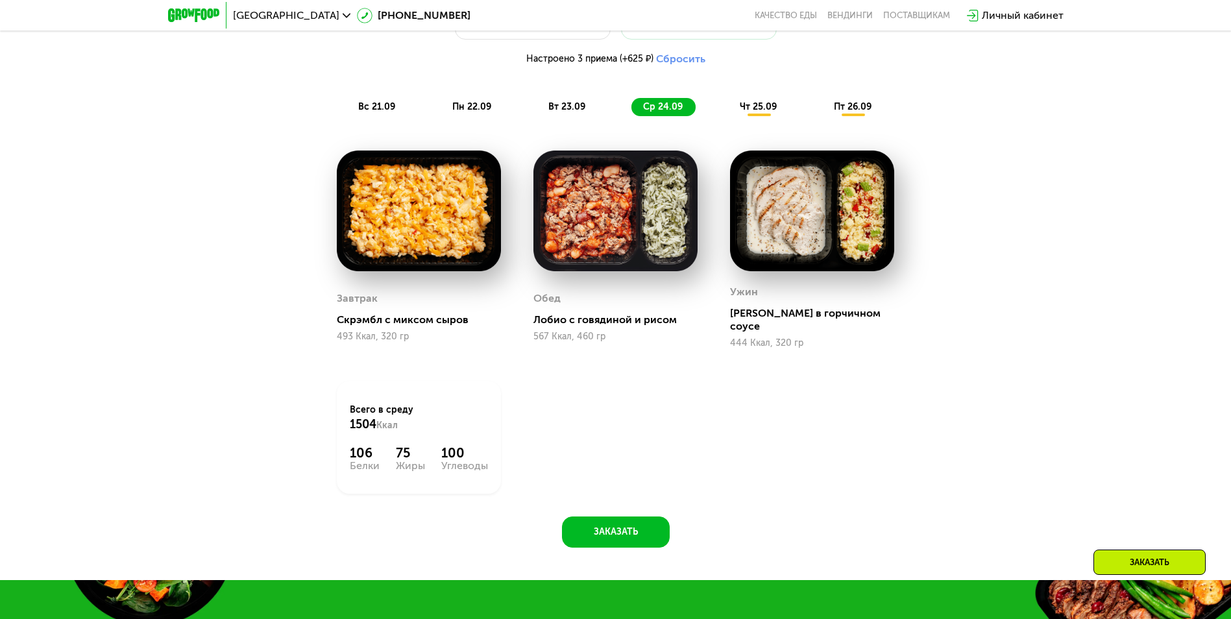
click at [732, 116] on div "чт 25.09" at bounding box center [759, 107] width 62 height 18
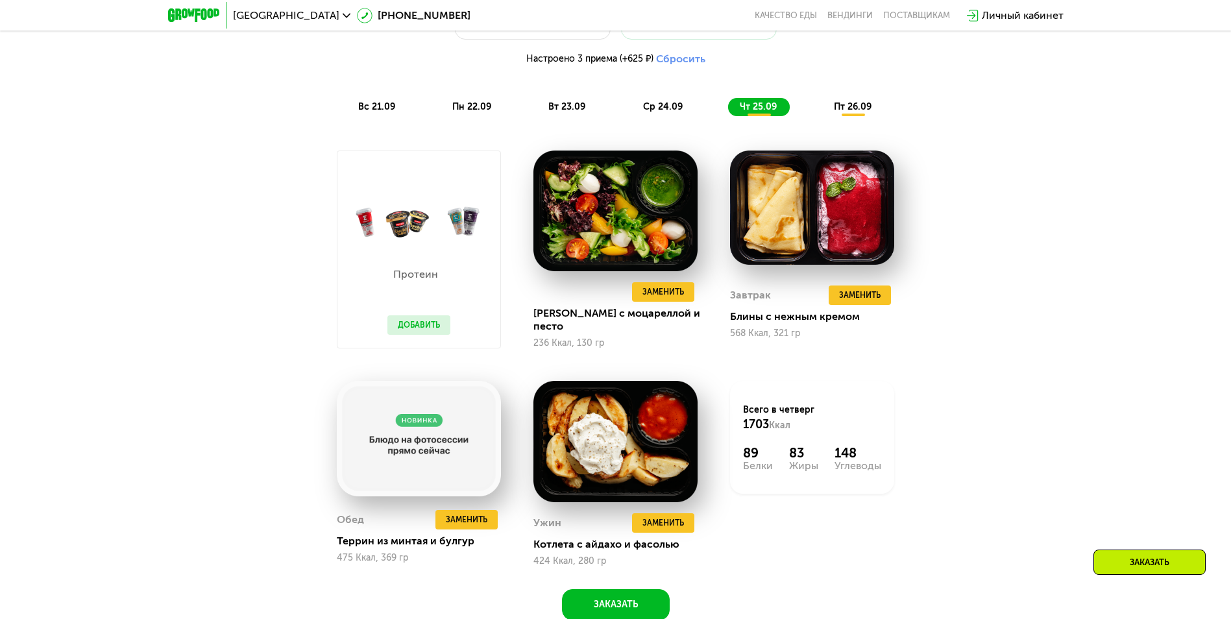
click at [854, 106] on span "пт 26.09" at bounding box center [853, 106] width 38 height 11
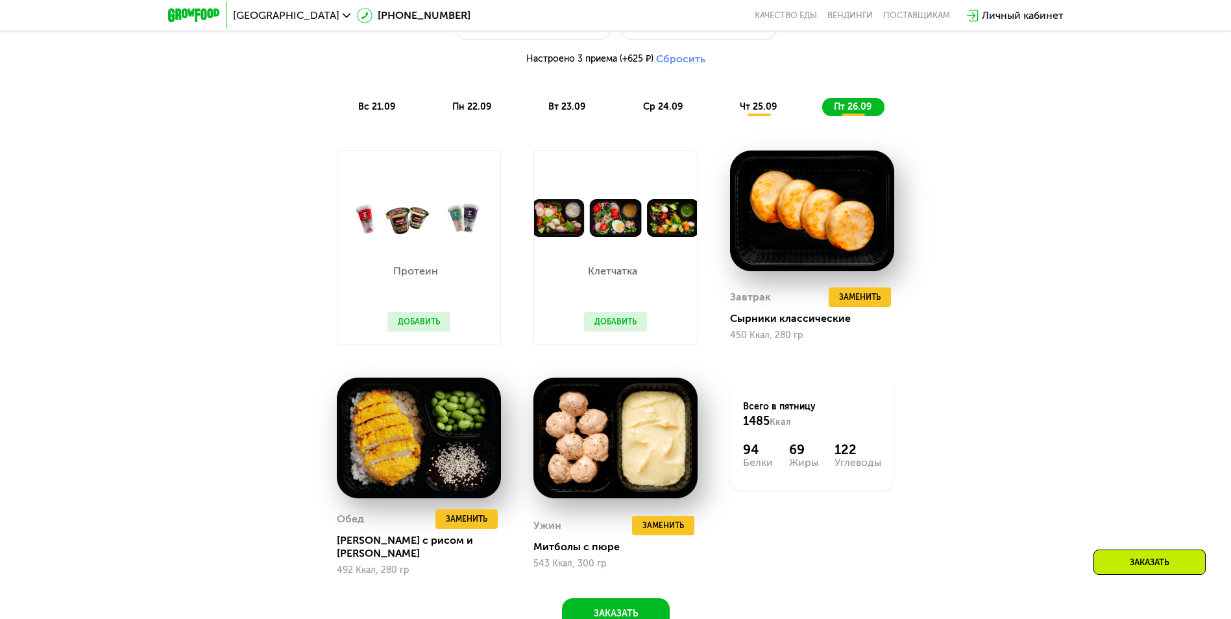
click at [623, 326] on button "Добавить" at bounding box center [615, 321] width 63 height 19
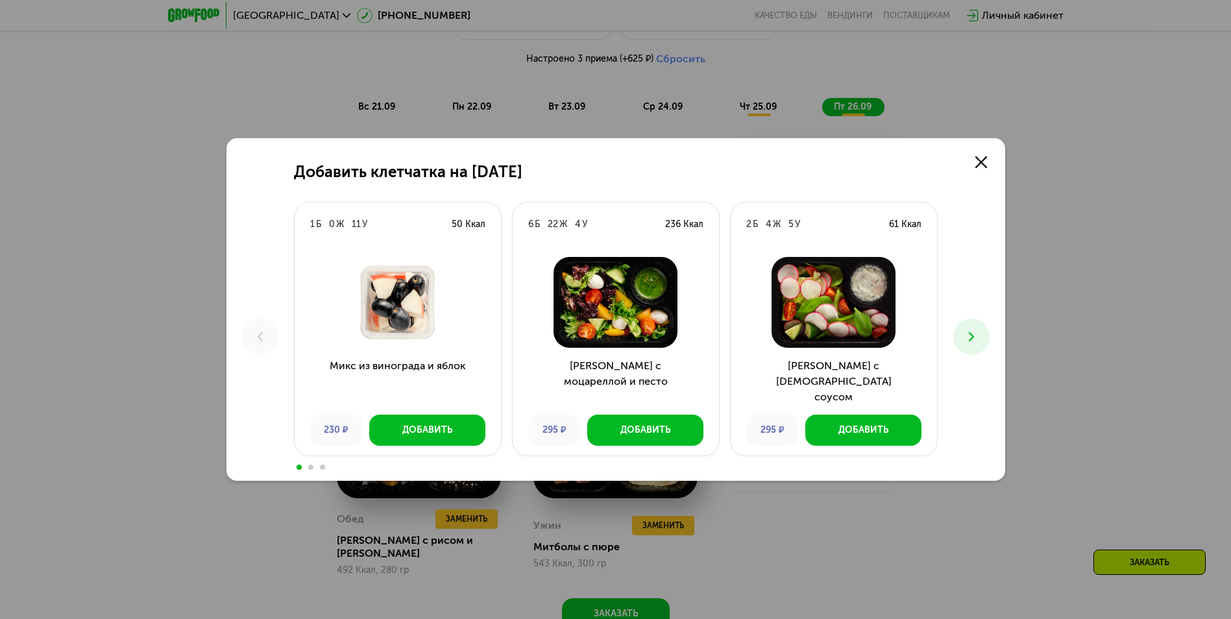
click at [970, 336] on icon at bounding box center [971, 337] width 16 height 16
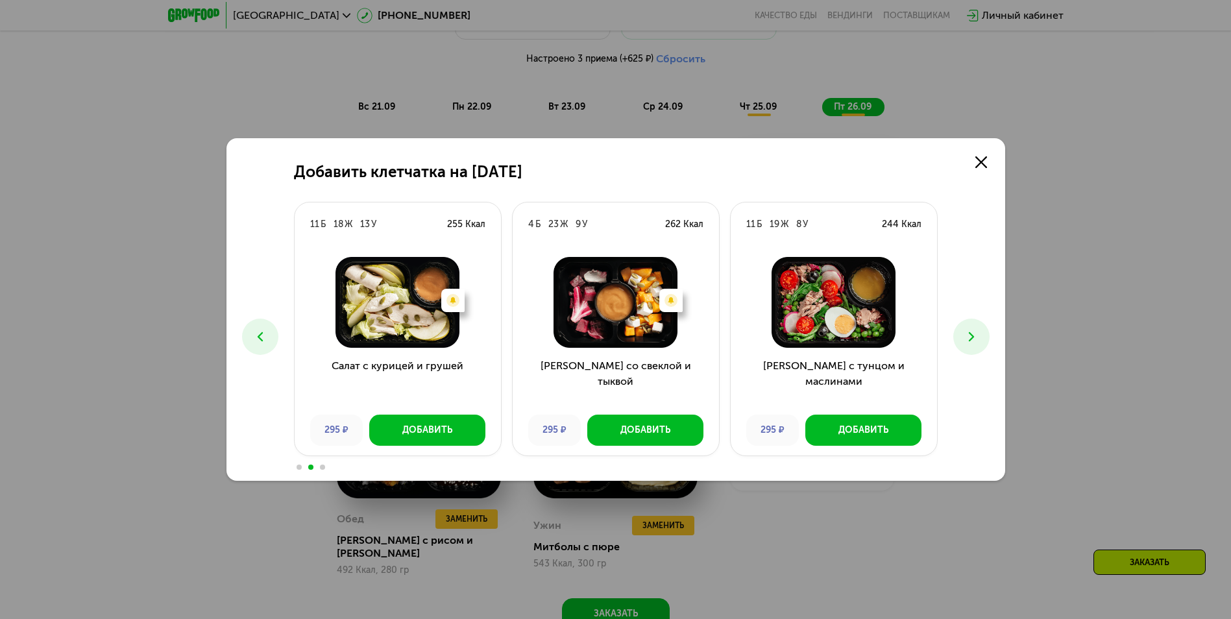
click at [970, 336] on icon at bounding box center [971, 337] width 16 height 16
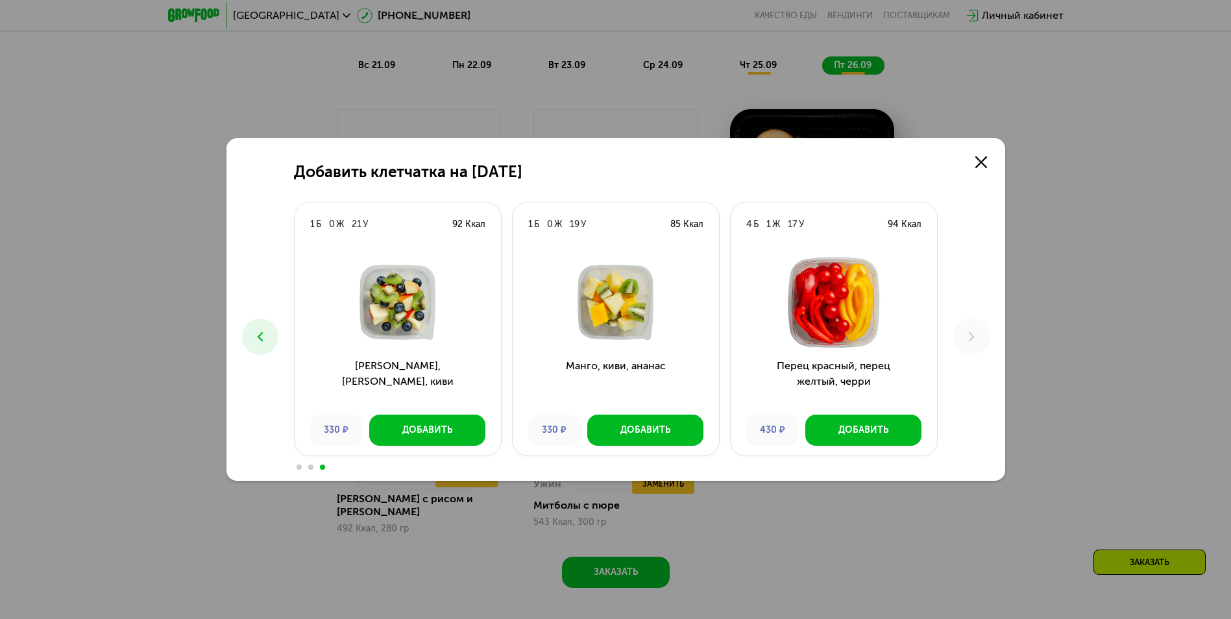
scroll to position [1331, 0]
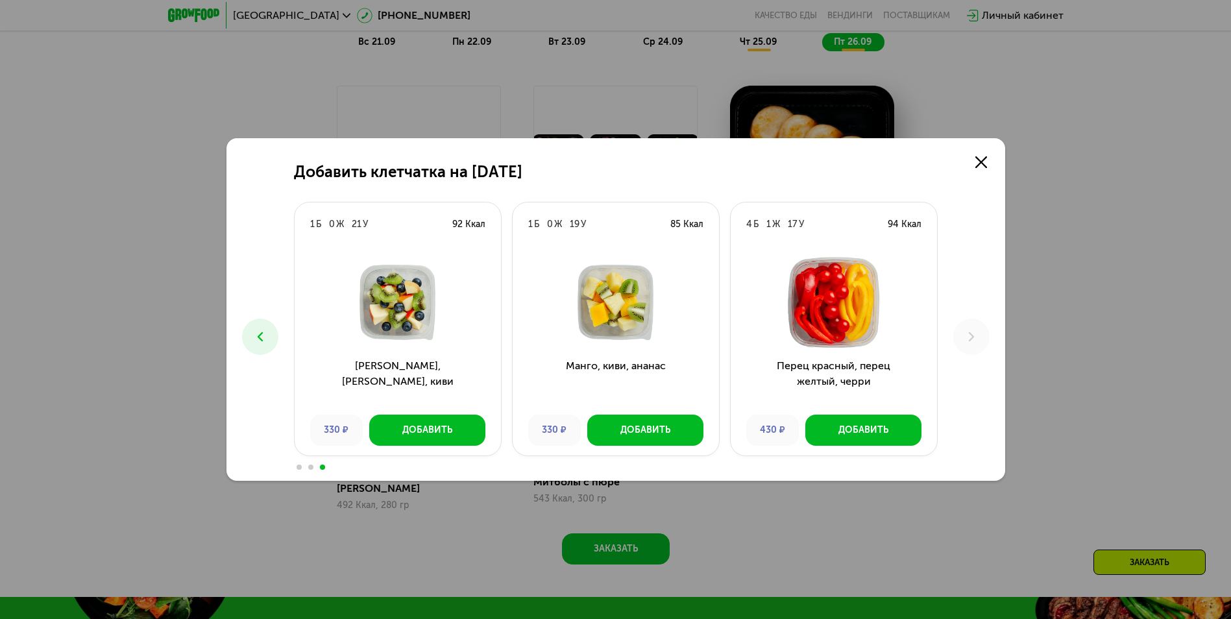
click at [266, 341] on icon at bounding box center [260, 337] width 16 height 16
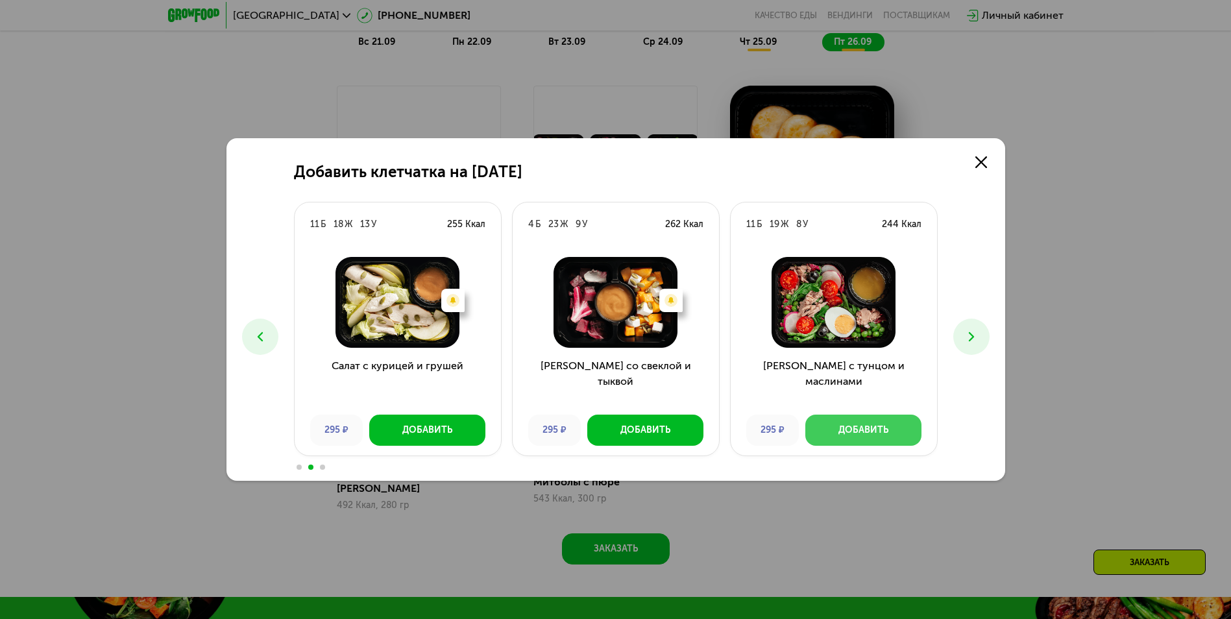
click at [886, 431] on div "Добавить" at bounding box center [863, 430] width 50 height 13
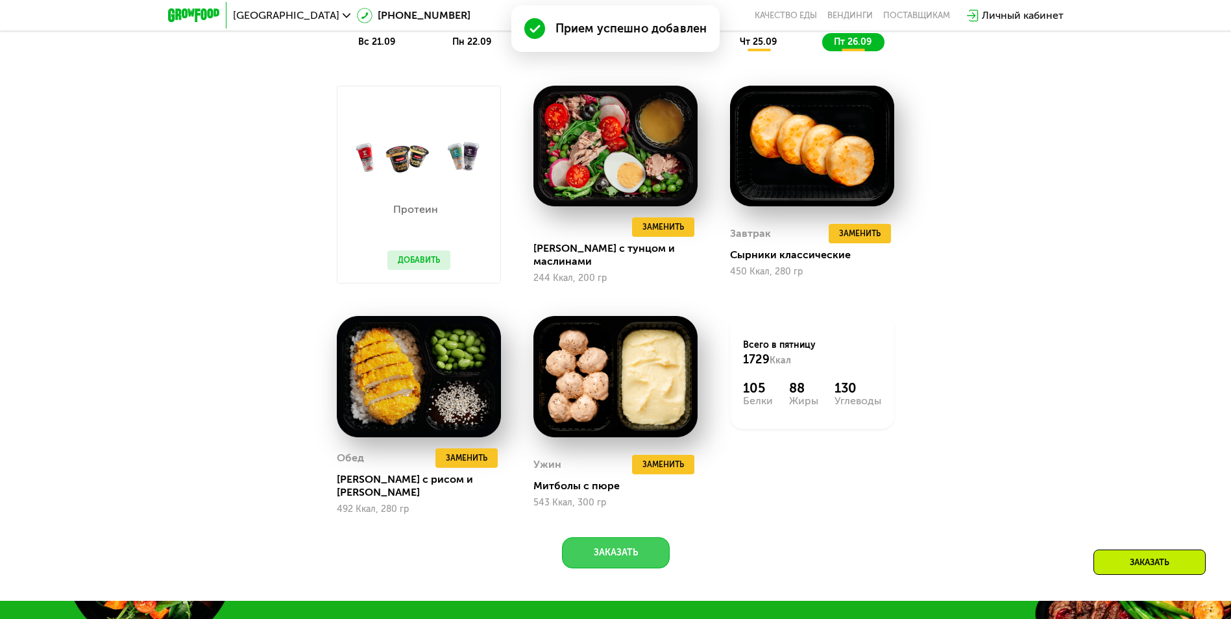
click at [650, 537] on button "Заказать" at bounding box center [616, 552] width 108 height 31
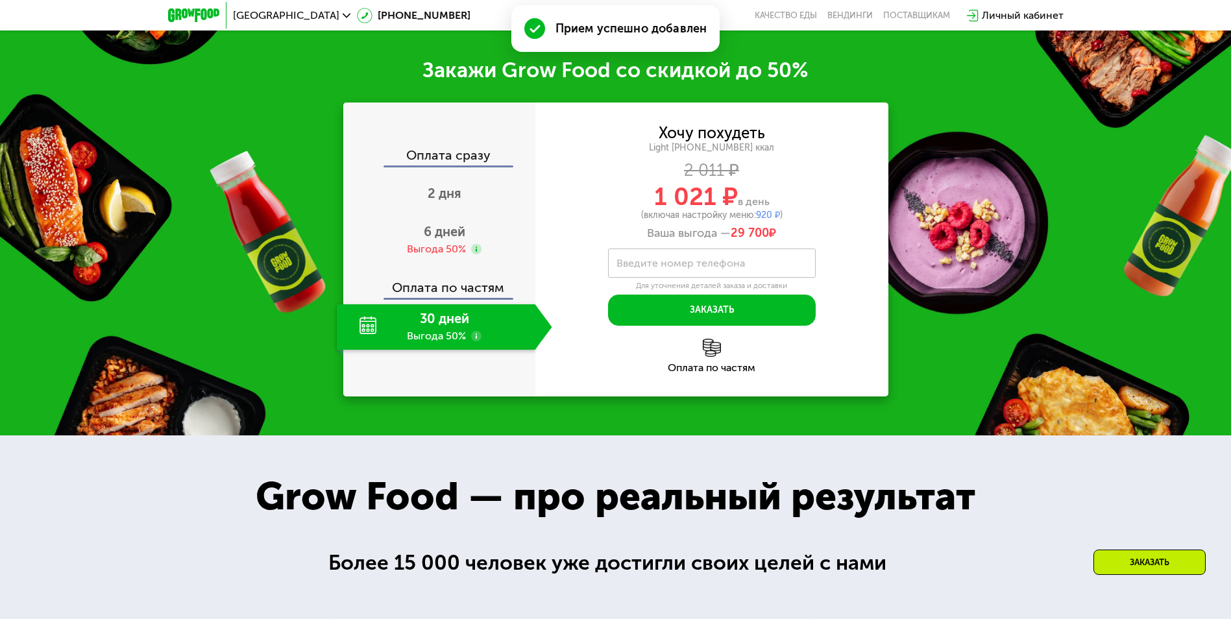
scroll to position [1919, 0]
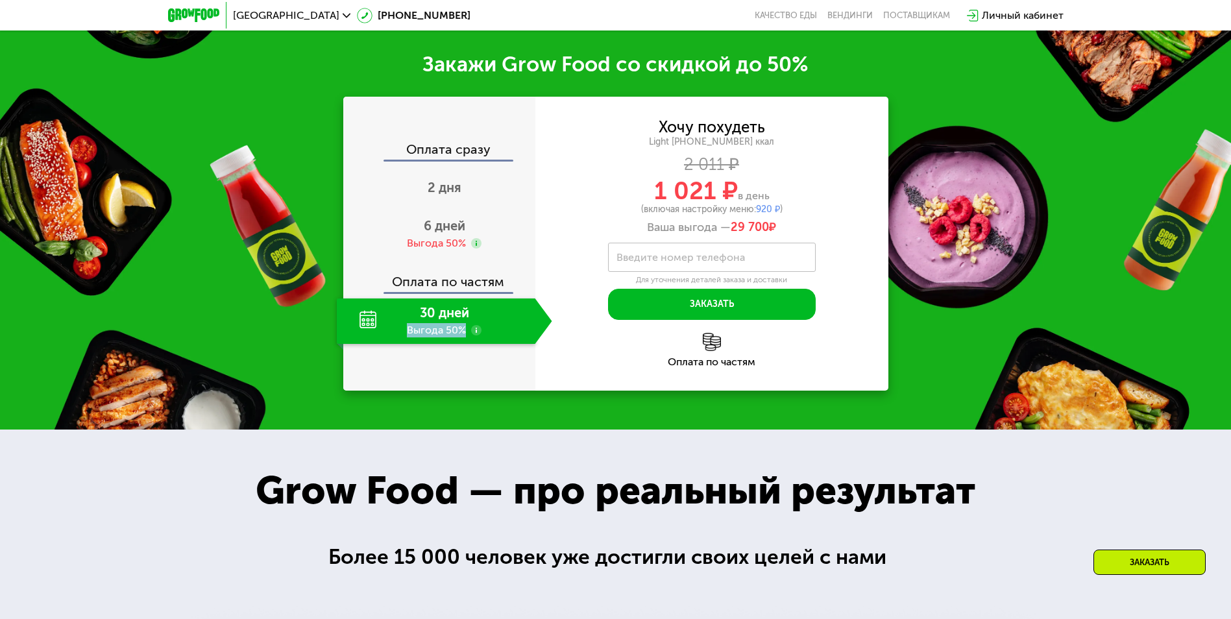
click at [479, 308] on div "30 дней Выгода 50%" at bounding box center [436, 320] width 199 height 45
drag, startPoint x: 479, startPoint y: 308, endPoint x: 423, endPoint y: 322, distance: 58.1
click at [423, 322] on div "30 дней Выгода 50%" at bounding box center [436, 320] width 199 height 45
click at [413, 315] on div "30 дней Выгода 50%" at bounding box center [436, 320] width 199 height 45
click at [431, 128] on div "Оплата сразу 2 дня 6 дней Выгода 50% Оплата по частям 30 дней Выгода 50%" at bounding box center [439, 244] width 192 height 294
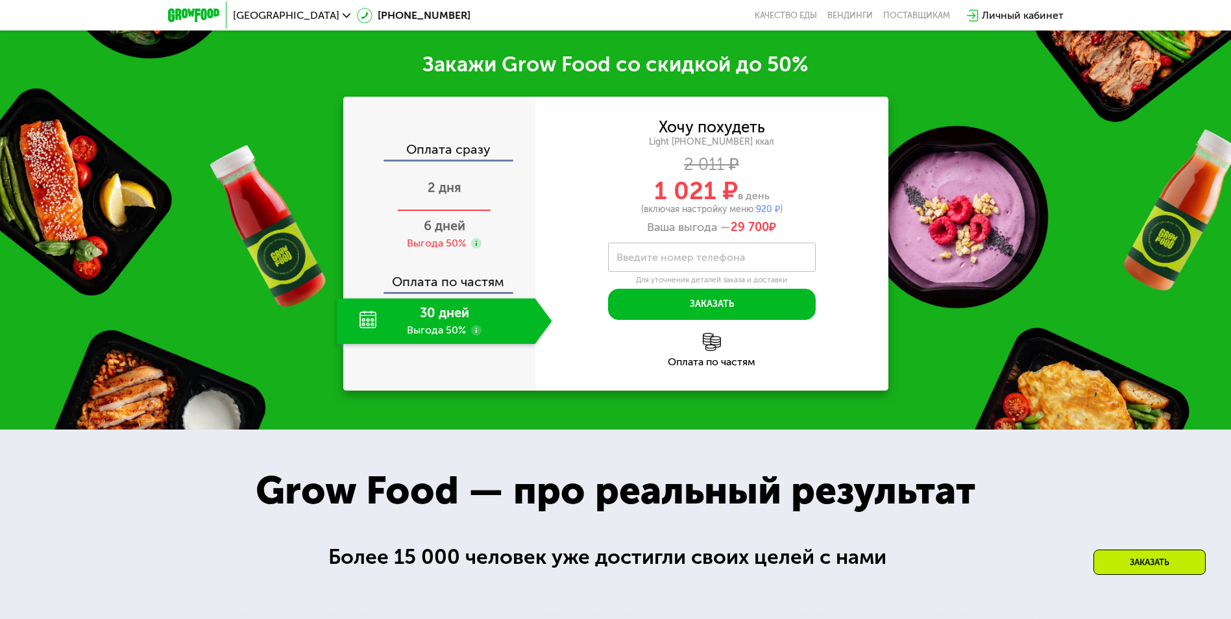
click at [446, 166] on div "2 дня" at bounding box center [444, 188] width 215 height 45
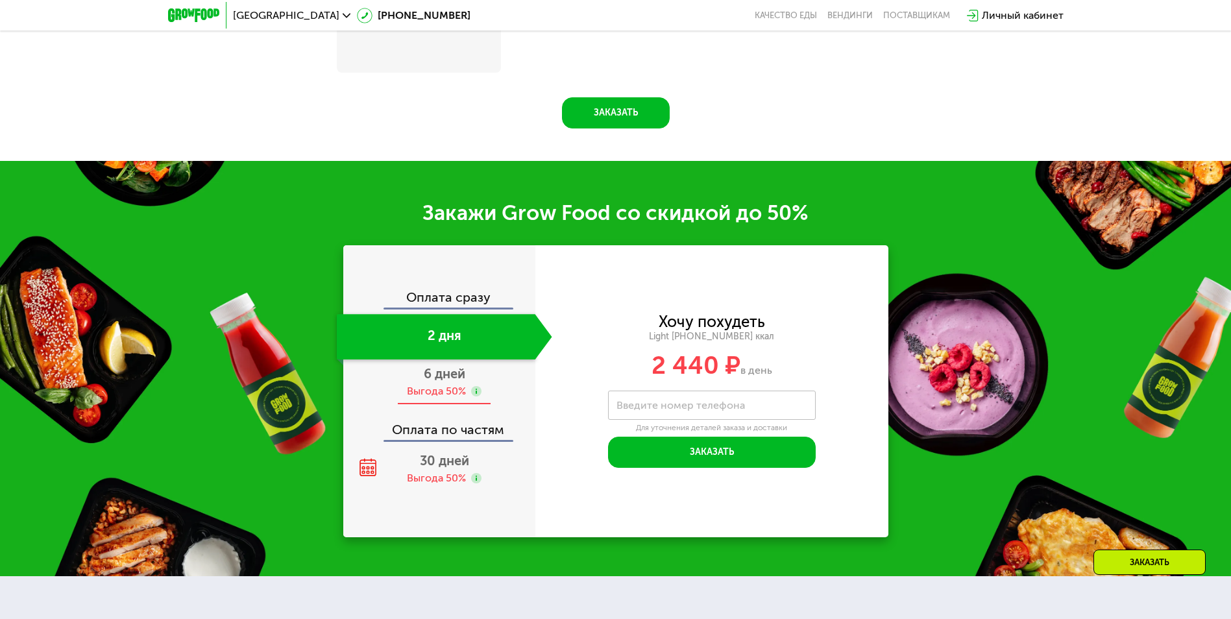
click at [460, 394] on div "Выгода 50%" at bounding box center [436, 391] width 59 height 14
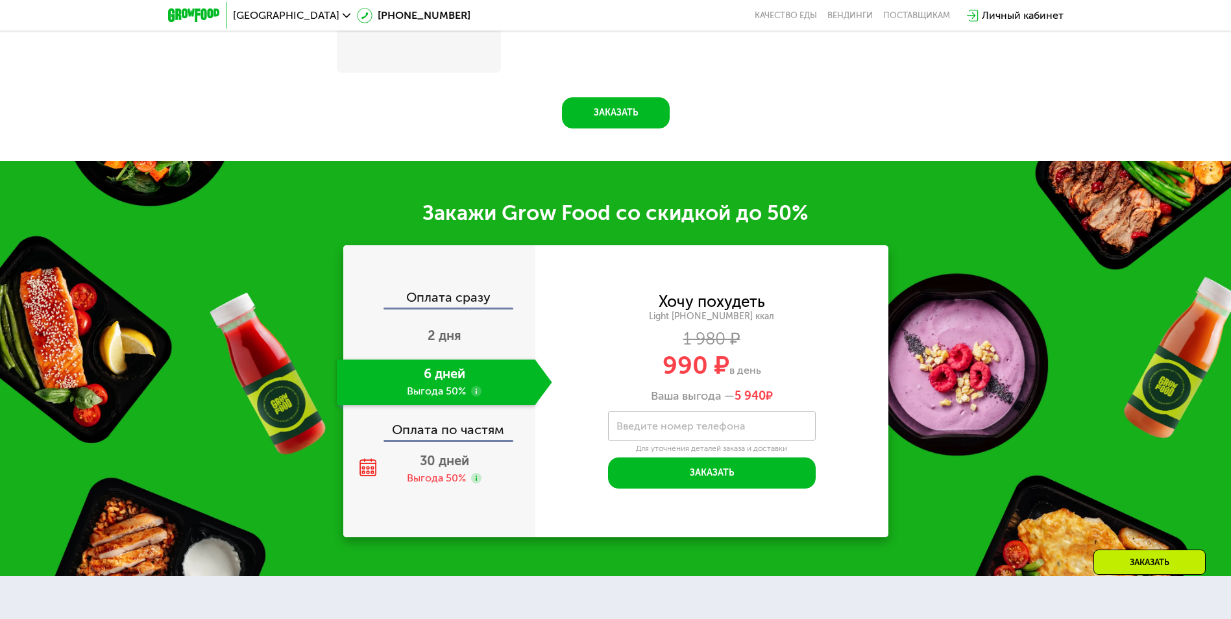
click at [477, 304] on div "Оплата сразу" at bounding box center [439, 299] width 191 height 17
click at [451, 298] on div "Оплата сразу" at bounding box center [439, 299] width 191 height 17
click at [451, 298] on div "Закажи Grow Food со скидкой до 50% Оплата сразу 2 дня 6 дней Выгода 50% Оплата …" at bounding box center [615, 368] width 1231 height 415
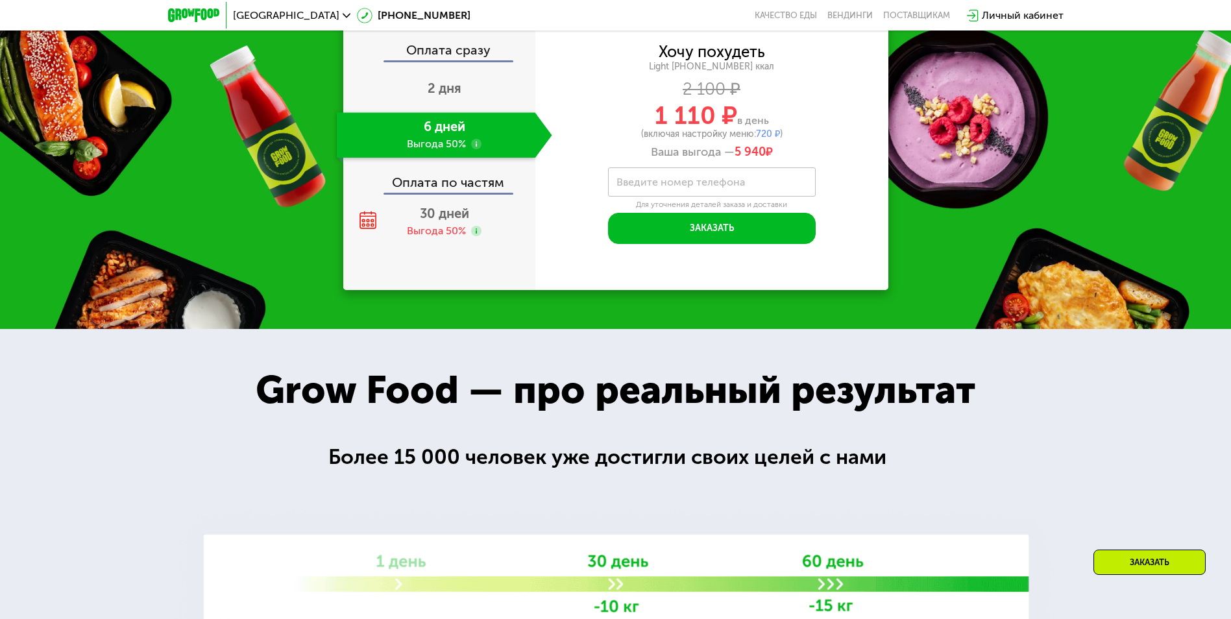
drag, startPoint x: 451, startPoint y: 298, endPoint x: 401, endPoint y: 196, distance: 114.0
click at [401, 193] on div "Оплата по частям" at bounding box center [439, 178] width 191 height 30
click at [450, 232] on div "Выгода 50%" at bounding box center [436, 231] width 59 height 14
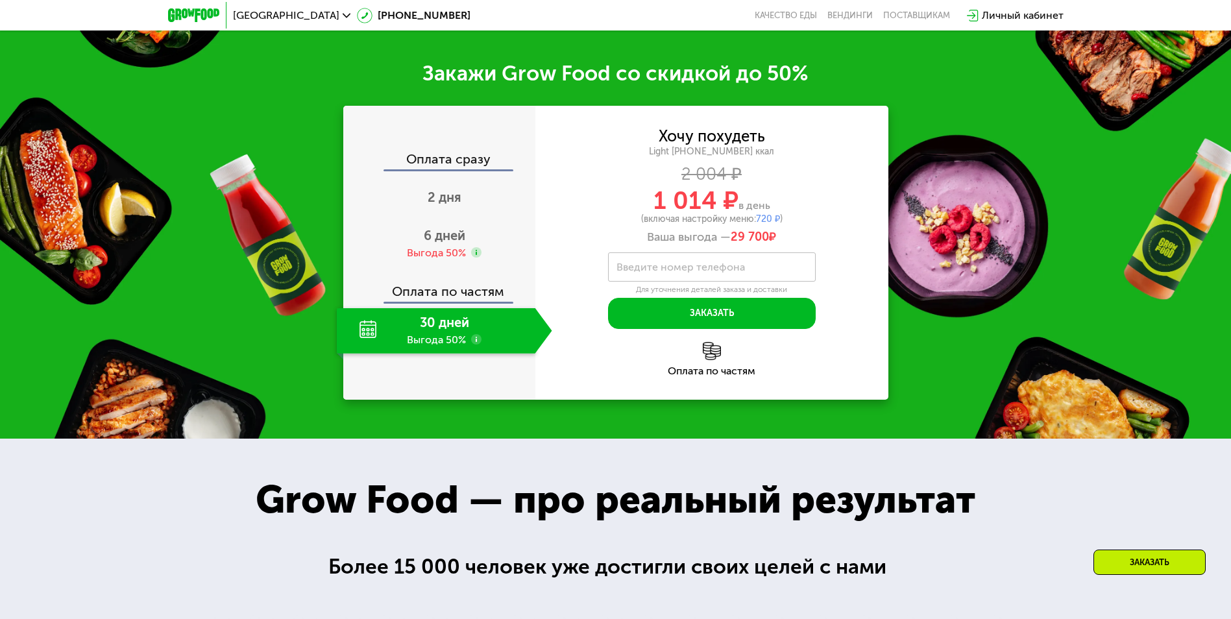
scroll to position [1789, 0]
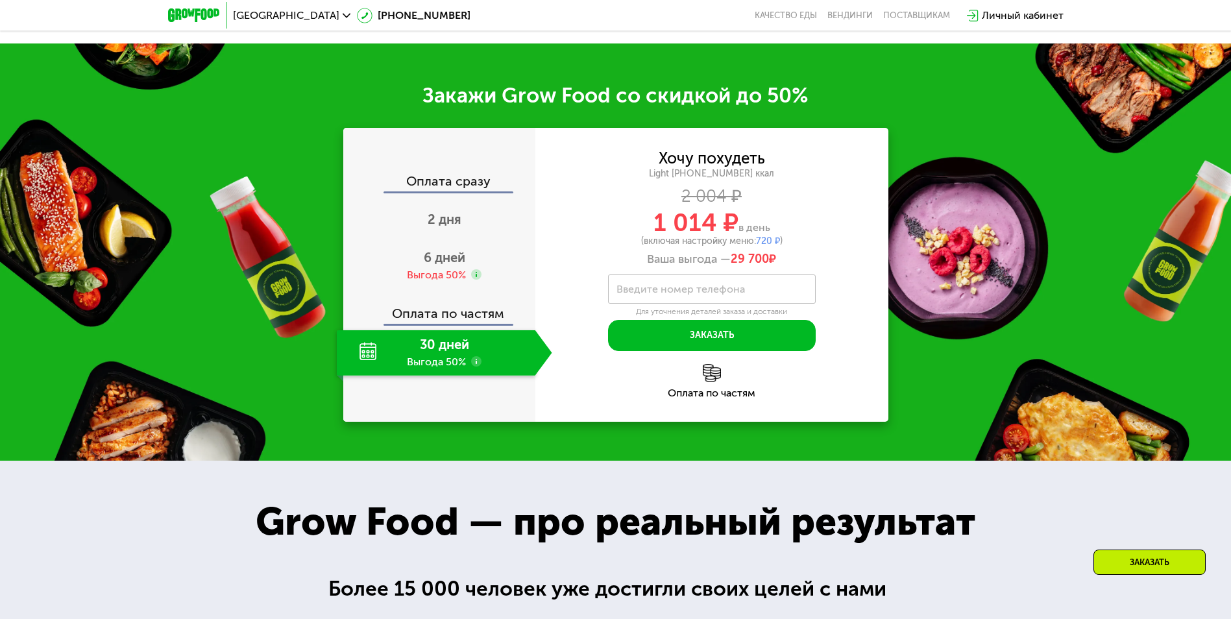
drag, startPoint x: 784, startPoint y: 263, endPoint x: 806, endPoint y: 261, distance: 22.9
click at [806, 261] on div "Ваша выгода — 29 700 ₽" at bounding box center [711, 259] width 353 height 14
drag, startPoint x: 806, startPoint y: 261, endPoint x: 736, endPoint y: 261, distance: 70.1
click at [738, 261] on span "29 700" at bounding box center [749, 259] width 38 height 14
drag, startPoint x: 673, startPoint y: 160, endPoint x: 750, endPoint y: 167, distance: 76.8
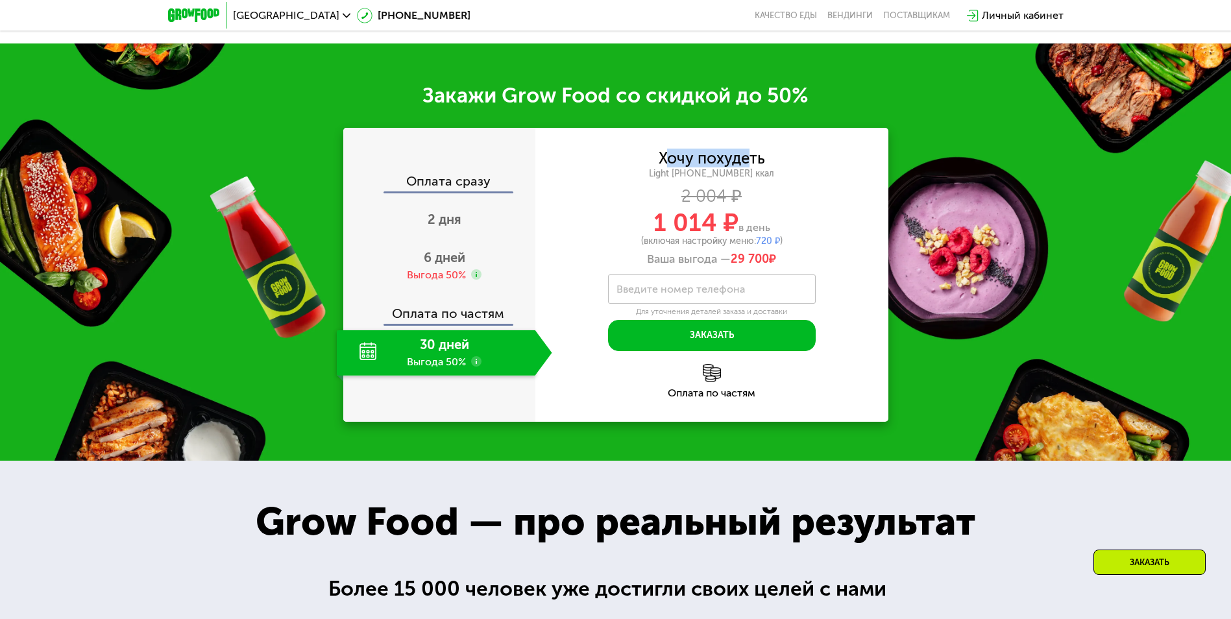
click at [750, 165] on div "Хочу похудеть" at bounding box center [711, 158] width 106 height 14
drag, startPoint x: 750, startPoint y: 167, endPoint x: 690, endPoint y: 175, distance: 60.9
click at [696, 175] on div "Light [PHONE_NUMBER] ккал" at bounding box center [711, 174] width 353 height 12
drag, startPoint x: 720, startPoint y: 180, endPoint x: 767, endPoint y: 178, distance: 47.4
click at [767, 178] on div "Light [PHONE_NUMBER] ккал" at bounding box center [711, 174] width 353 height 12
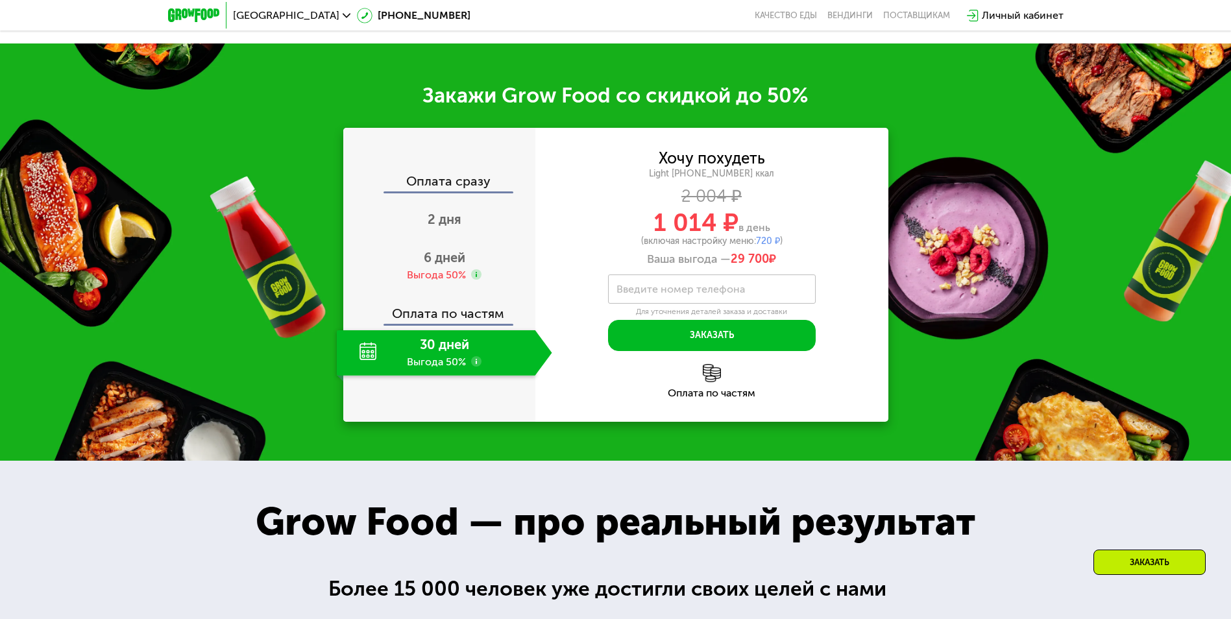
drag, startPoint x: 767, startPoint y: 178, endPoint x: 707, endPoint y: 239, distance: 85.8
click at [707, 237] on span "1 014 ₽" at bounding box center [695, 223] width 85 height 30
drag, startPoint x: 661, startPoint y: 243, endPoint x: 723, endPoint y: 242, distance: 62.3
click at [723, 242] on div "(включая настройку меню: 720 ₽ )" at bounding box center [711, 241] width 353 height 9
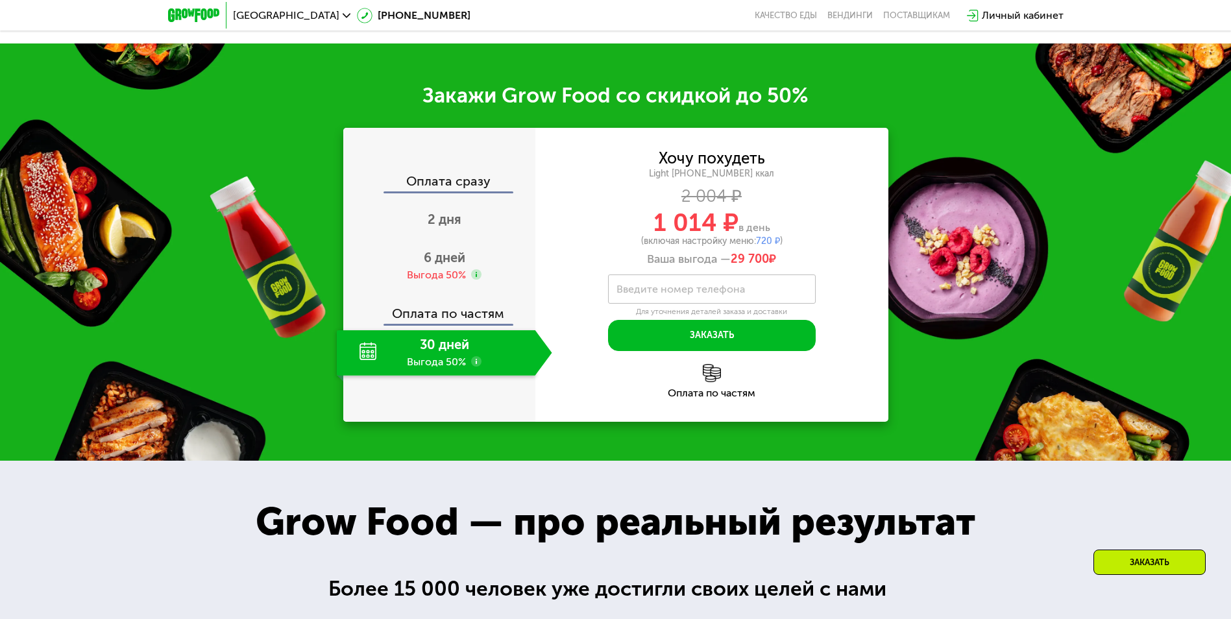
click at [762, 245] on span "720 ₽" at bounding box center [768, 240] width 24 height 11
click at [716, 390] on div "Оплата по частям" at bounding box center [711, 381] width 353 height 34
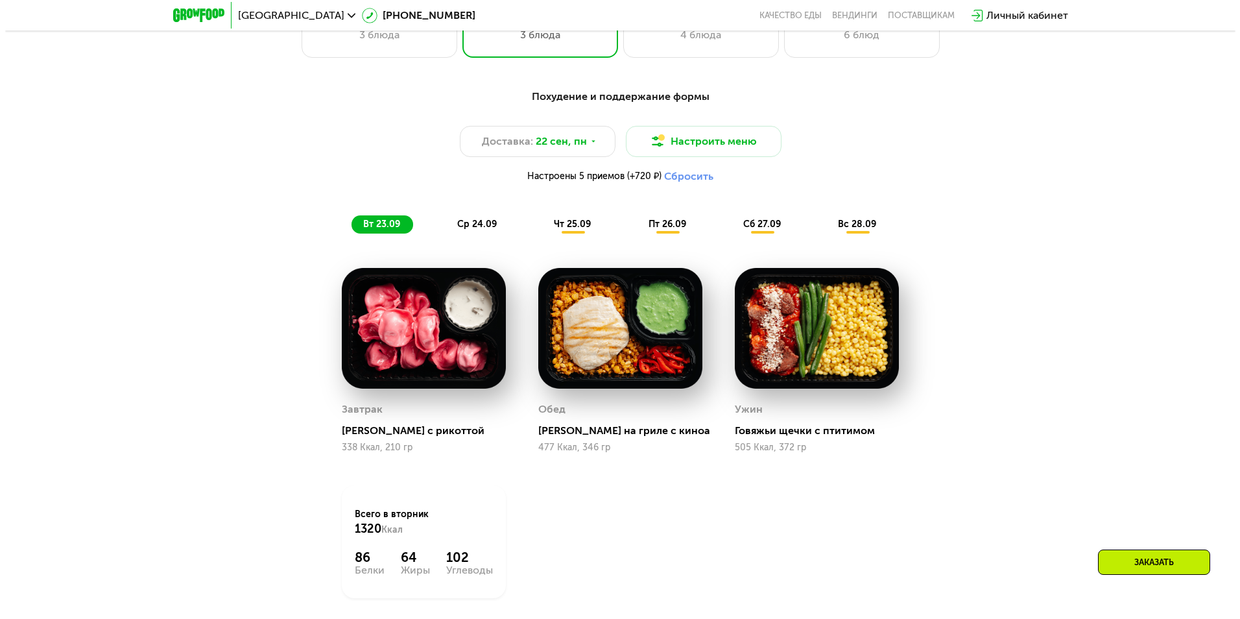
scroll to position [1042, 0]
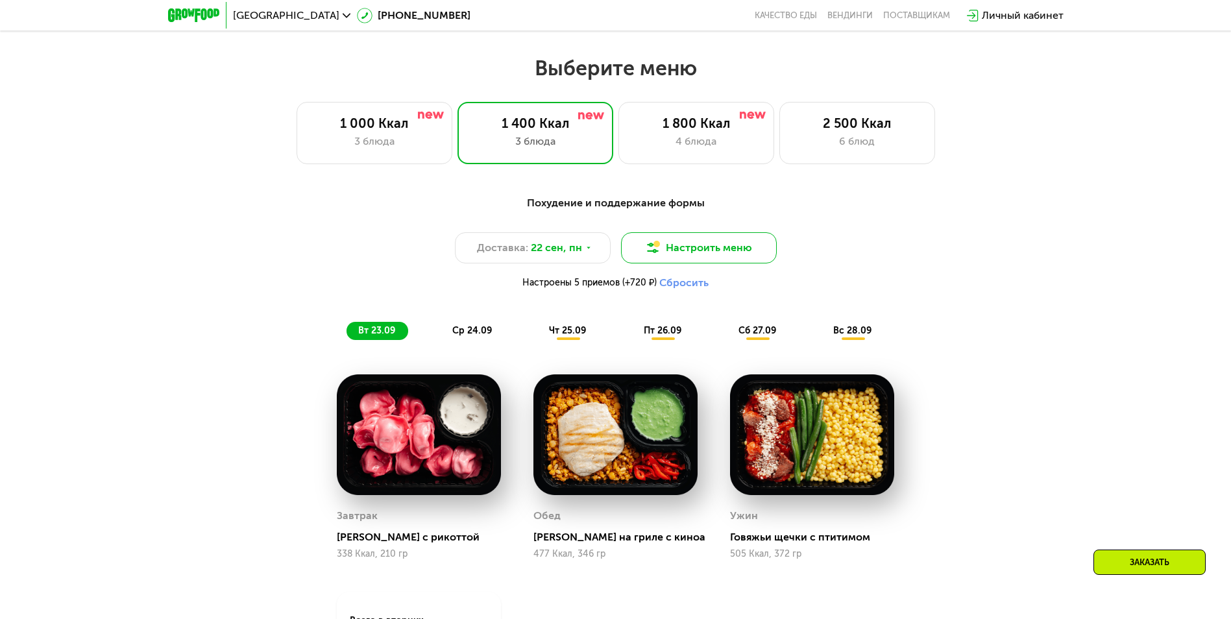
click at [710, 262] on button "Настроить меню" at bounding box center [699, 247] width 156 height 31
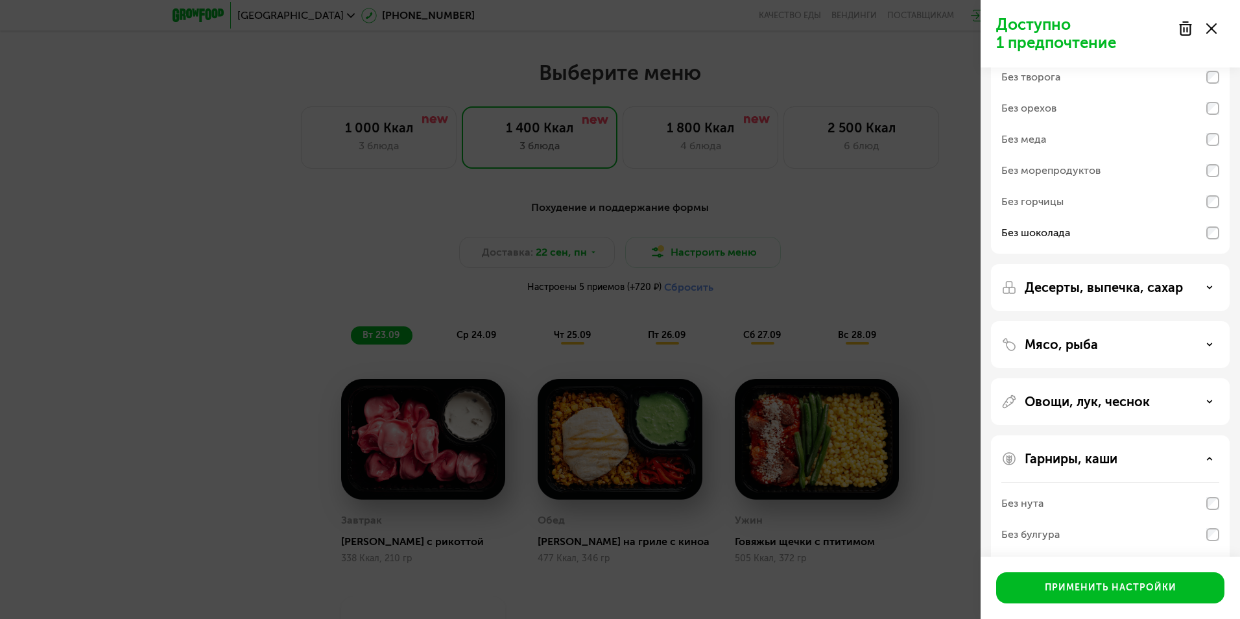
scroll to position [174, 0]
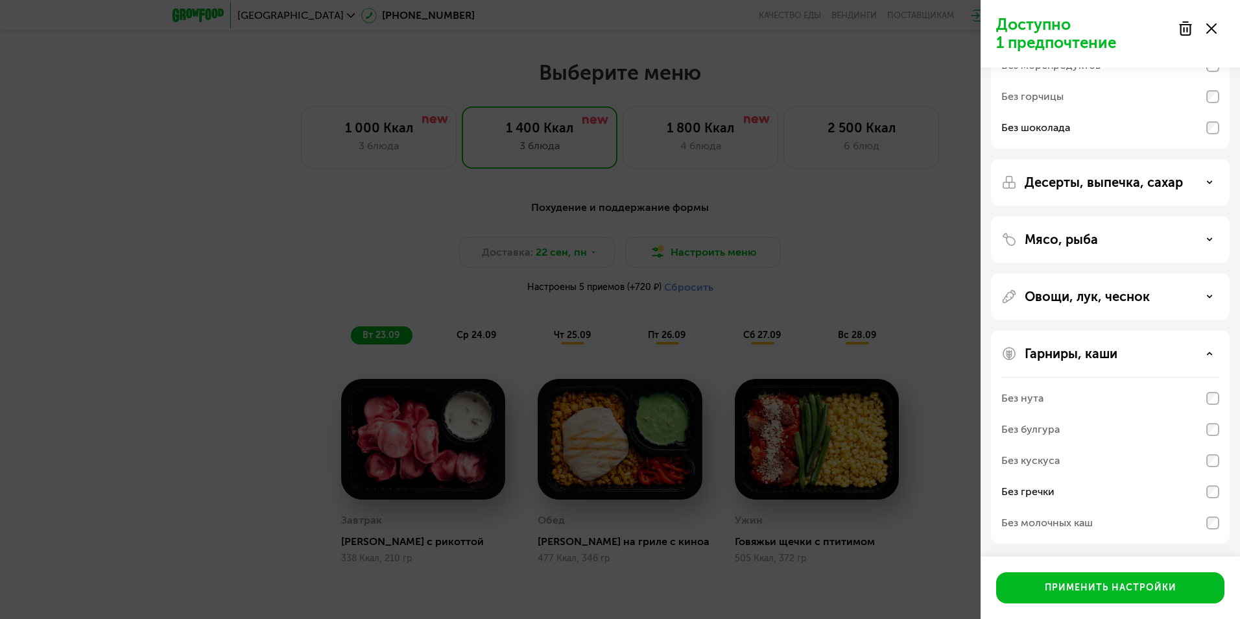
click at [1064, 299] on p "Овощи, лук, чеснок" at bounding box center [1087, 297] width 125 height 16
click at [1076, 290] on p "Овощи, лук, чеснок" at bounding box center [1087, 297] width 125 height 16
click at [1091, 248] on div "Мясо, рыба" at bounding box center [1110, 239] width 239 height 47
click at [1087, 234] on p "Мясо, рыба" at bounding box center [1061, 240] width 73 height 16
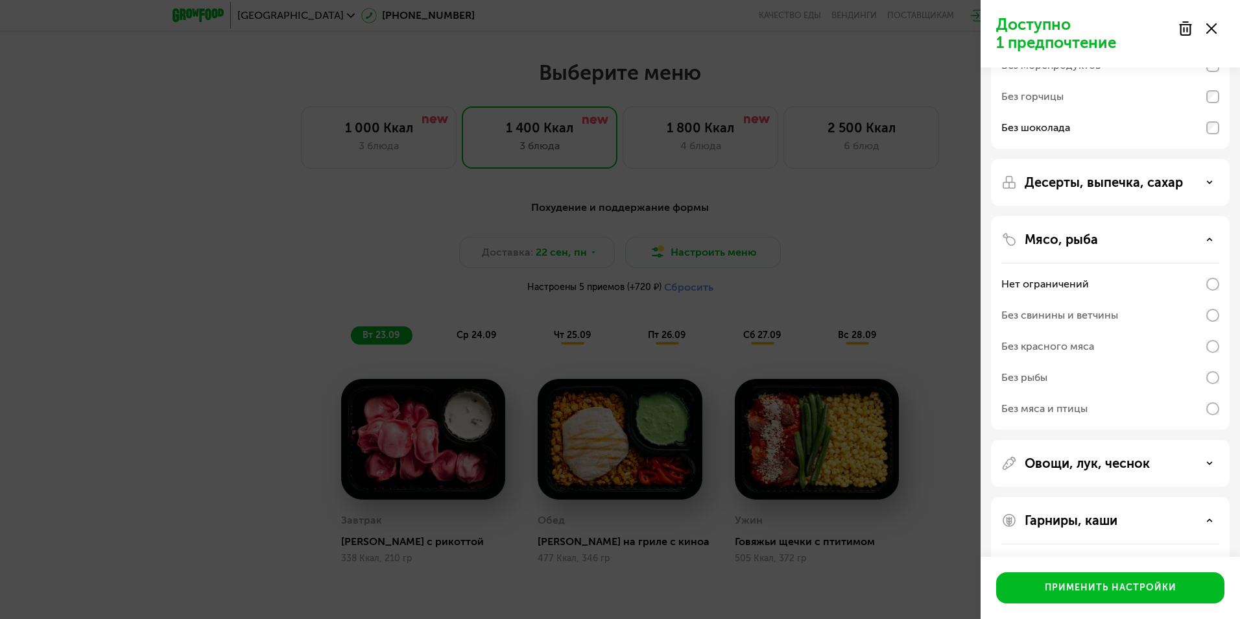
click at [1087, 234] on p "Мясо, рыба" at bounding box center [1061, 240] width 73 height 16
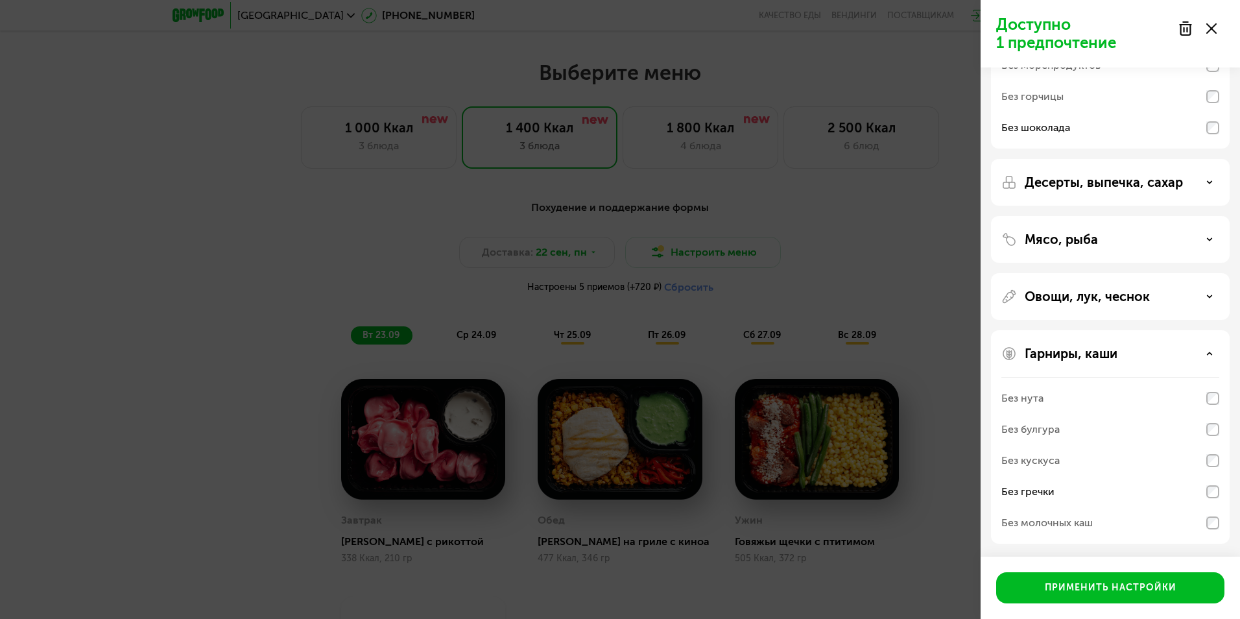
click at [1081, 167] on div "Десерты, выпечка, сахар" at bounding box center [1110, 182] width 239 height 47
click at [1081, 171] on div "Десерты, выпечка, сахар" at bounding box center [1110, 182] width 239 height 47
click at [1117, 184] on p "Десерты, выпечка, сахар" at bounding box center [1104, 183] width 158 height 16
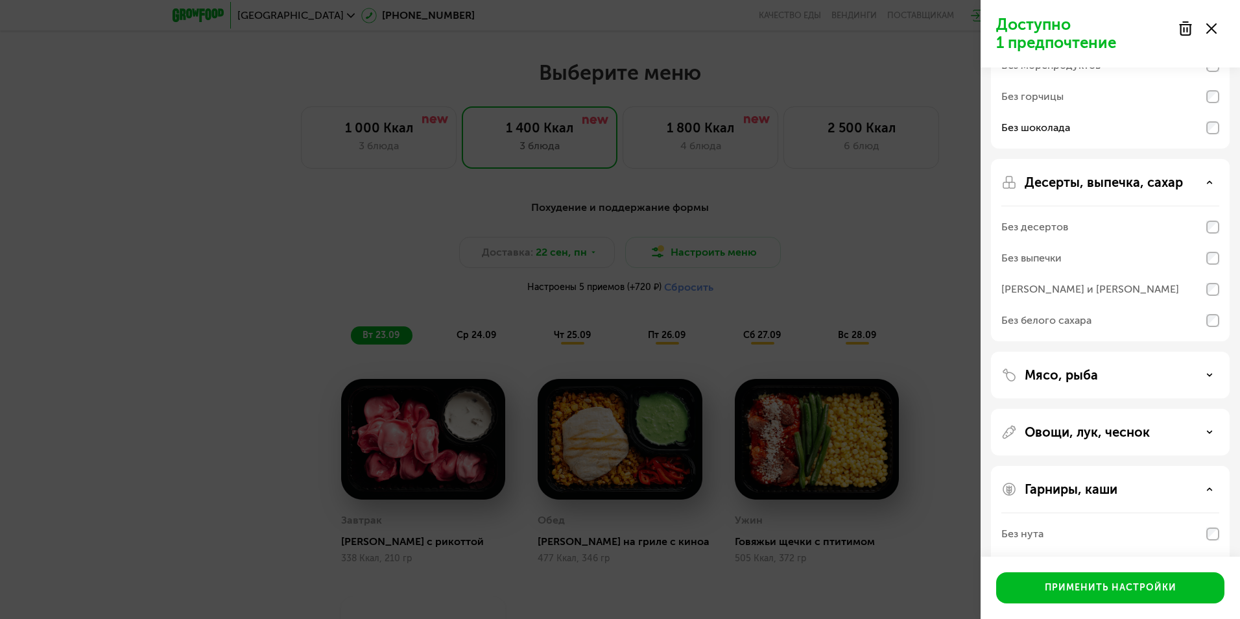
click at [1047, 322] on div "Без белого сахара" at bounding box center [1047, 321] width 90 height 16
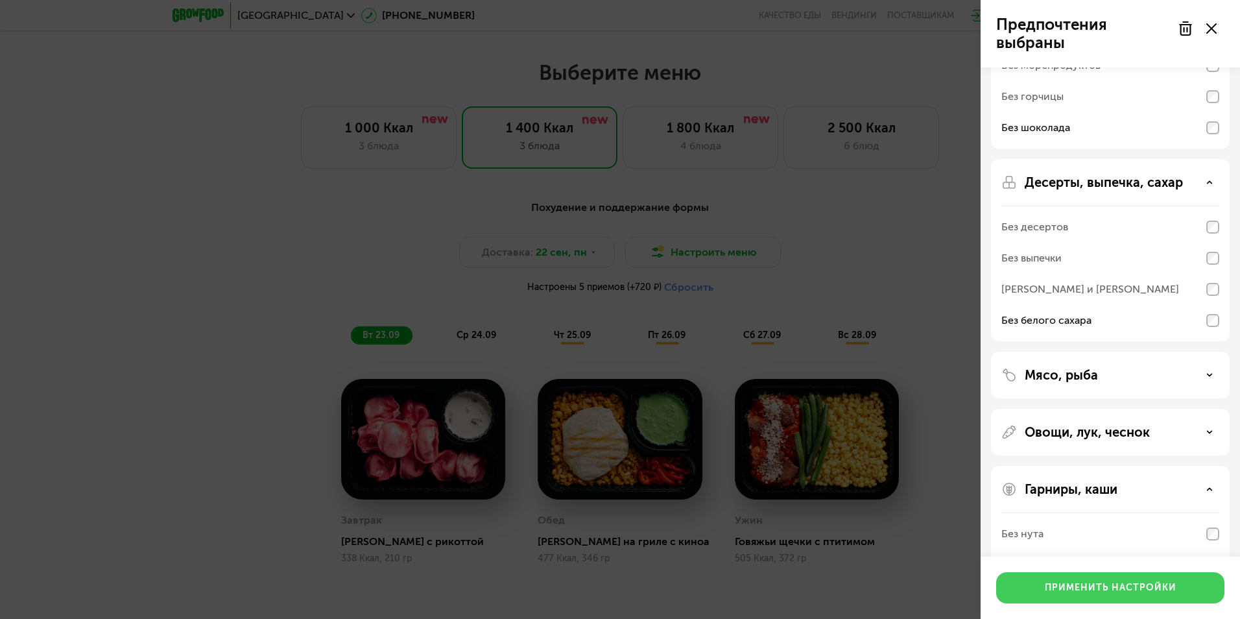
click at [1070, 590] on div "Применить настройки" at bounding box center [1111, 587] width 132 height 13
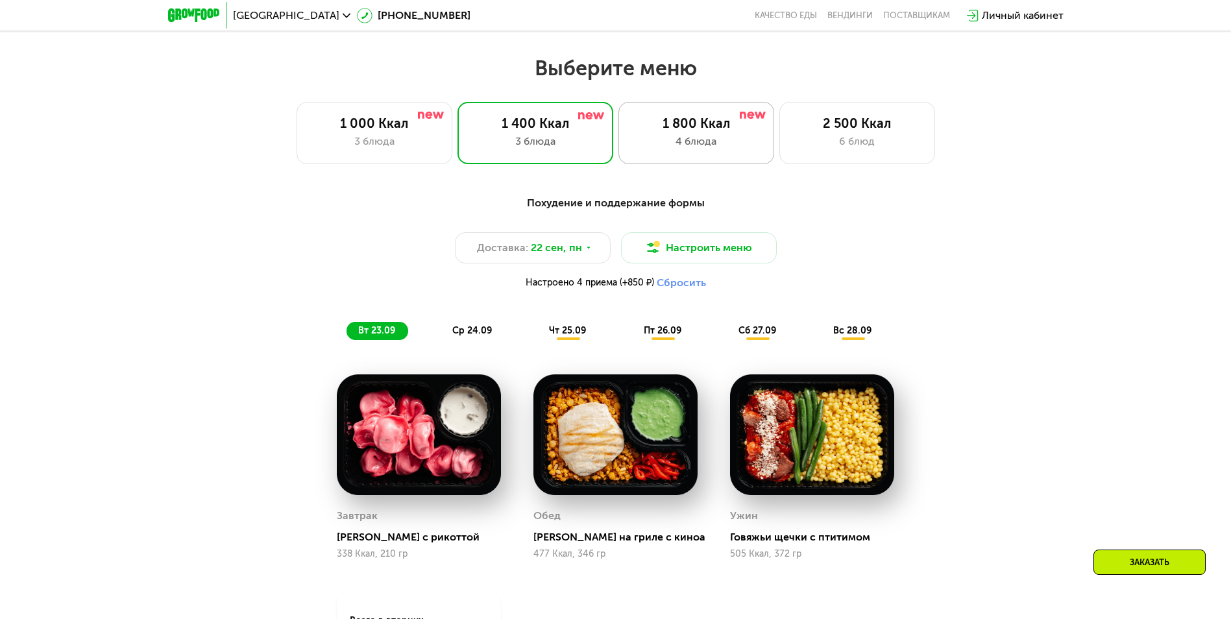
click at [705, 131] on div "1 800 Ккал" at bounding box center [696, 123] width 128 height 16
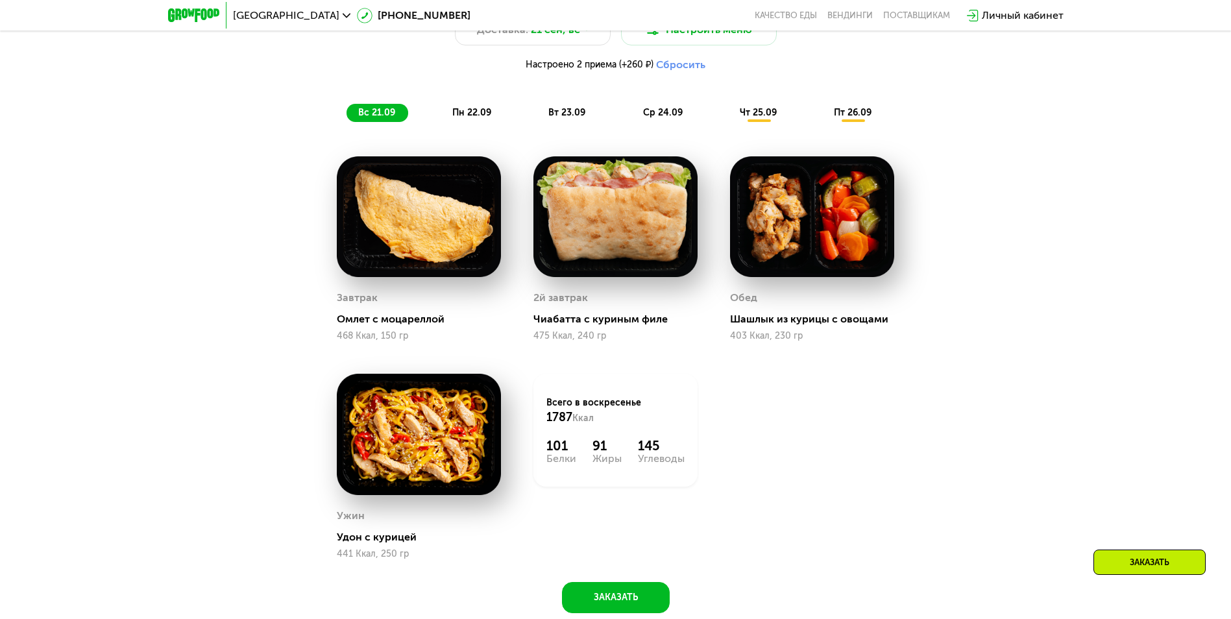
scroll to position [1237, 0]
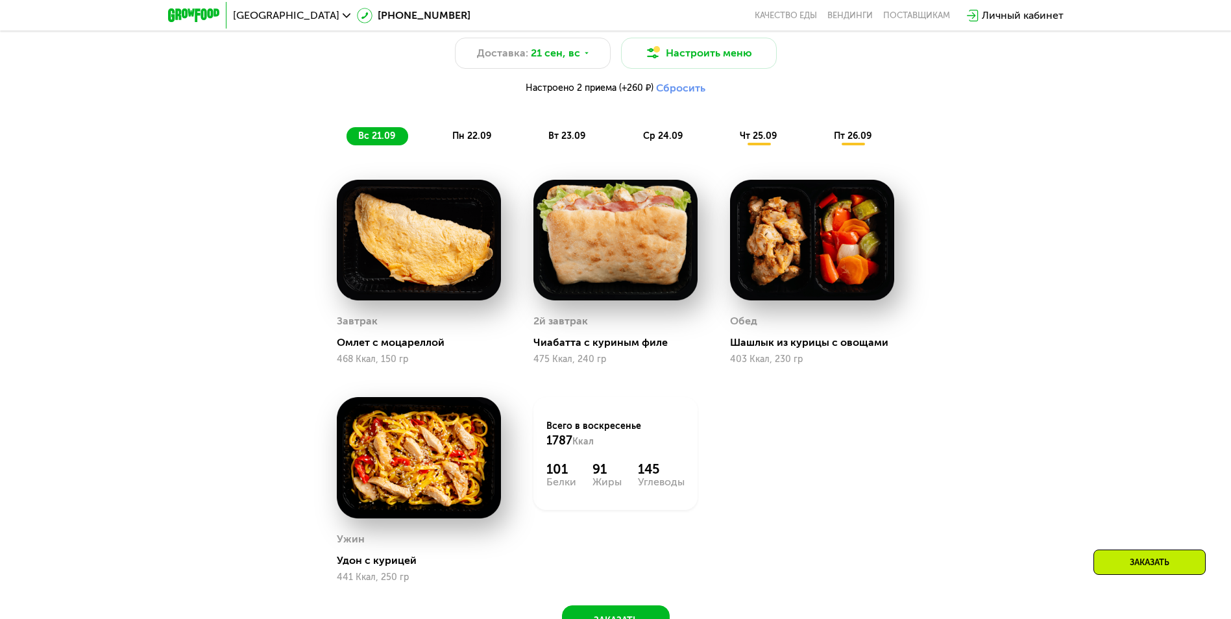
click at [468, 132] on div "пн 22.09" at bounding box center [473, 136] width 64 height 18
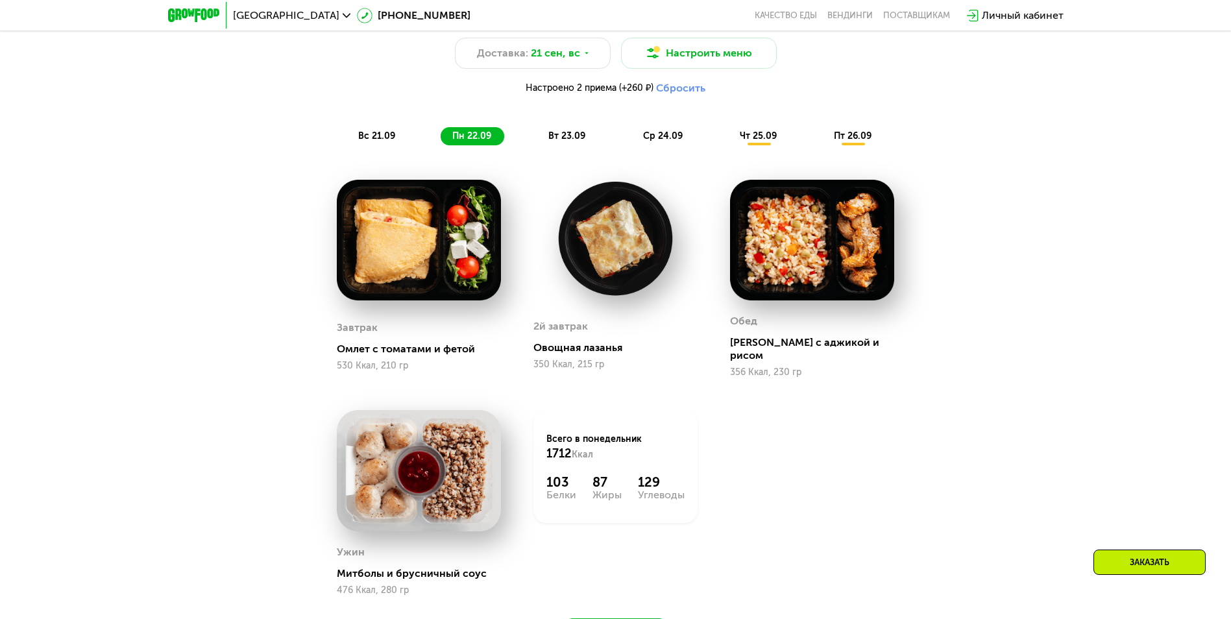
click at [566, 137] on span "вт 23.09" at bounding box center [566, 135] width 37 height 11
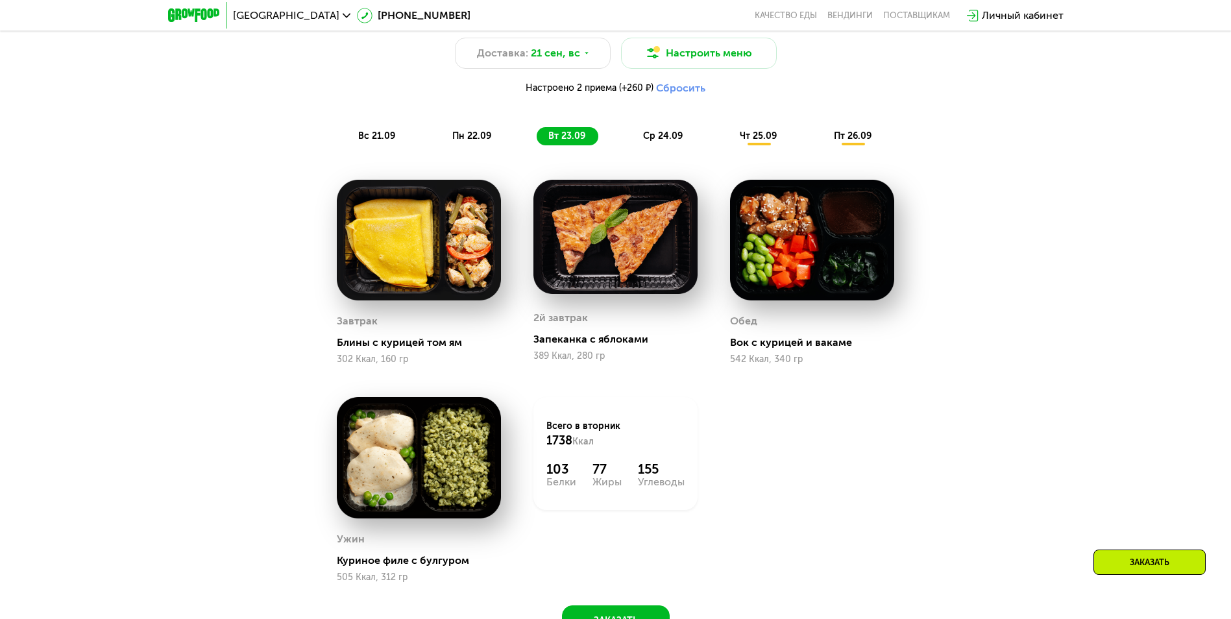
click at [663, 145] on div "ср 24.09" at bounding box center [663, 136] width 64 height 18
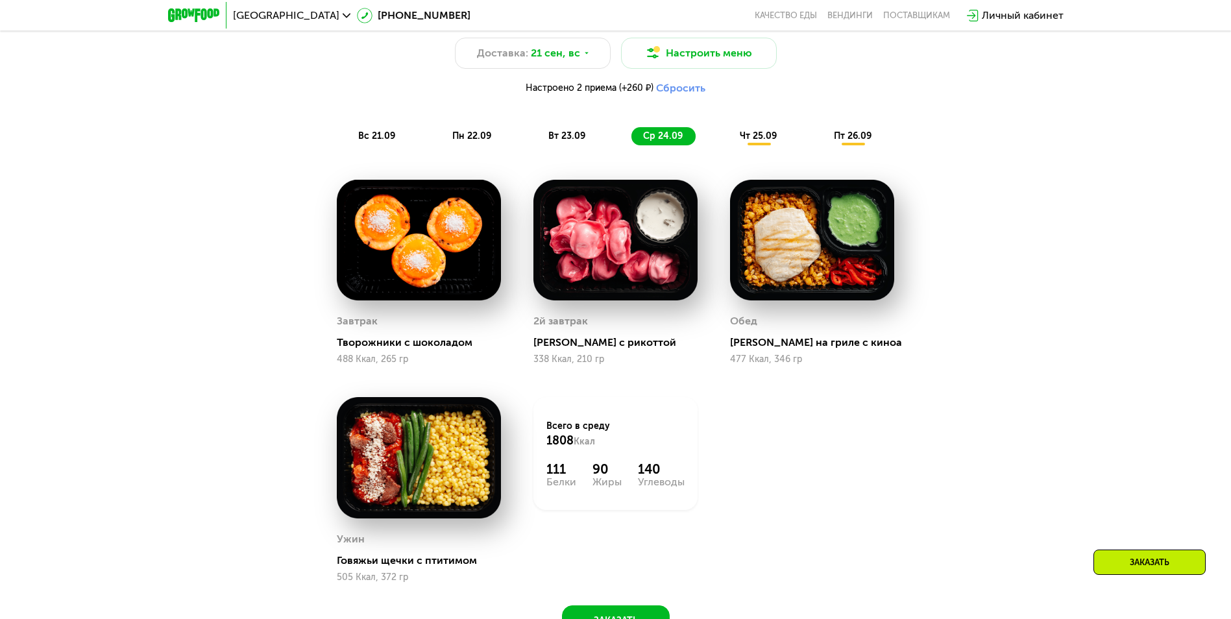
click at [756, 138] on span "чт 25.09" at bounding box center [758, 135] width 37 height 11
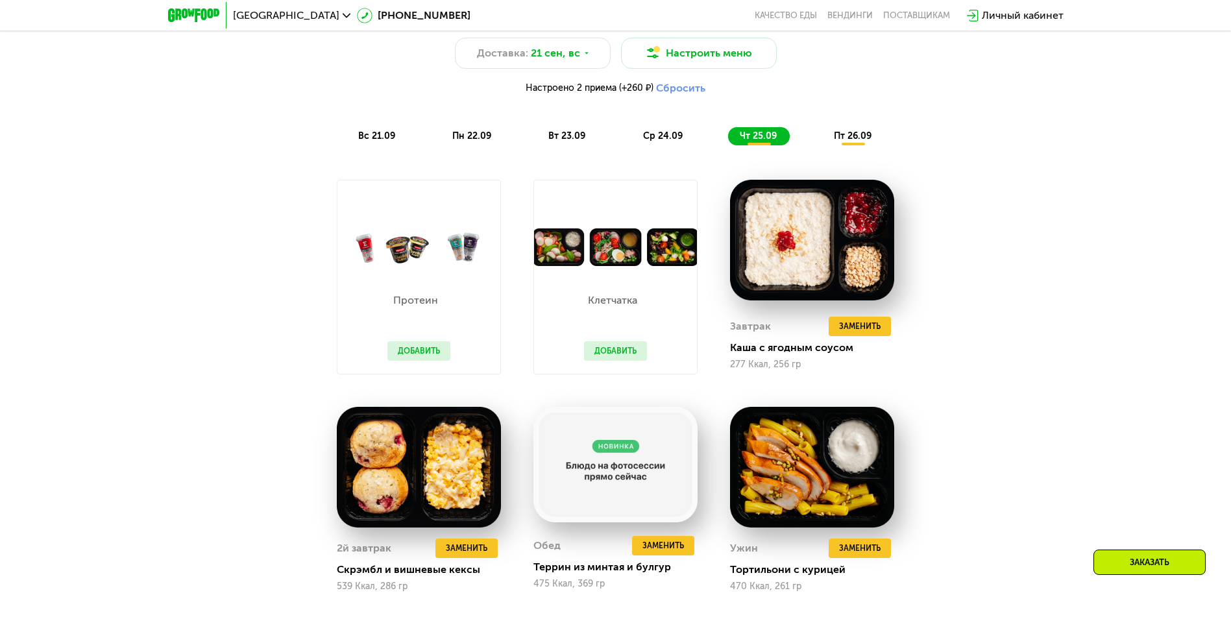
click at [838, 153] on div "Сбалансированное питание на каждый день Доставка: 21 сен, вс Настроить меню Нас…" at bounding box center [616, 73] width 784 height 160
click at [838, 145] on div "пт 26.09" at bounding box center [853, 136] width 62 height 18
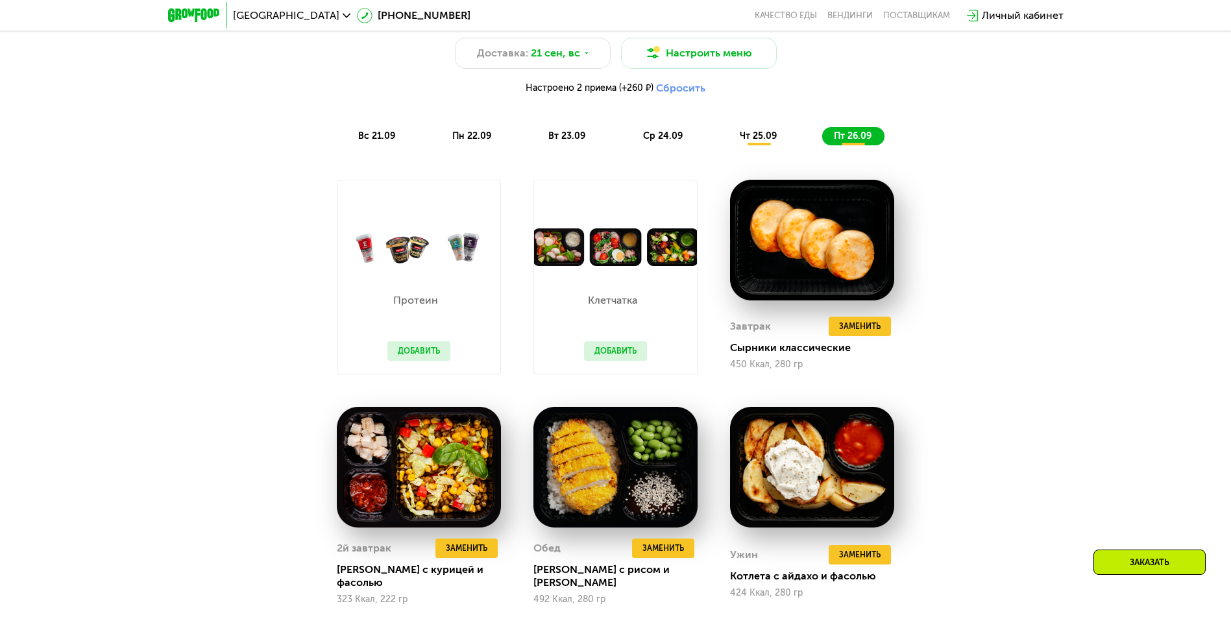
click at [768, 139] on span "чт 25.09" at bounding box center [758, 135] width 37 height 11
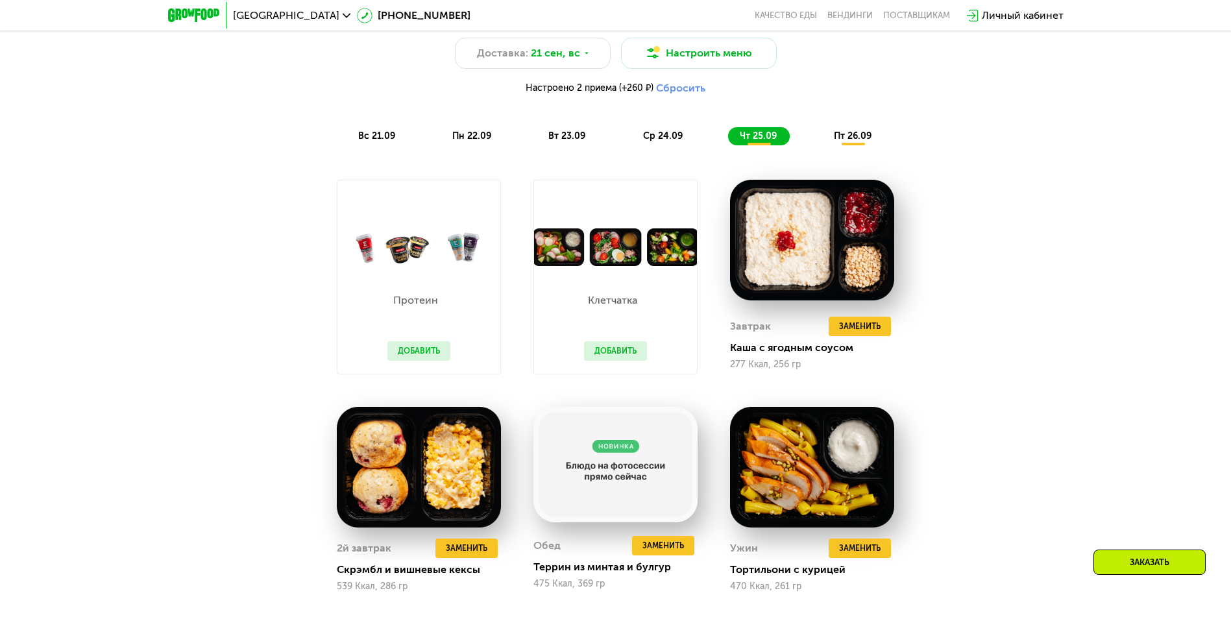
click at [612, 354] on button "Добавить" at bounding box center [615, 350] width 63 height 19
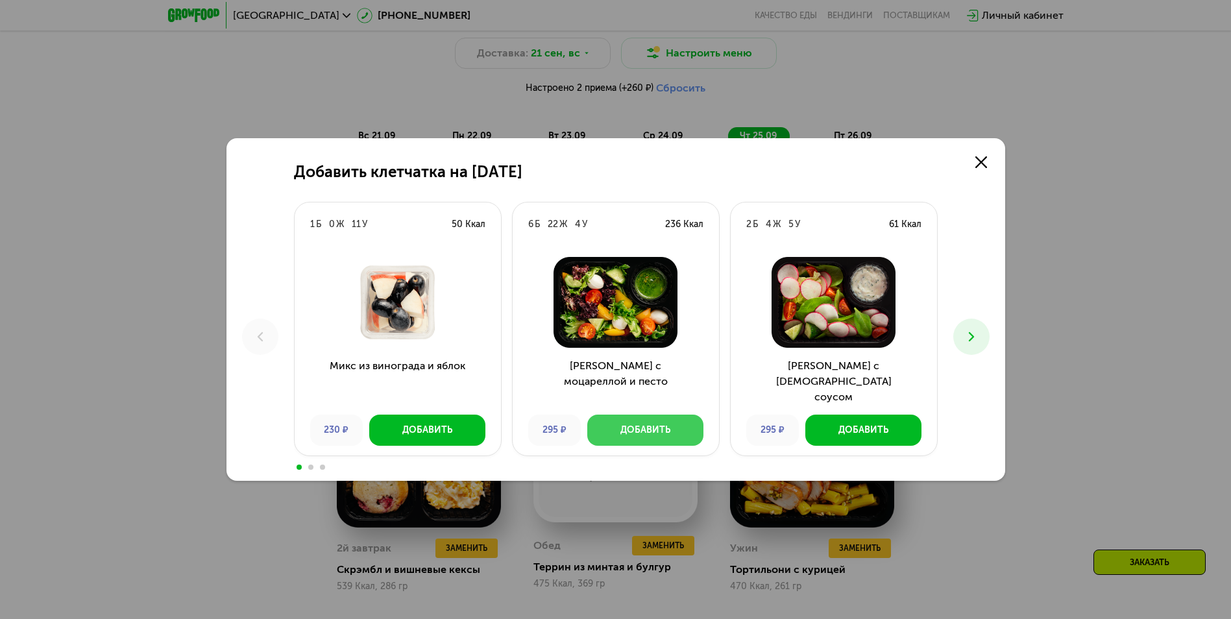
click at [659, 431] on div "Добавить" at bounding box center [645, 430] width 50 height 13
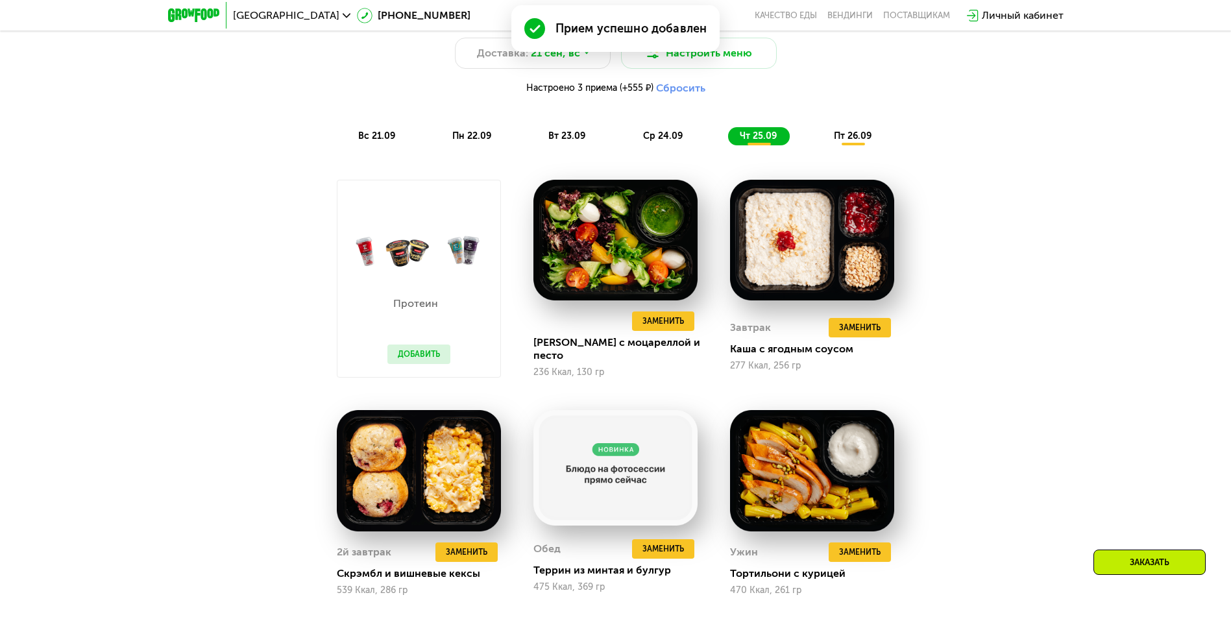
click at [854, 141] on span "пт 26.09" at bounding box center [853, 135] width 38 height 11
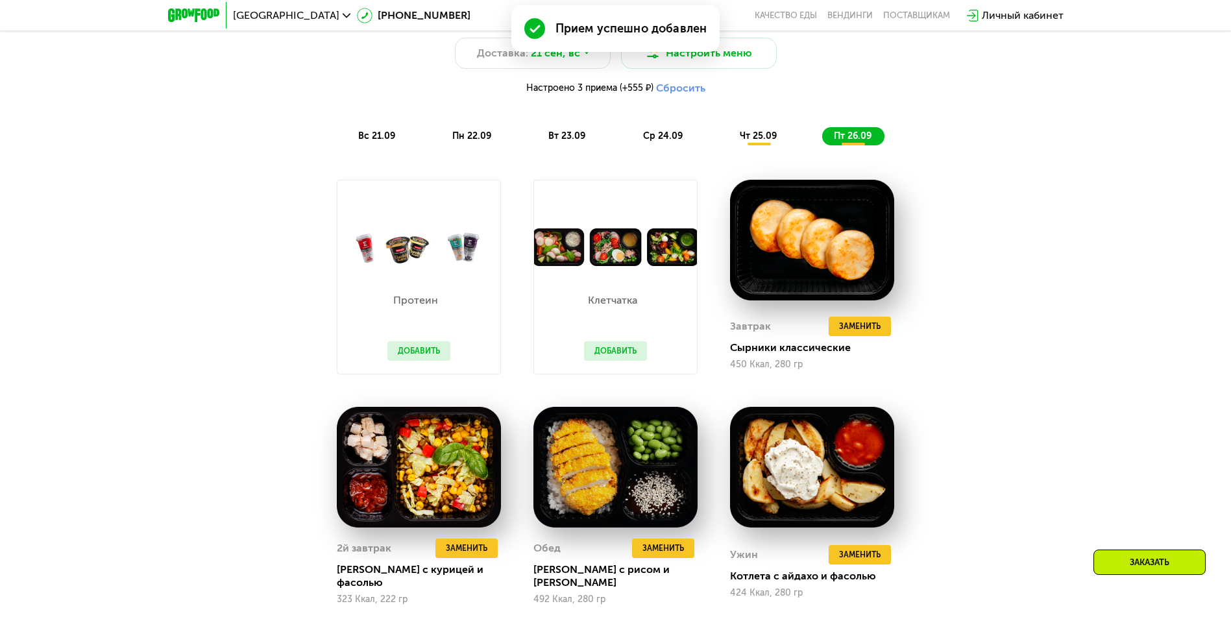
click at [622, 365] on div "Клетчатка Добавить" at bounding box center [615, 320] width 89 height 108
click at [624, 354] on button "Добавить" at bounding box center [615, 350] width 63 height 19
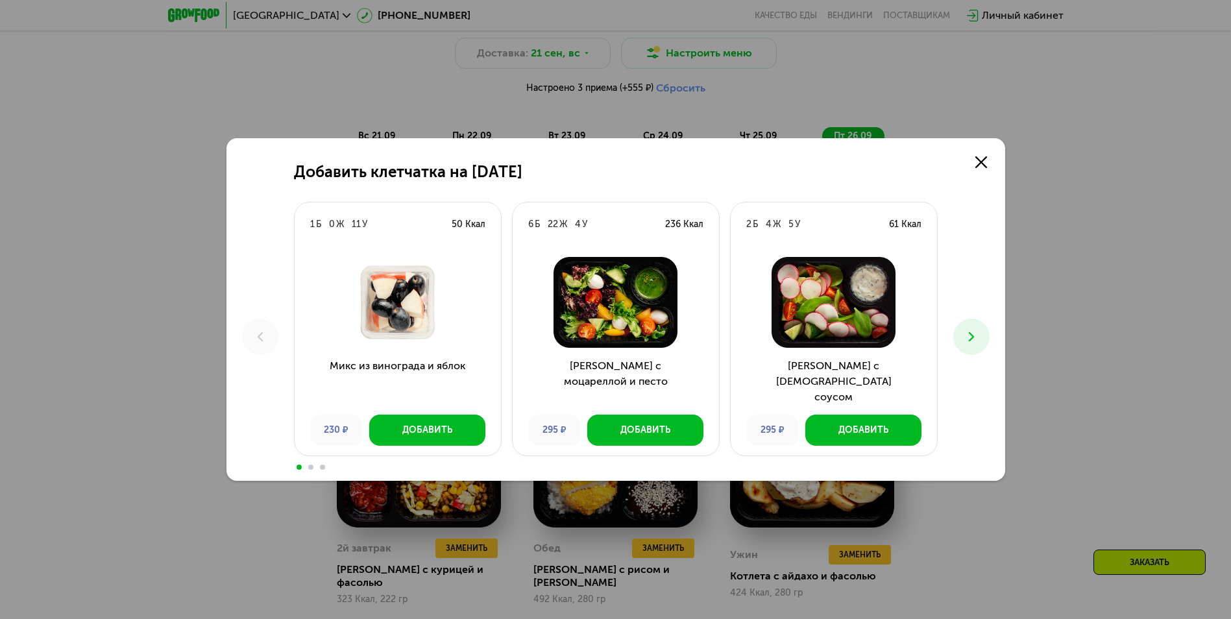
click at [972, 342] on icon at bounding box center [971, 337] width 16 height 16
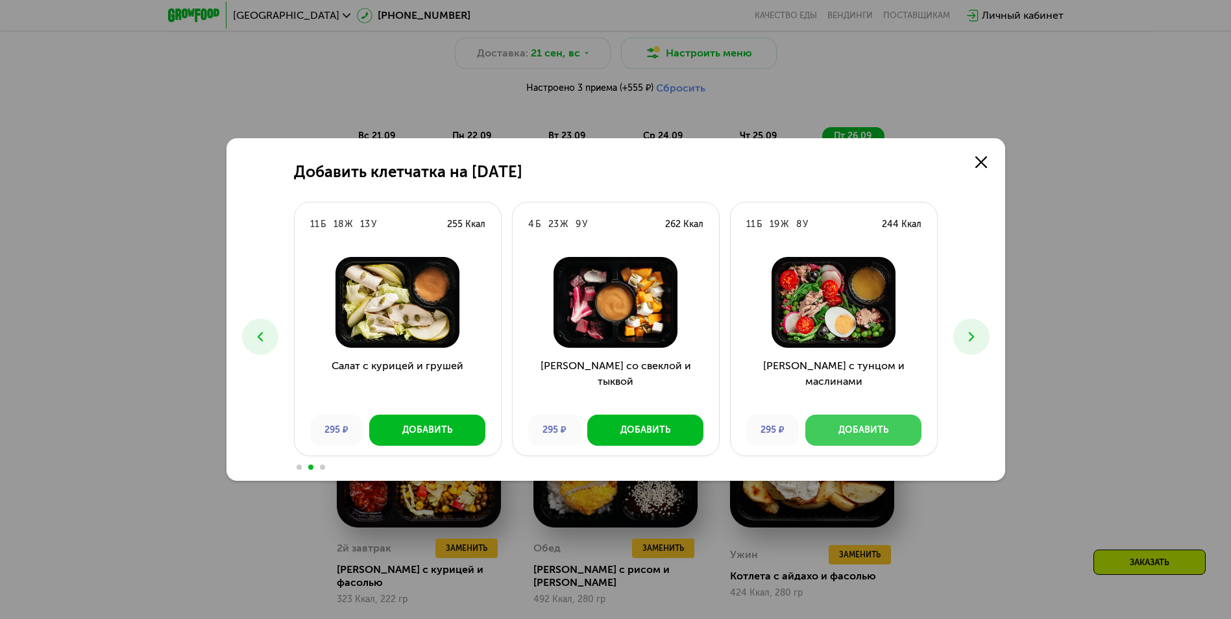
click at [882, 431] on div "Добавить" at bounding box center [863, 430] width 50 height 13
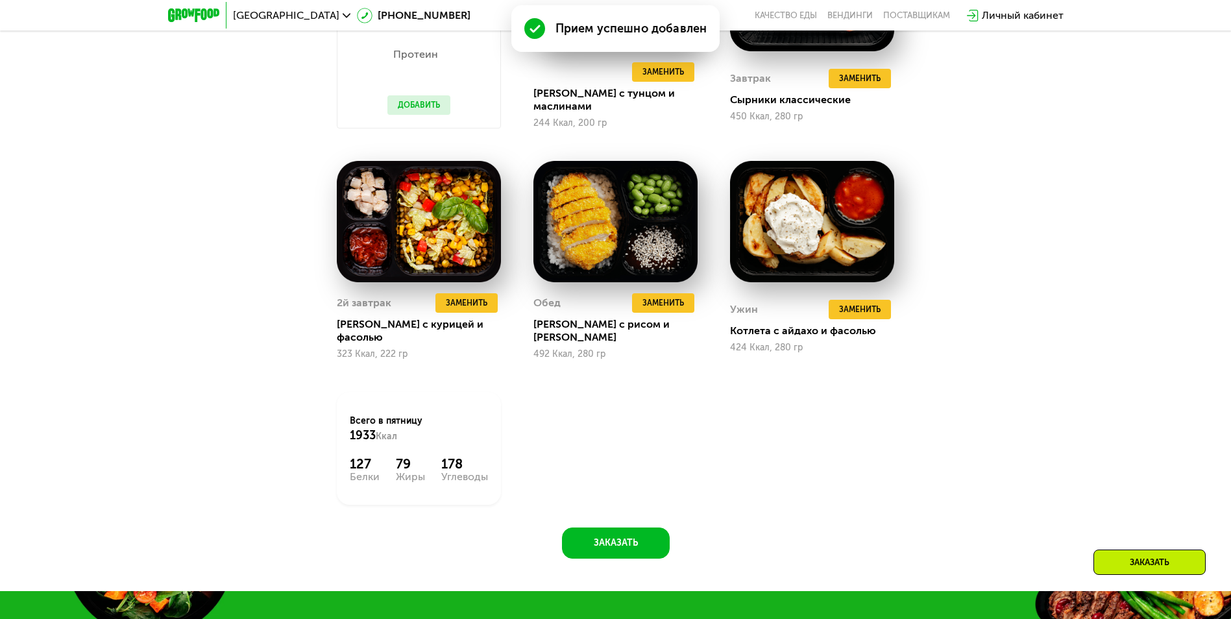
scroll to position [1496, 0]
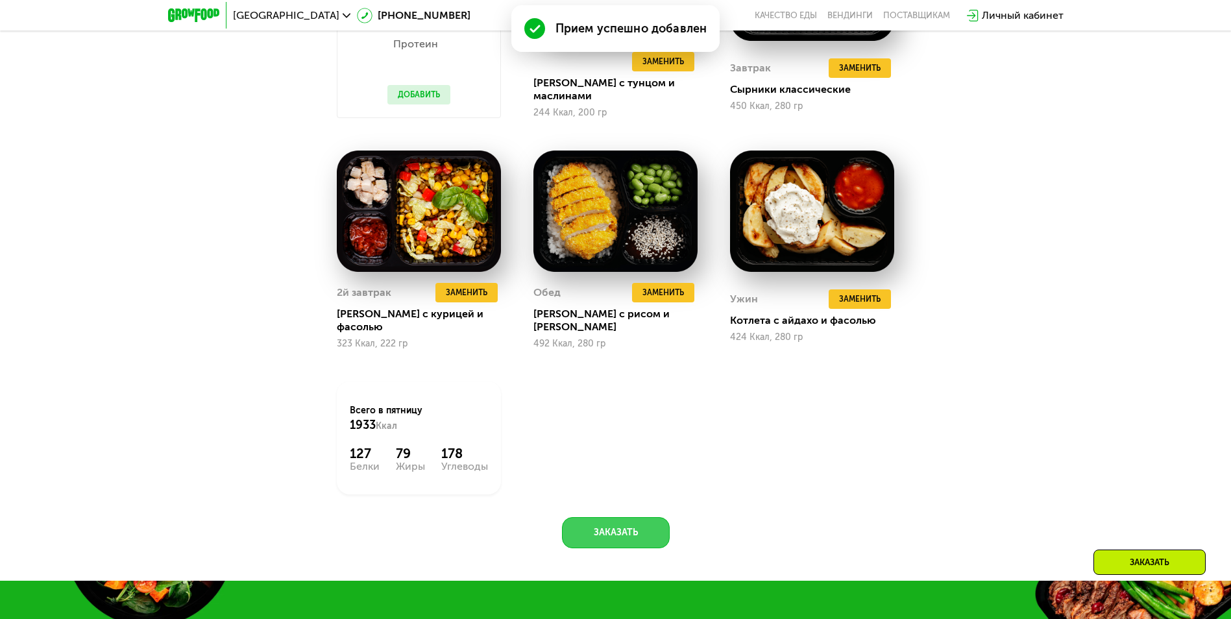
click at [625, 522] on button "Заказать" at bounding box center [616, 532] width 108 height 31
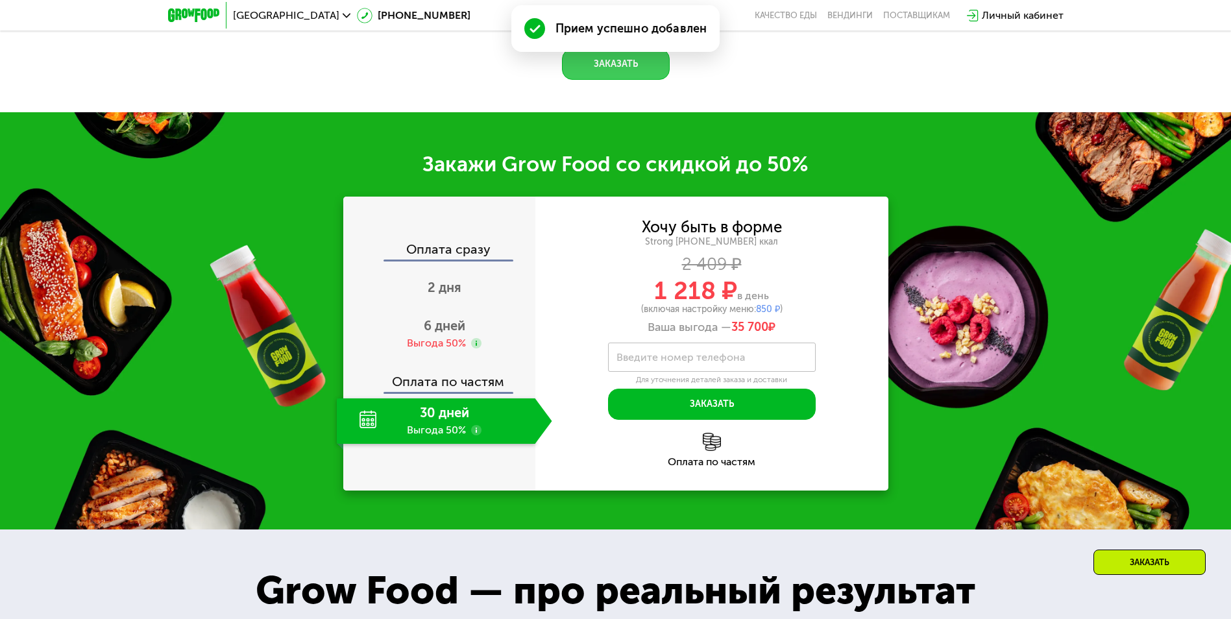
scroll to position [2064, 0]
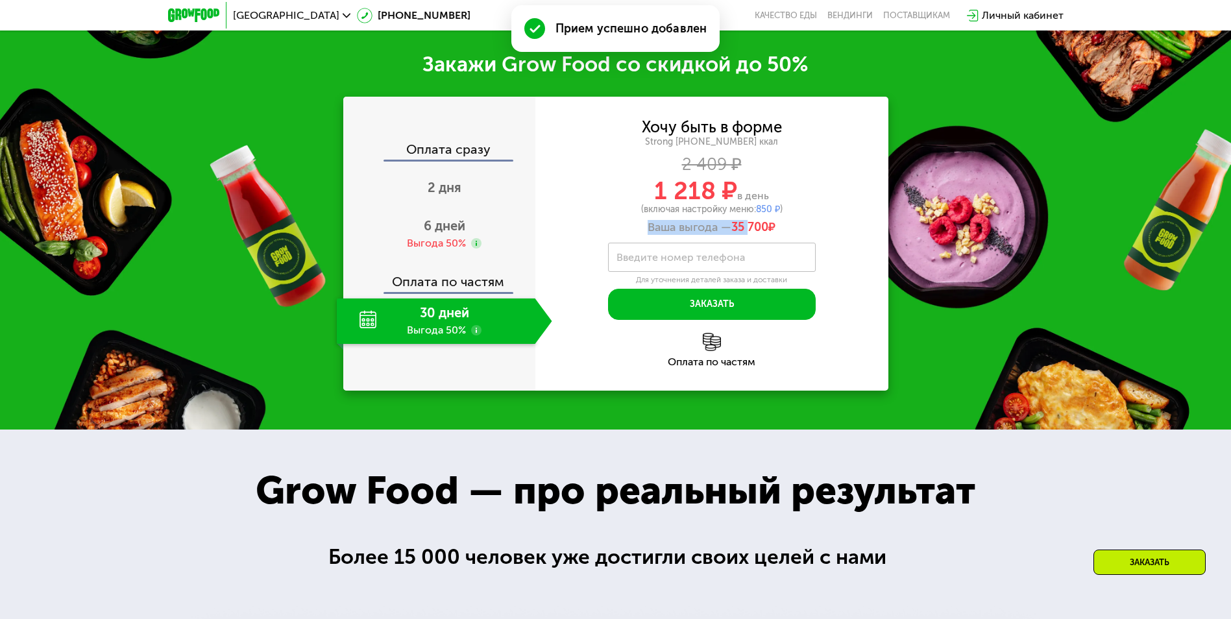
drag, startPoint x: 647, startPoint y: 213, endPoint x: 749, endPoint y: 211, distance: 101.9
click at [749, 221] on div "Ваша выгода — 35 700 ₽" at bounding box center [711, 228] width 353 height 14
click at [749, 220] on span "35 700" at bounding box center [749, 227] width 37 height 14
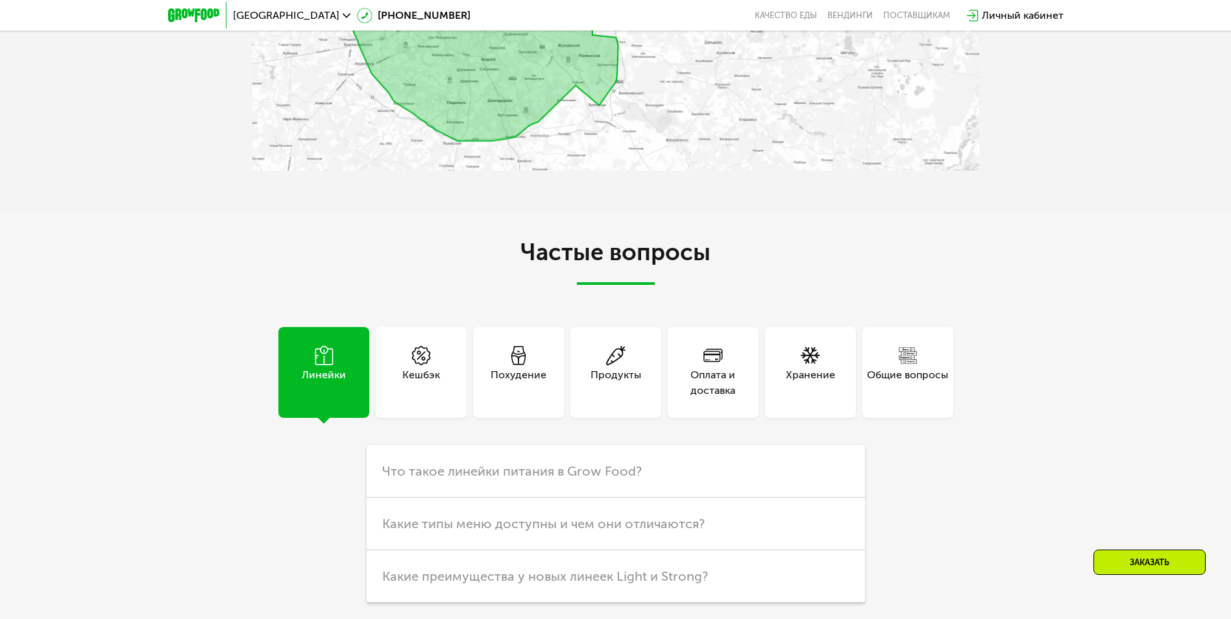
scroll to position [3881, 0]
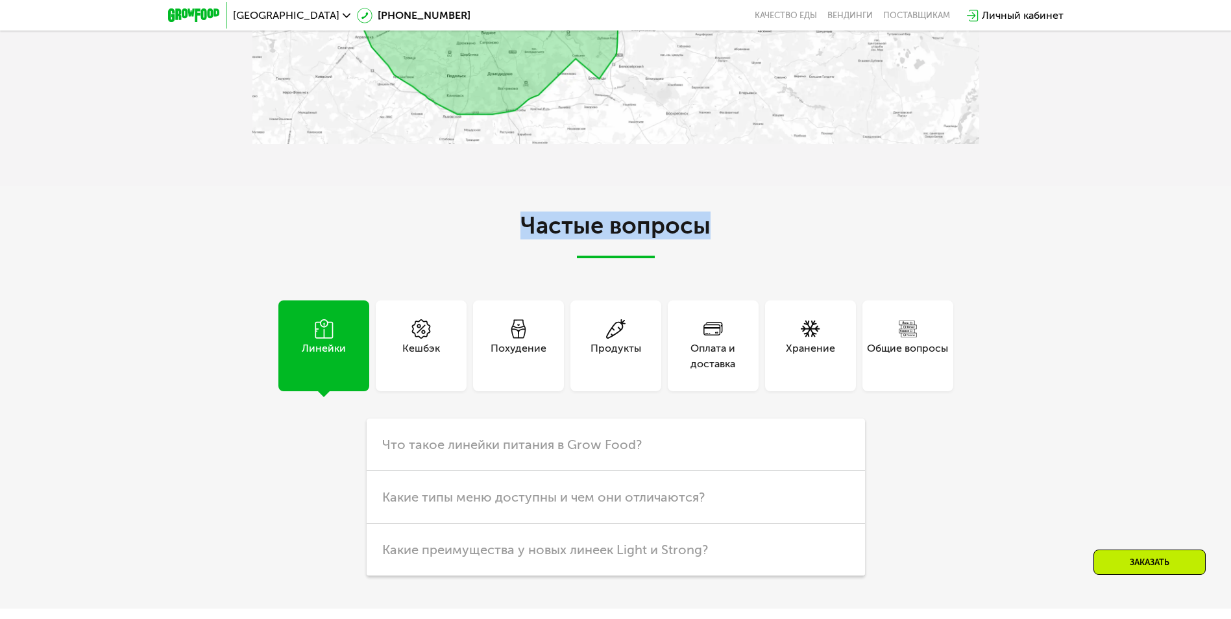
drag, startPoint x: 643, startPoint y: 232, endPoint x: 690, endPoint y: 232, distance: 47.4
click at [690, 232] on h2 "Частые вопросы" at bounding box center [615, 235] width 727 height 45
drag, startPoint x: 690, startPoint y: 232, endPoint x: 649, endPoint y: 239, distance: 42.0
click at [653, 235] on h2 "Частые вопросы" at bounding box center [615, 235] width 727 height 45
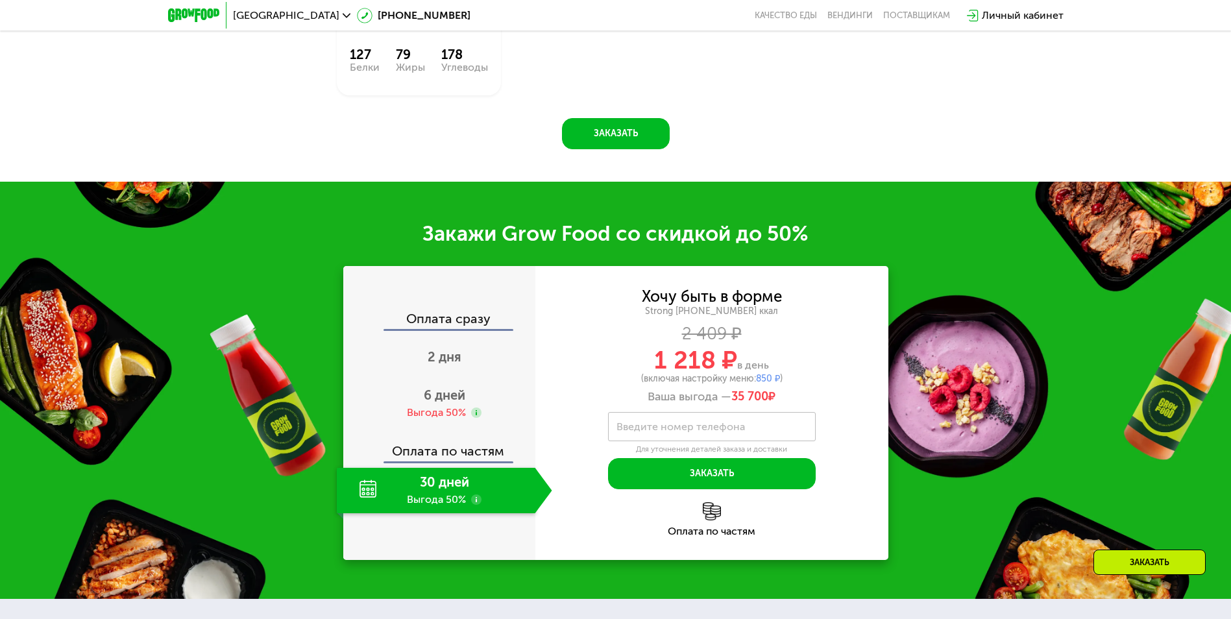
scroll to position [1960, 0]
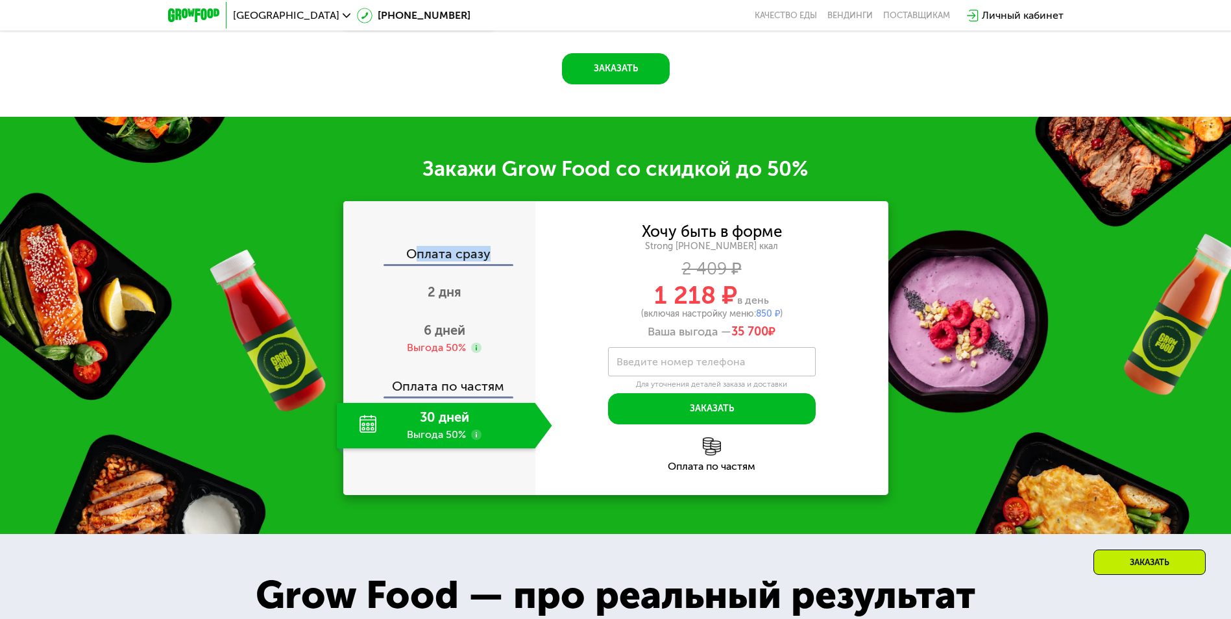
drag, startPoint x: 412, startPoint y: 241, endPoint x: 499, endPoint y: 243, distance: 86.9
click at [499, 247] on div "Оплата сразу" at bounding box center [439, 255] width 191 height 17
click at [498, 247] on div "Оплата сразу" at bounding box center [439, 255] width 191 height 17
drag, startPoint x: 646, startPoint y: 213, endPoint x: 785, endPoint y: 320, distance: 175.8
click at [785, 320] on div "Хочу быть в форме Strong 1800 ~1800 ккал 2 409 ₽ 1 218 ₽ в день (включая настро…" at bounding box center [711, 281] width 353 height 115
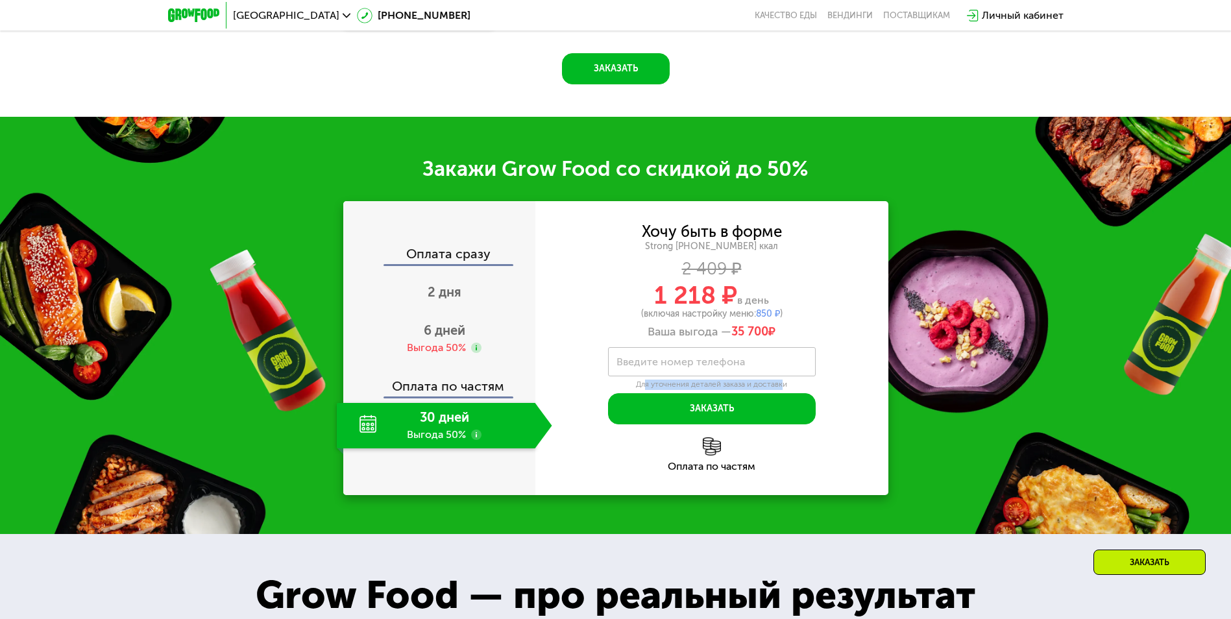
drag, startPoint x: 777, startPoint y: 374, endPoint x: 640, endPoint y: 370, distance: 136.9
click at [640, 380] on div "Для уточнения деталей заказа и доставки" at bounding box center [712, 385] width 208 height 10
copy div "ля уточнения деталей заказа и достав"
click at [656, 325] on div "Ваша выгода — 35 700 ₽" at bounding box center [711, 332] width 353 height 14
click at [662, 333] on div "Хочу быть в форме Strong 1800 ~1800 ккал 2 409 ₽ 1 218 ₽ в день (включая настро…" at bounding box center [711, 324] width 353 height 200
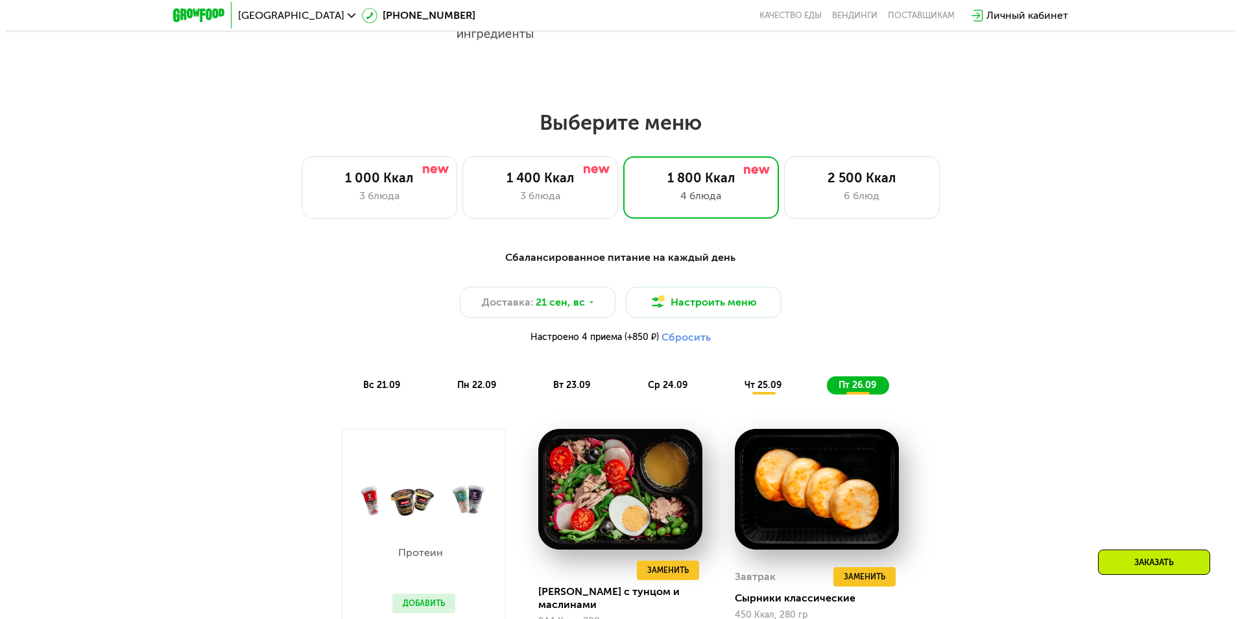
scroll to position [1246, 0]
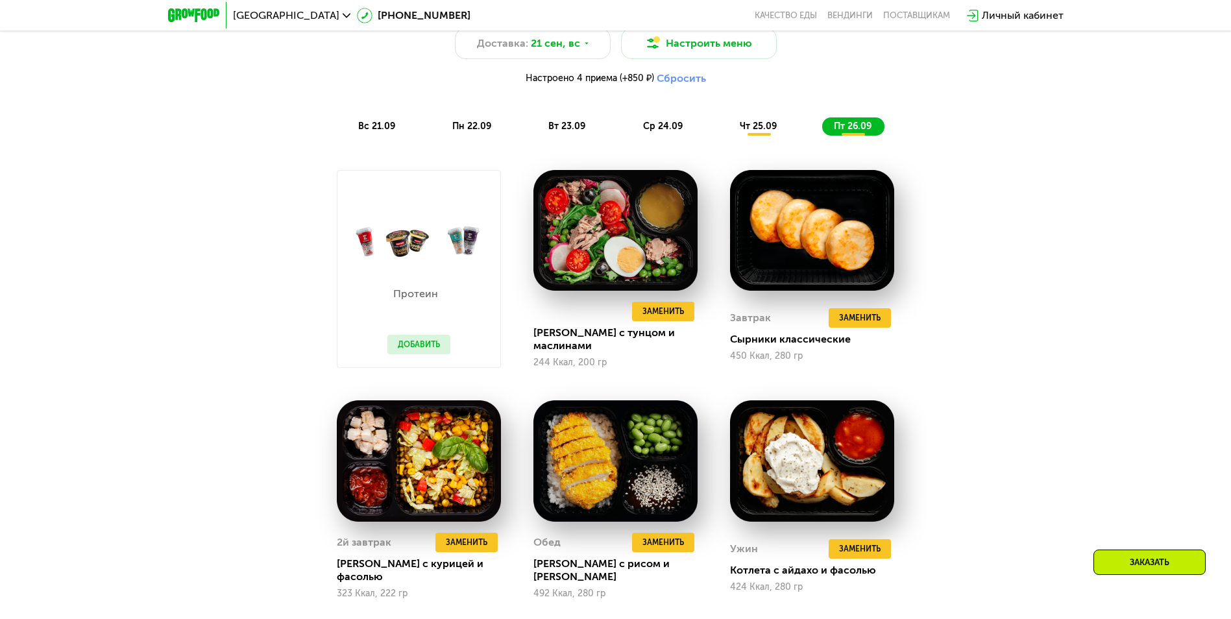
click at [386, 127] on span "вс 21.09" at bounding box center [376, 126] width 37 height 11
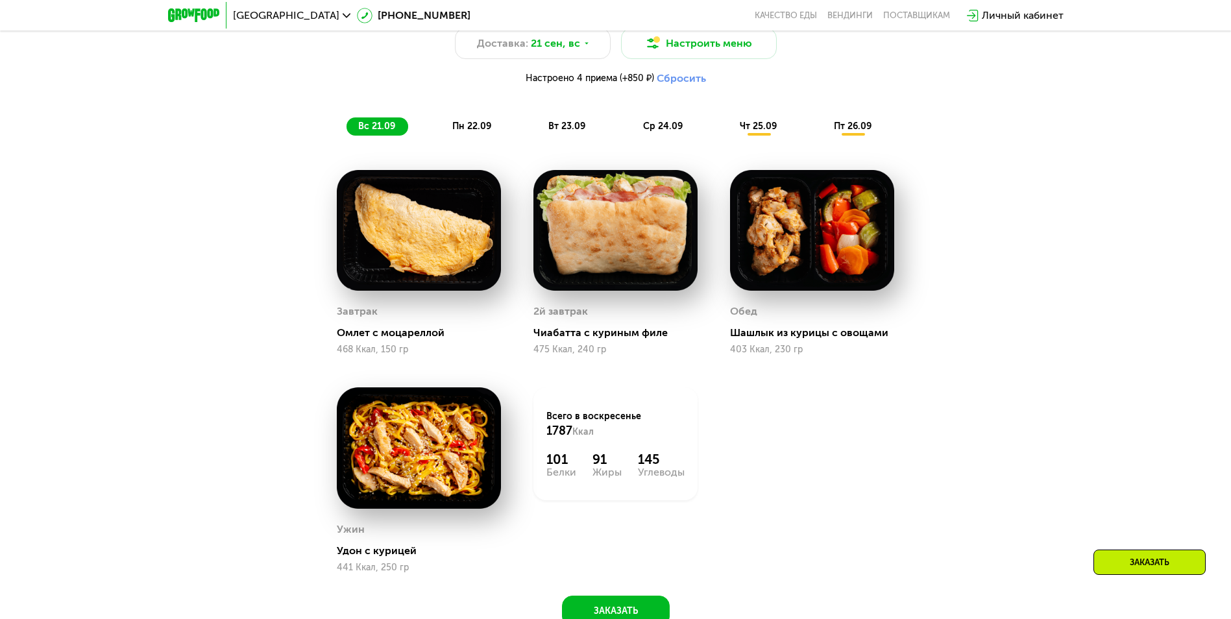
click at [483, 130] on span "пн 22.09" at bounding box center [471, 126] width 39 height 11
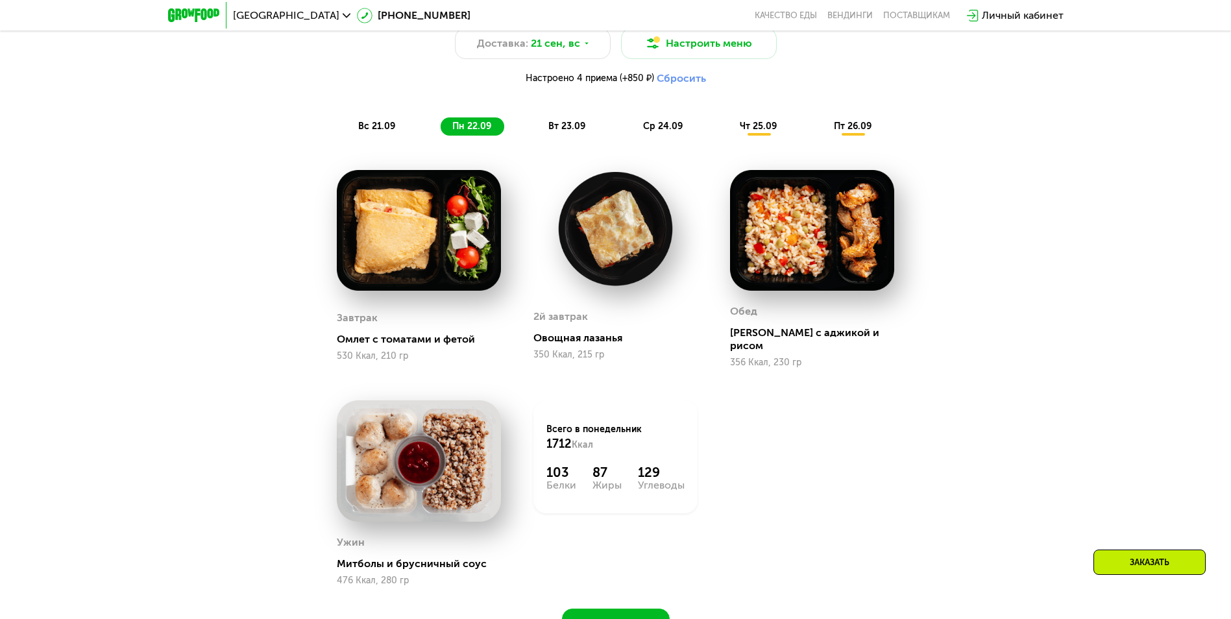
click at [560, 128] on span "вт 23.09" at bounding box center [566, 126] width 37 height 11
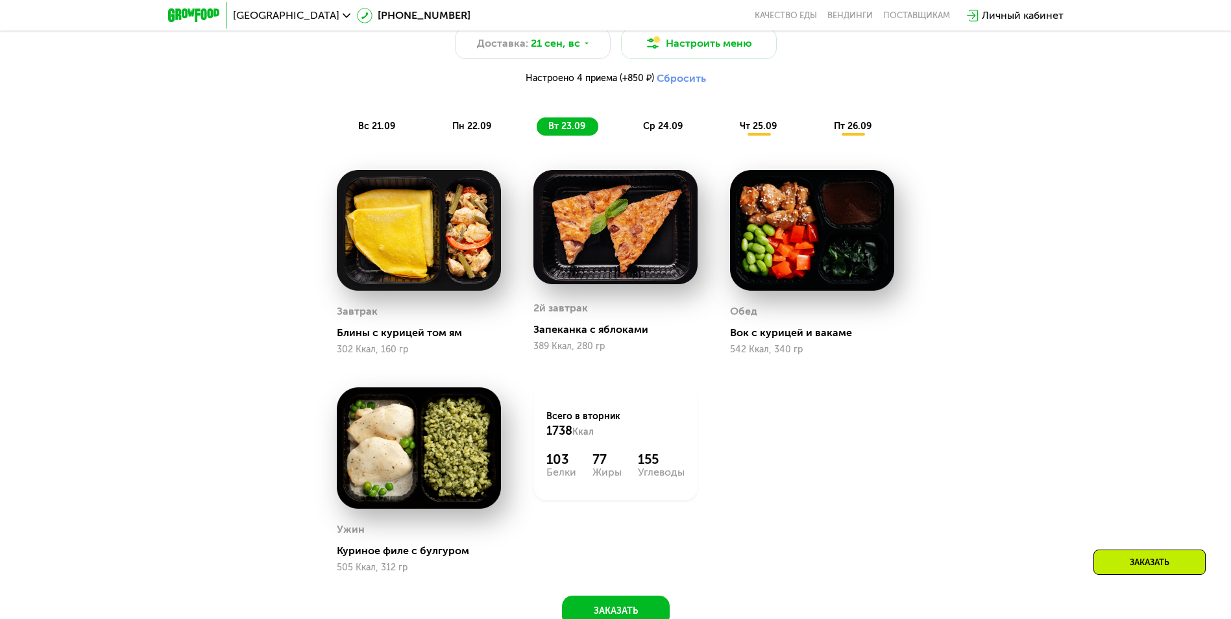
click at [640, 136] on div "ср 24.09" at bounding box center [663, 126] width 64 height 18
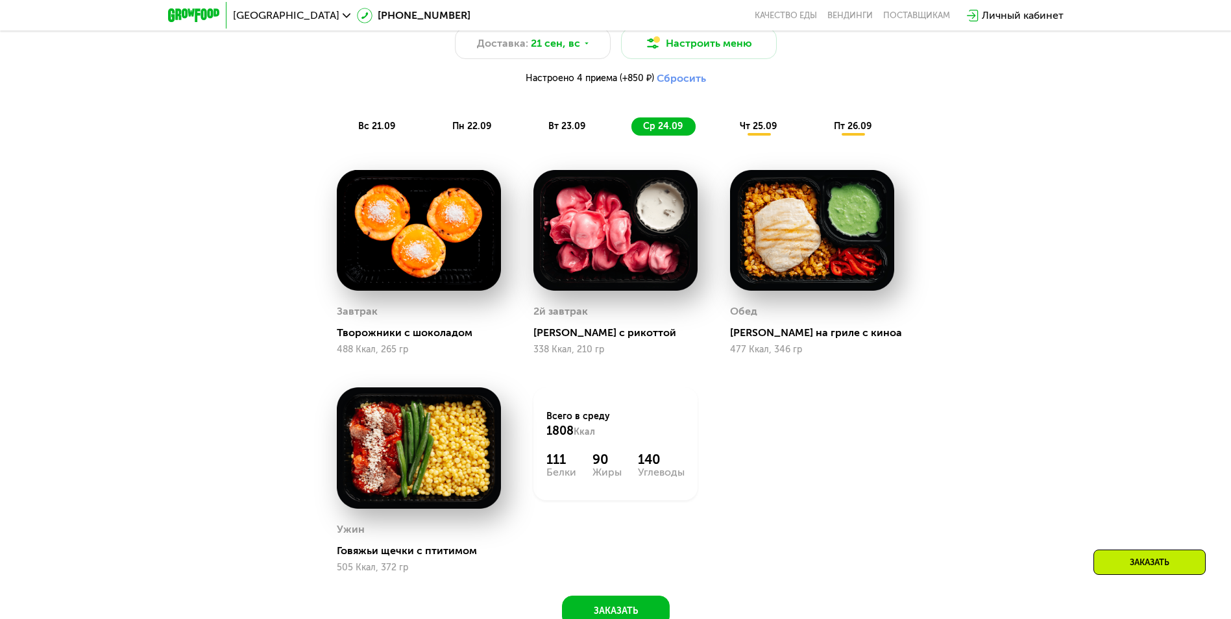
click at [741, 143] on div "Сбалансированное питание на каждый день Доставка: 21 сен, вс Настроить меню Нас…" at bounding box center [616, 63] width 784 height 160
click at [743, 142] on div "Сбалансированное питание на каждый день Доставка: 21 сен, вс Настроить меню Нас…" at bounding box center [616, 63] width 784 height 160
click at [775, 132] on span "чт 25.09" at bounding box center [758, 126] width 37 height 11
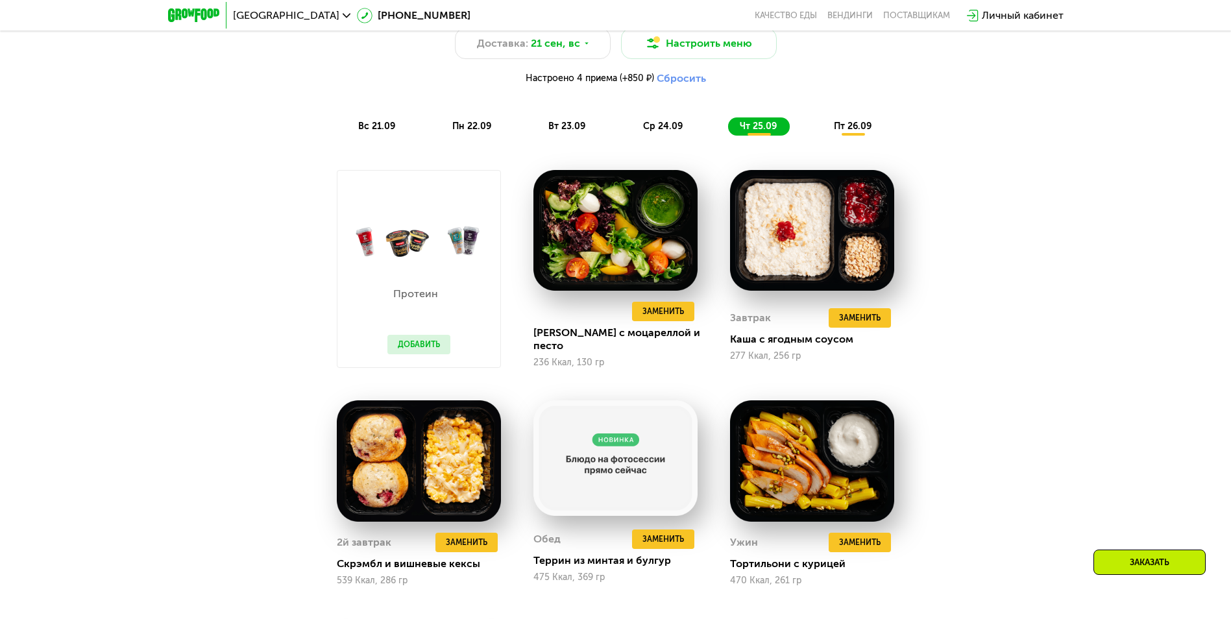
click at [856, 132] on span "пт 26.09" at bounding box center [853, 126] width 38 height 11
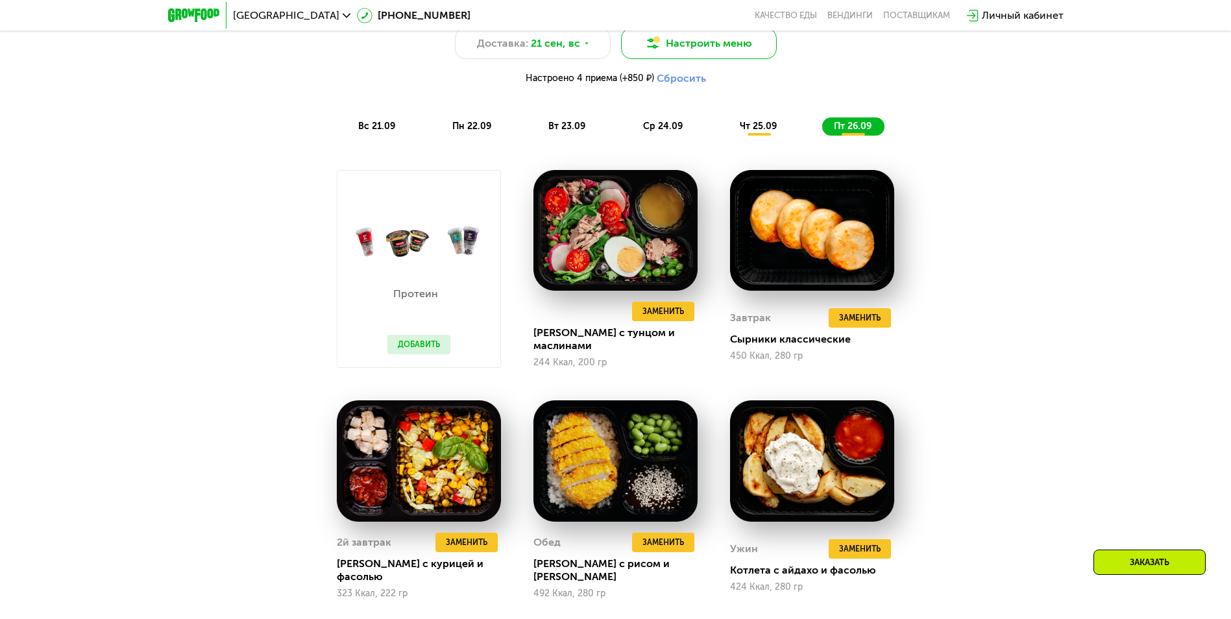
click at [722, 47] on button "Настроить меню" at bounding box center [699, 43] width 156 height 31
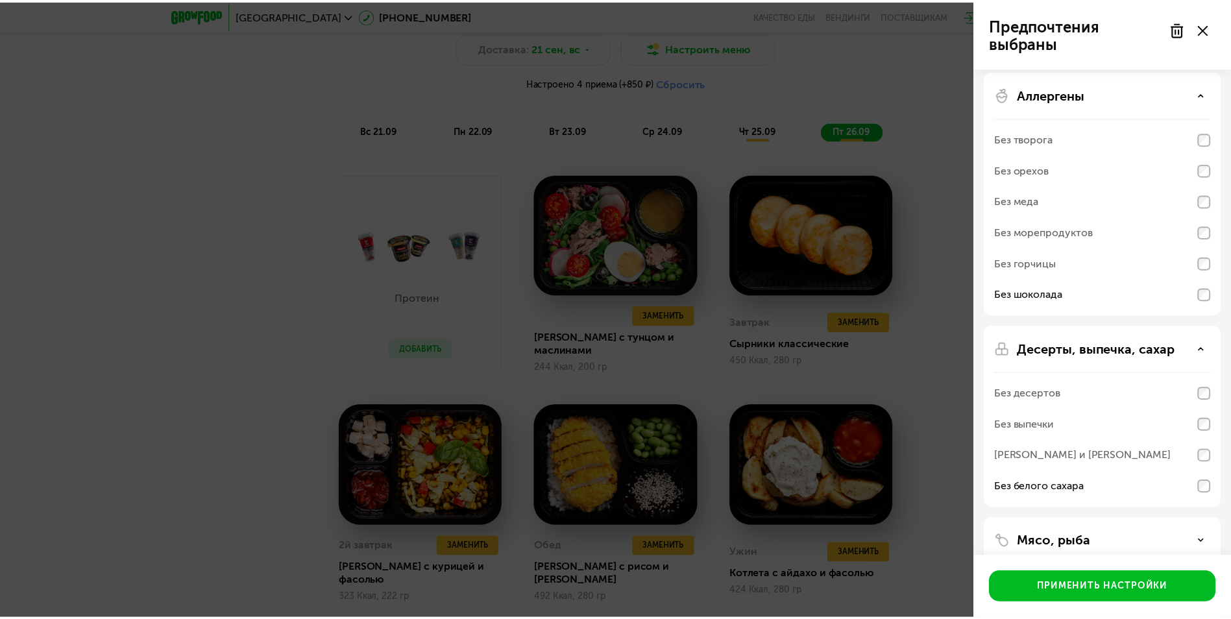
scroll to position [0, 0]
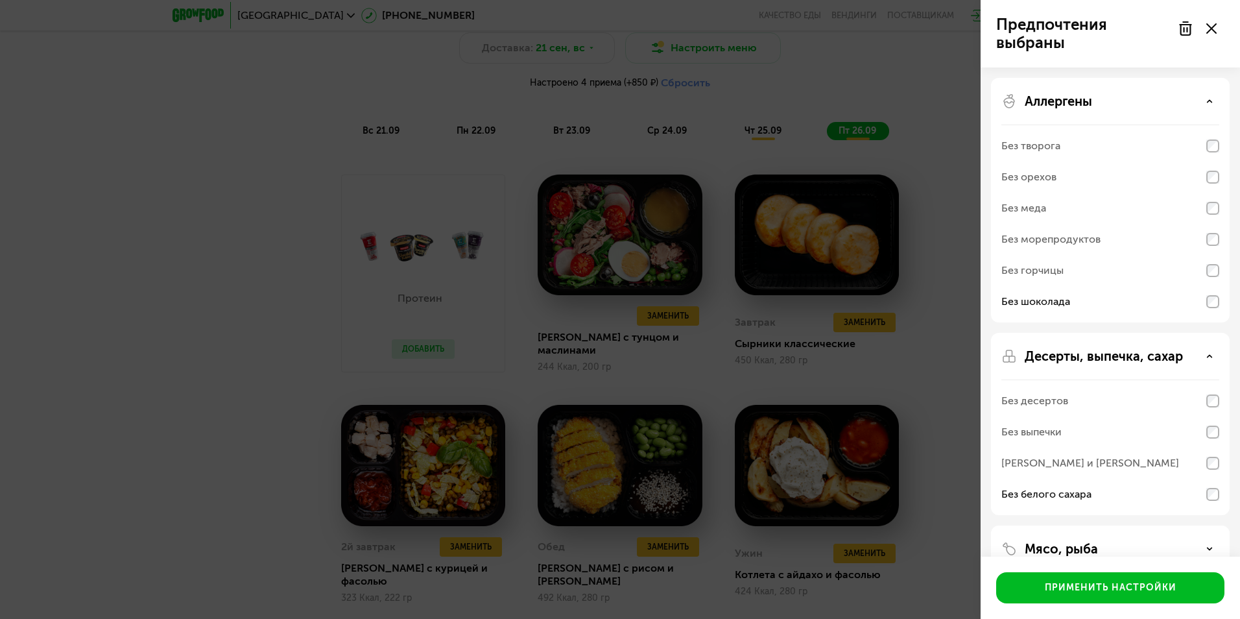
click at [1212, 36] on div at bounding box center [1197, 29] width 54 height 26
click at [1208, 32] on use at bounding box center [1212, 28] width 10 height 10
